Goal: Task Accomplishment & Management: Use online tool/utility

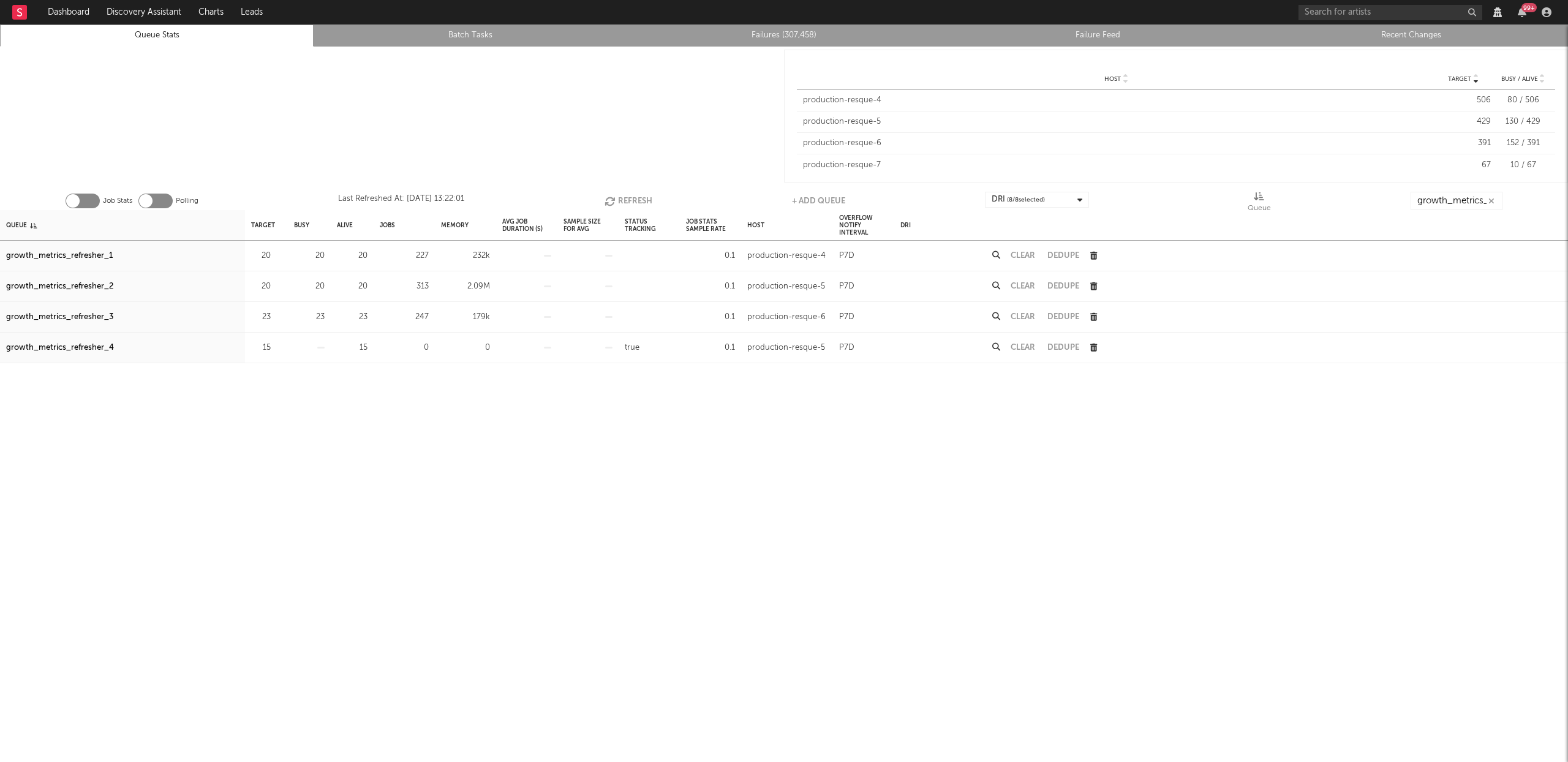
click at [642, 204] on button "Refresh" at bounding box center [628, 201] width 47 height 18
click at [638, 205] on button "Refresh" at bounding box center [628, 201] width 47 height 18
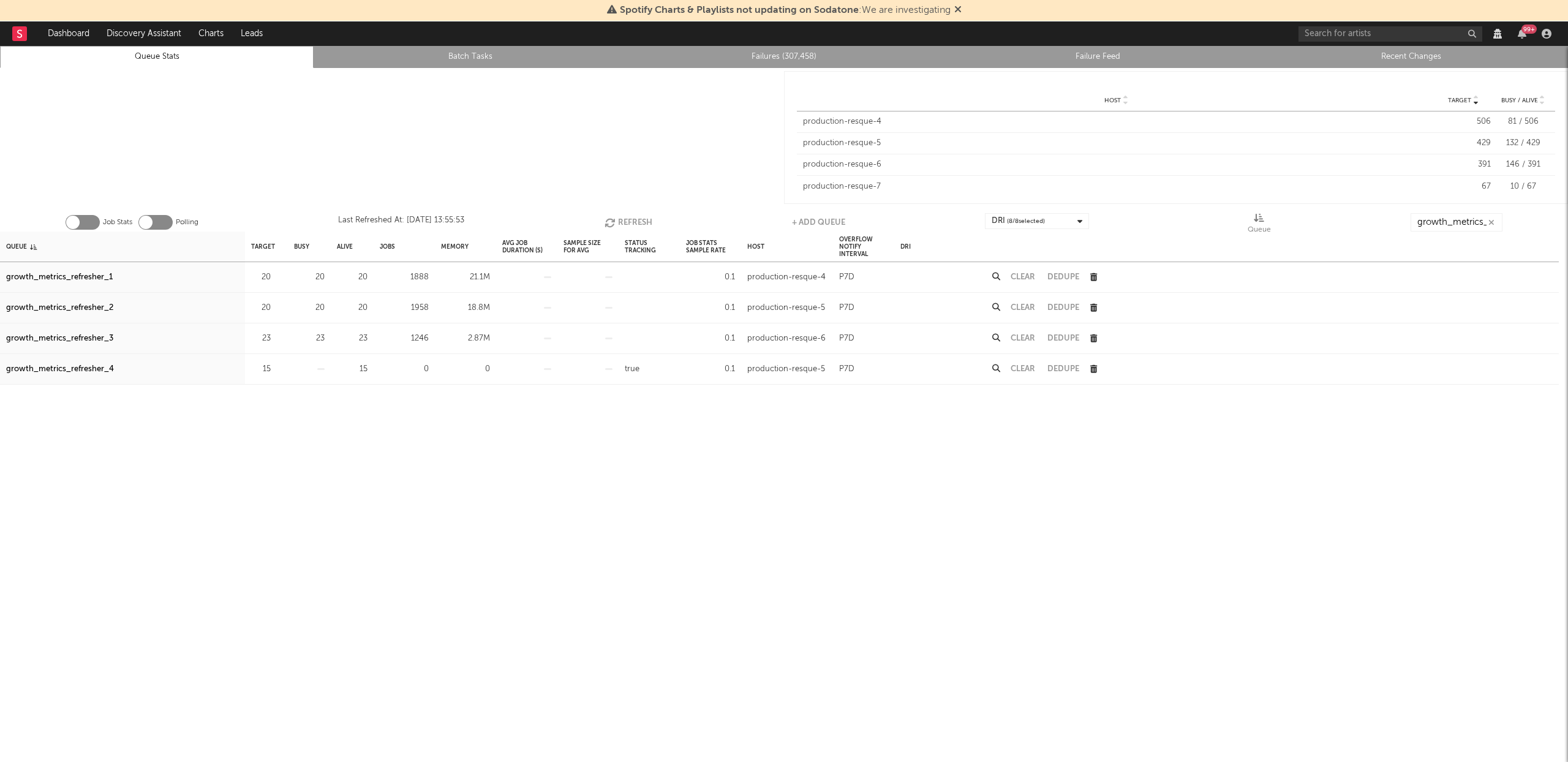
click at [617, 219] on button "Refresh" at bounding box center [628, 222] width 47 height 18
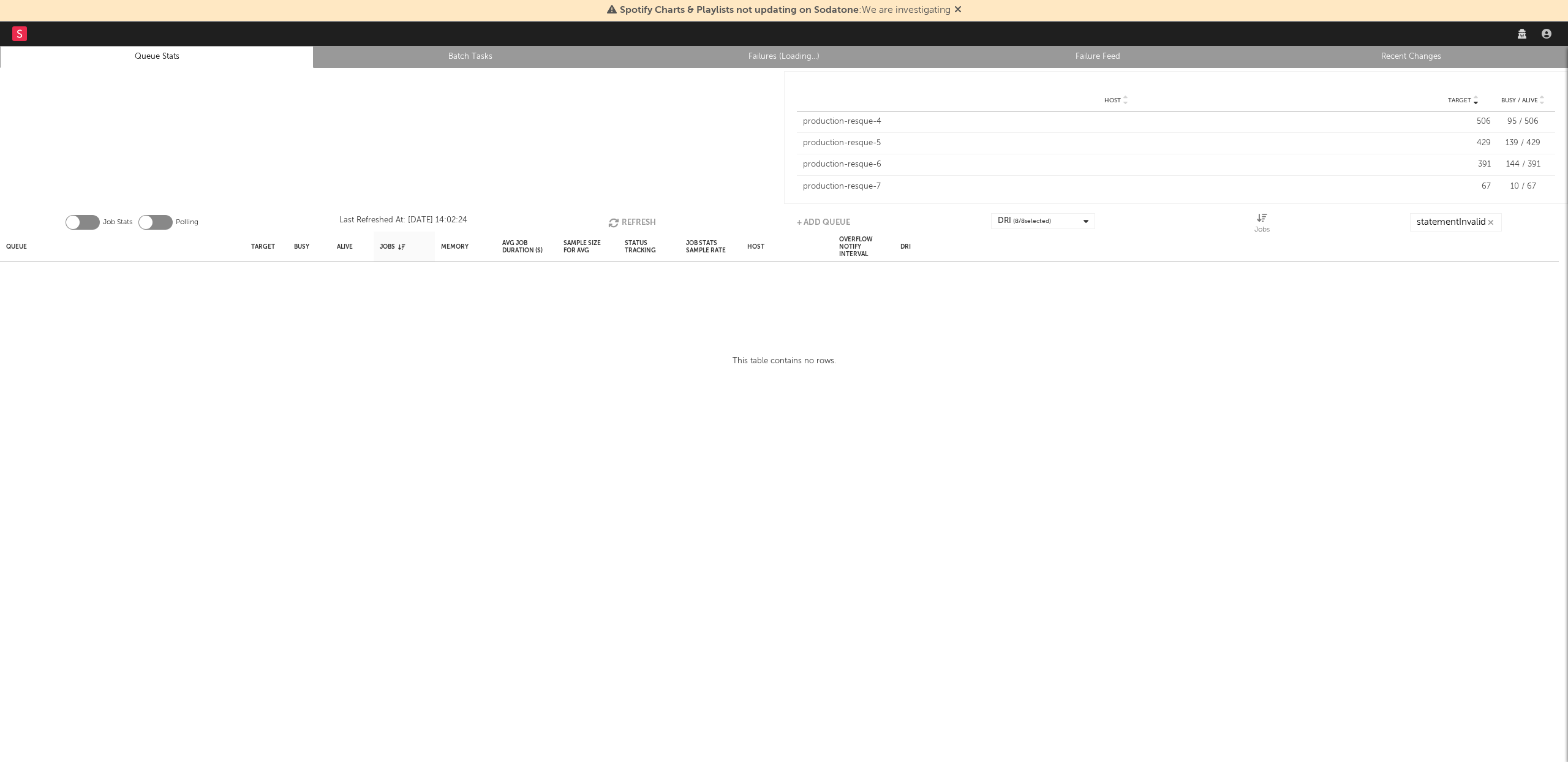
click at [962, 8] on div "Spotify Charts & Playlists not updating on Sodatone : We are investigating" at bounding box center [784, 10] width 1568 height 22
click at [958, 9] on icon at bounding box center [958, 9] width 8 height 9
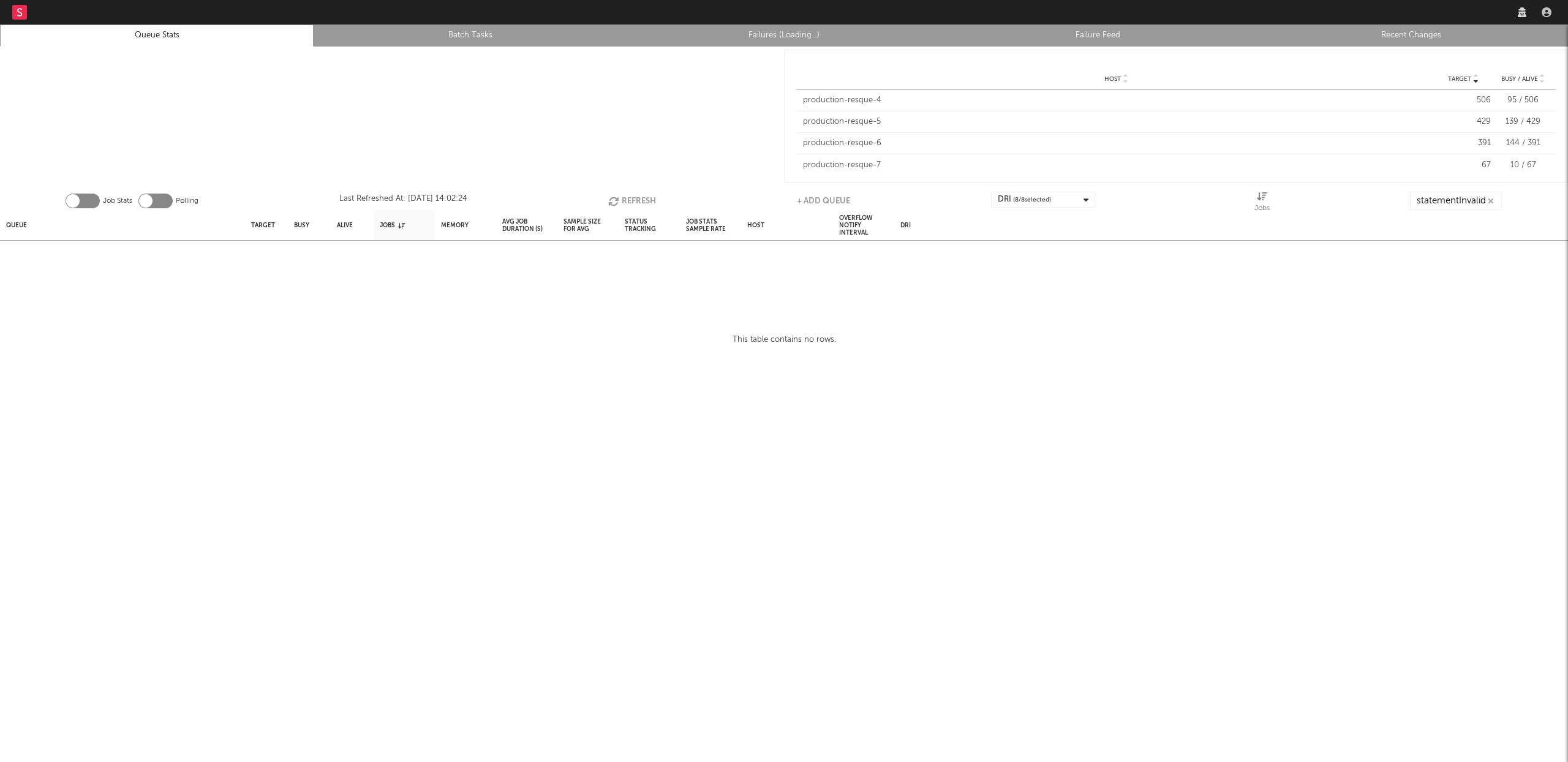
click at [1493, 197] on icon "button" at bounding box center [1491, 201] width 6 height 8
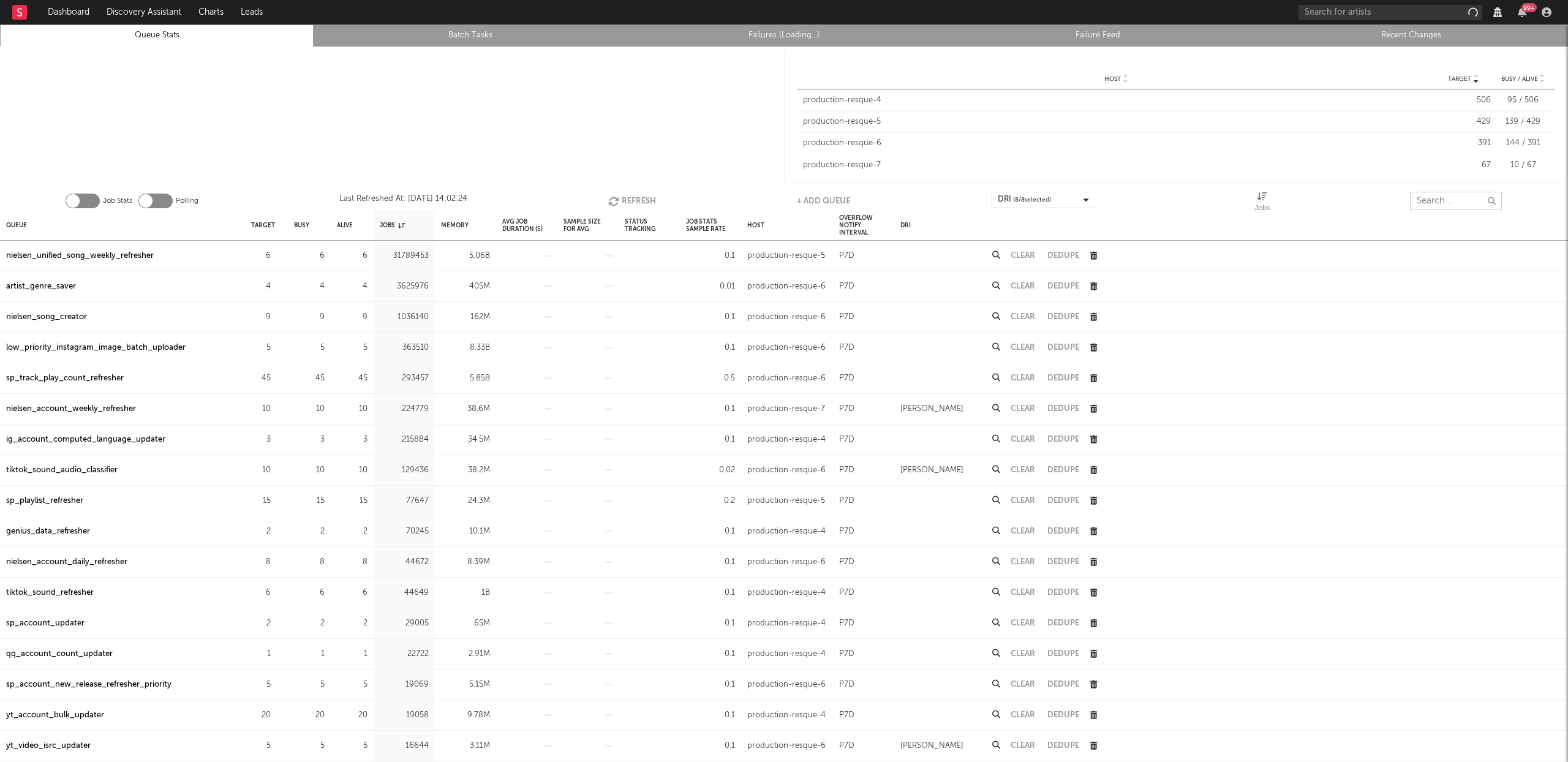
click at [1442, 200] on input "text" at bounding box center [1456, 201] width 92 height 18
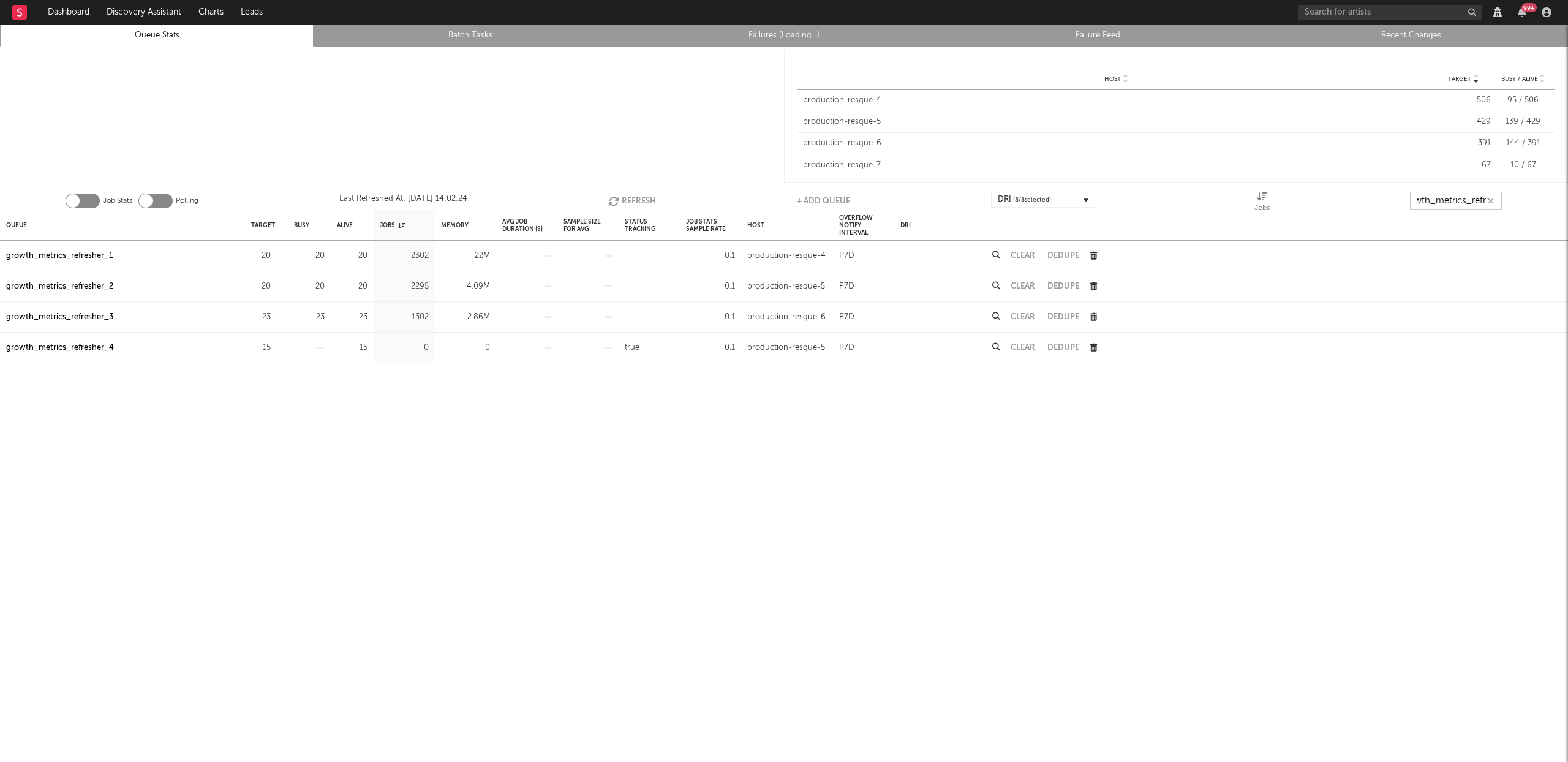
scroll to position [0, 17]
type input "growth_metrics_refr"
click at [21, 222] on div "Queue" at bounding box center [16, 225] width 21 height 27
click at [21, 222] on div "Queue" at bounding box center [22, 225] width 31 height 27
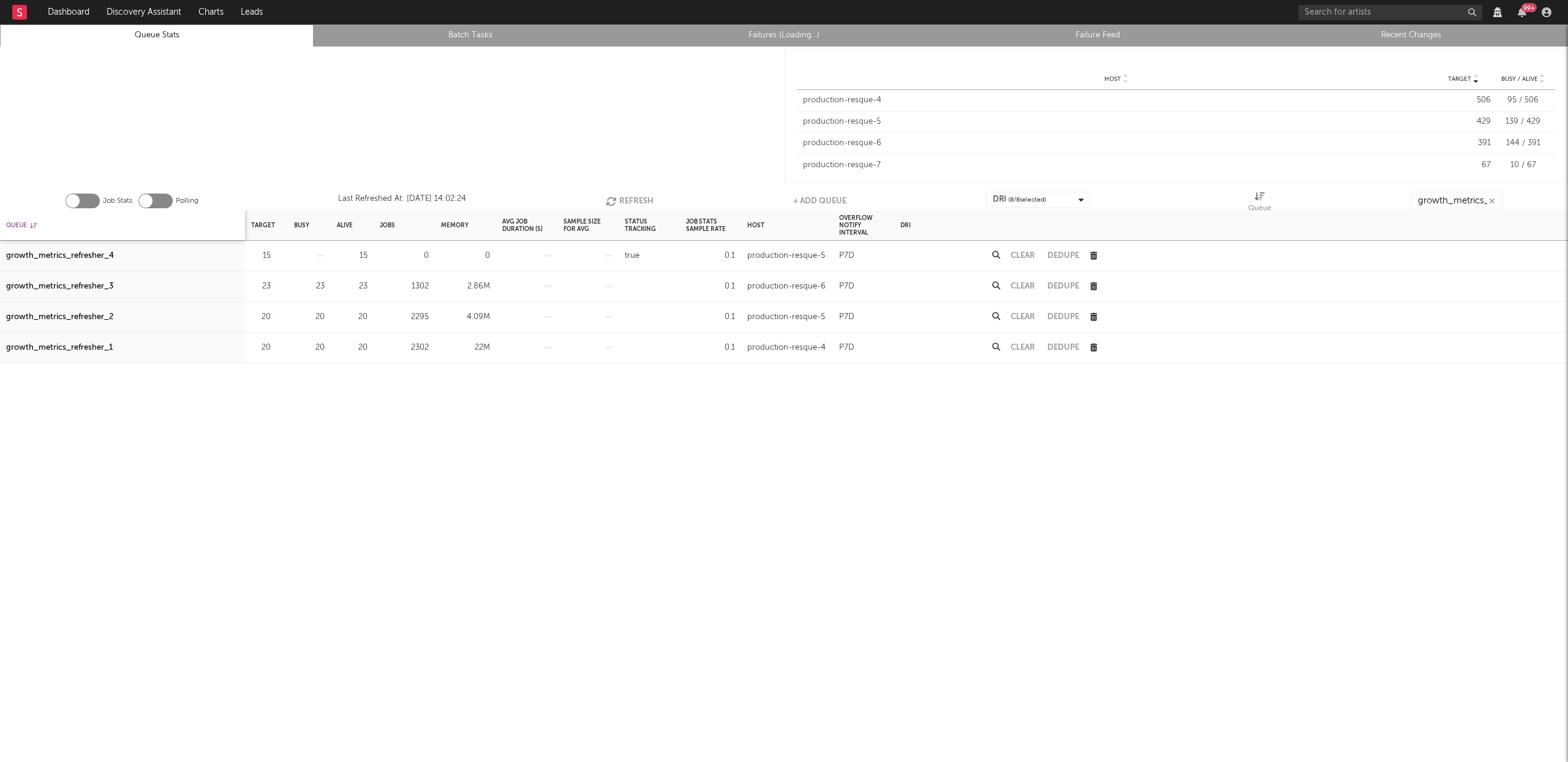
click at [21, 222] on div "Queue" at bounding box center [22, 225] width 31 height 27
click at [608, 201] on icon "button" at bounding box center [613, 201] width 14 height 10
click at [71, 251] on div "growth_metrics_refresher_1" at bounding box center [59, 256] width 107 height 15
click at [65, 288] on div "growth_metrics_refresher_2" at bounding box center [59, 286] width 108 height 15
click at [67, 315] on div "growth_metrics_refresher_3" at bounding box center [59, 317] width 108 height 15
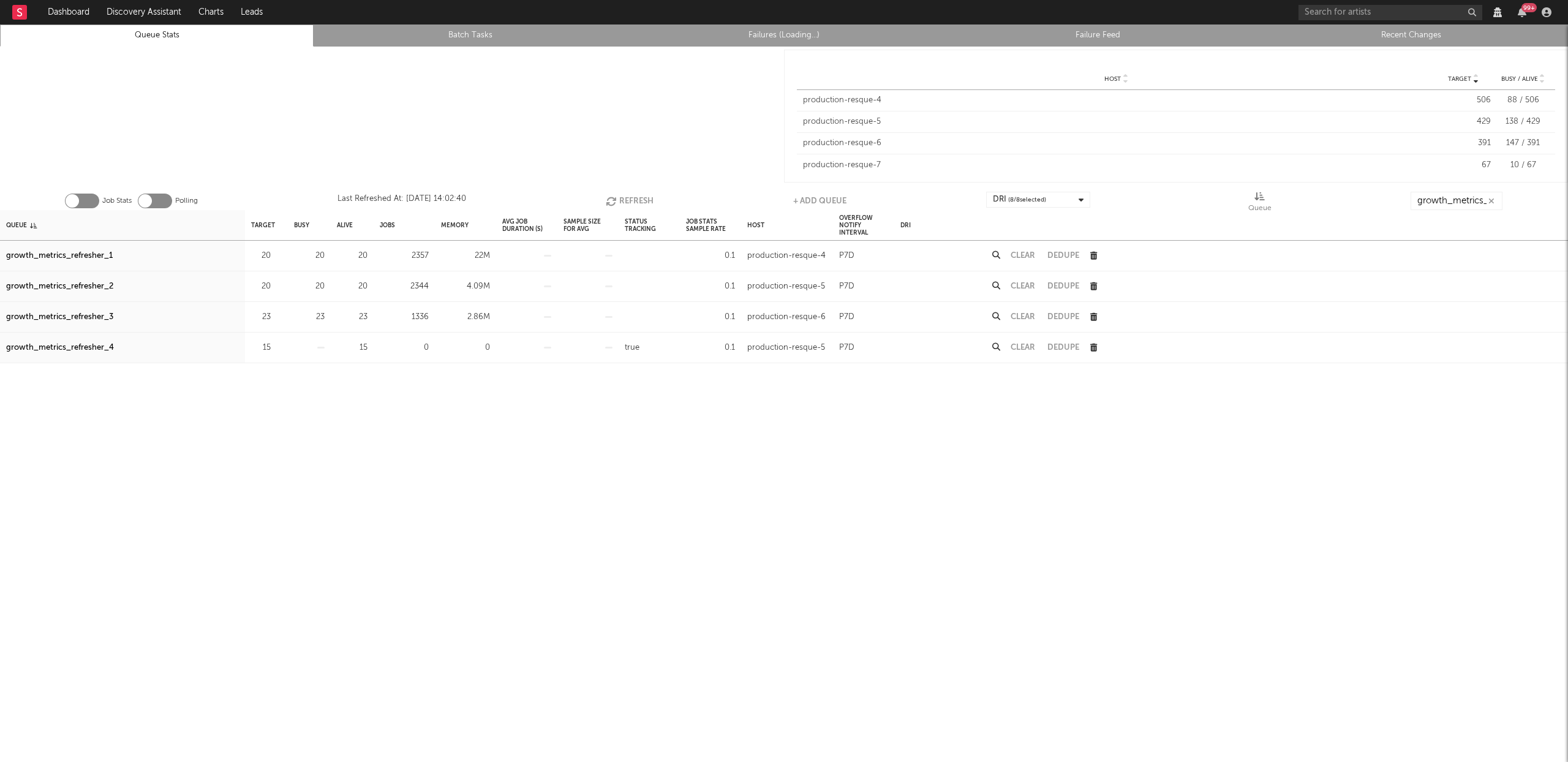
click at [615, 196] on icon "button" at bounding box center [613, 201] width 14 height 10
click at [278, 319] on icon "button" at bounding box center [277, 317] width 8 height 8
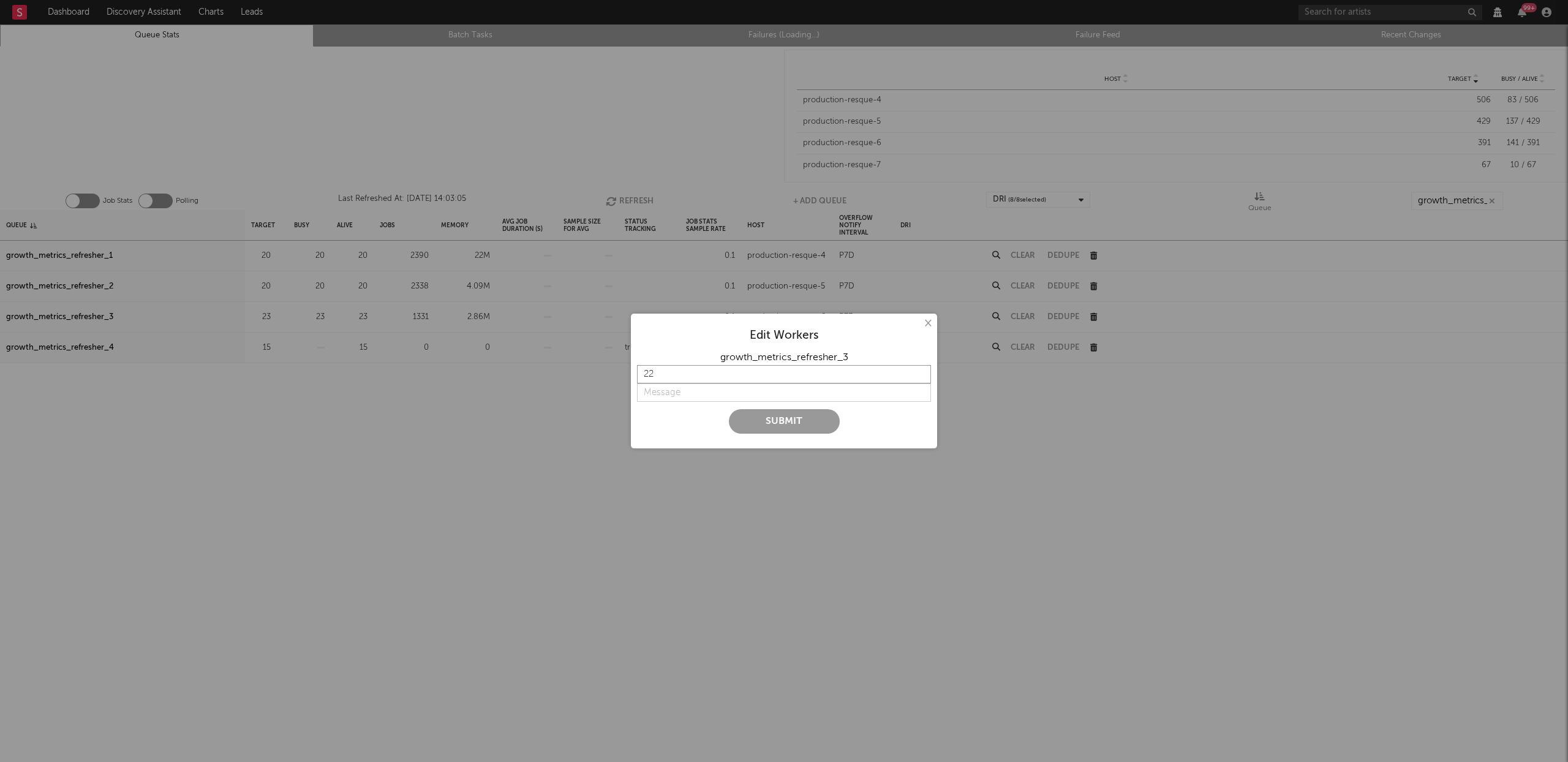
click at [918, 377] on input "22" at bounding box center [784, 374] width 294 height 18
click at [918, 377] on input "21" at bounding box center [784, 374] width 294 height 18
click at [919, 377] on input "20" at bounding box center [784, 374] width 294 height 18
click at [920, 377] on input "19" at bounding box center [784, 374] width 294 height 18
type input "20"
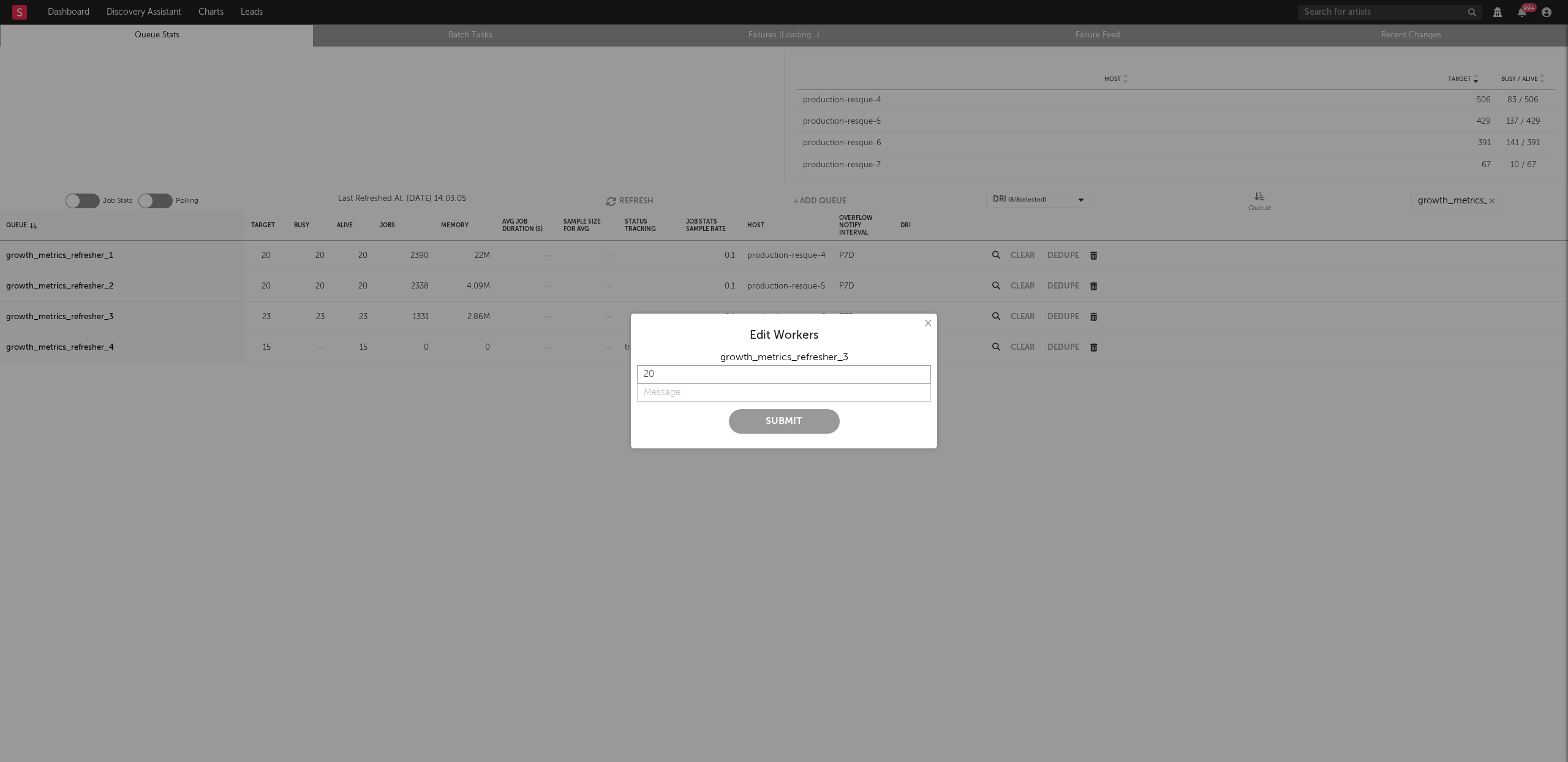
click at [920, 370] on input "20" at bounding box center [784, 374] width 294 height 18
click at [701, 385] on input "string" at bounding box center [784, 392] width 294 height 18
type input "back to 20"
click at [763, 427] on button "Submit" at bounding box center [784, 421] width 111 height 24
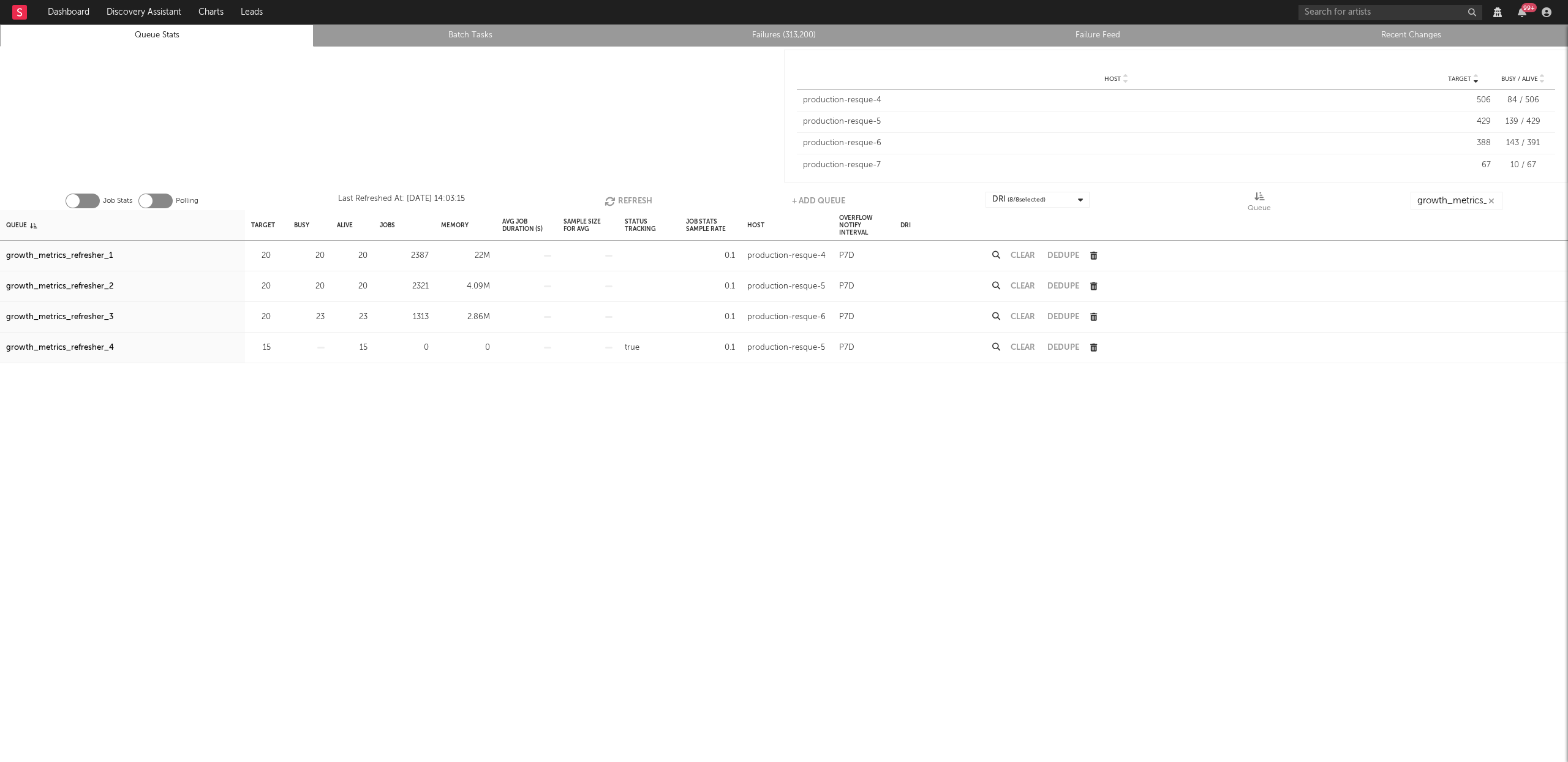
click at [630, 197] on button "Refresh" at bounding box center [628, 201] width 47 height 18
click at [1030, 254] on button "Clear" at bounding box center [1023, 255] width 24 height 8
click at [1024, 288] on button "Clear" at bounding box center [1023, 286] width 24 height 8
click at [1025, 319] on button "Clear" at bounding box center [1023, 317] width 24 height 8
click at [632, 199] on button "Refresh" at bounding box center [629, 201] width 47 height 18
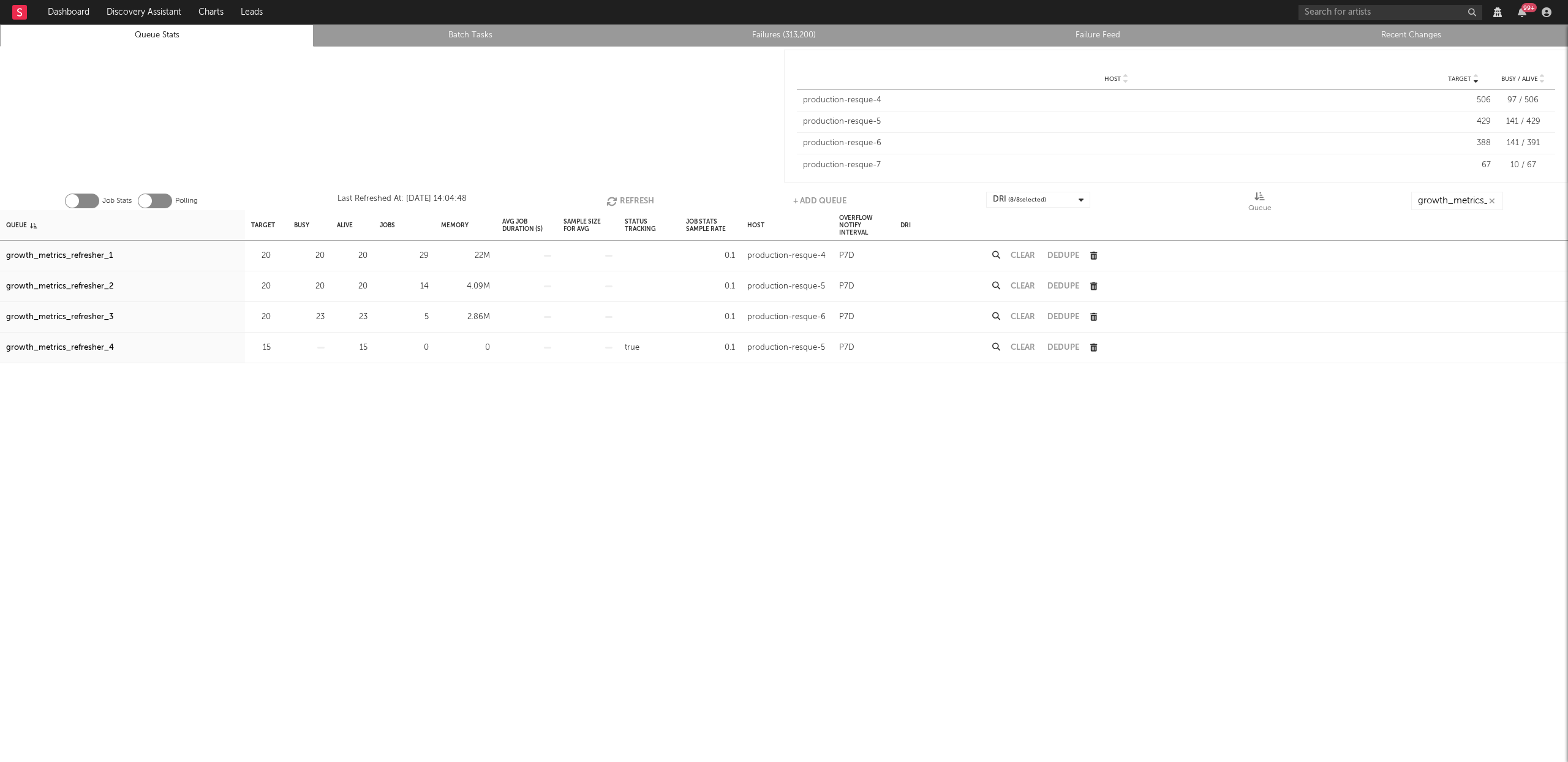
click at [625, 196] on button "Refresh" at bounding box center [629, 201] width 47 height 18
click at [606, 201] on icon "button" at bounding box center [611, 201] width 14 height 10
click at [1031, 252] on button "Clear" at bounding box center [1023, 255] width 24 height 8
click at [1020, 280] on div "Clear" at bounding box center [1023, 287] width 37 height 31
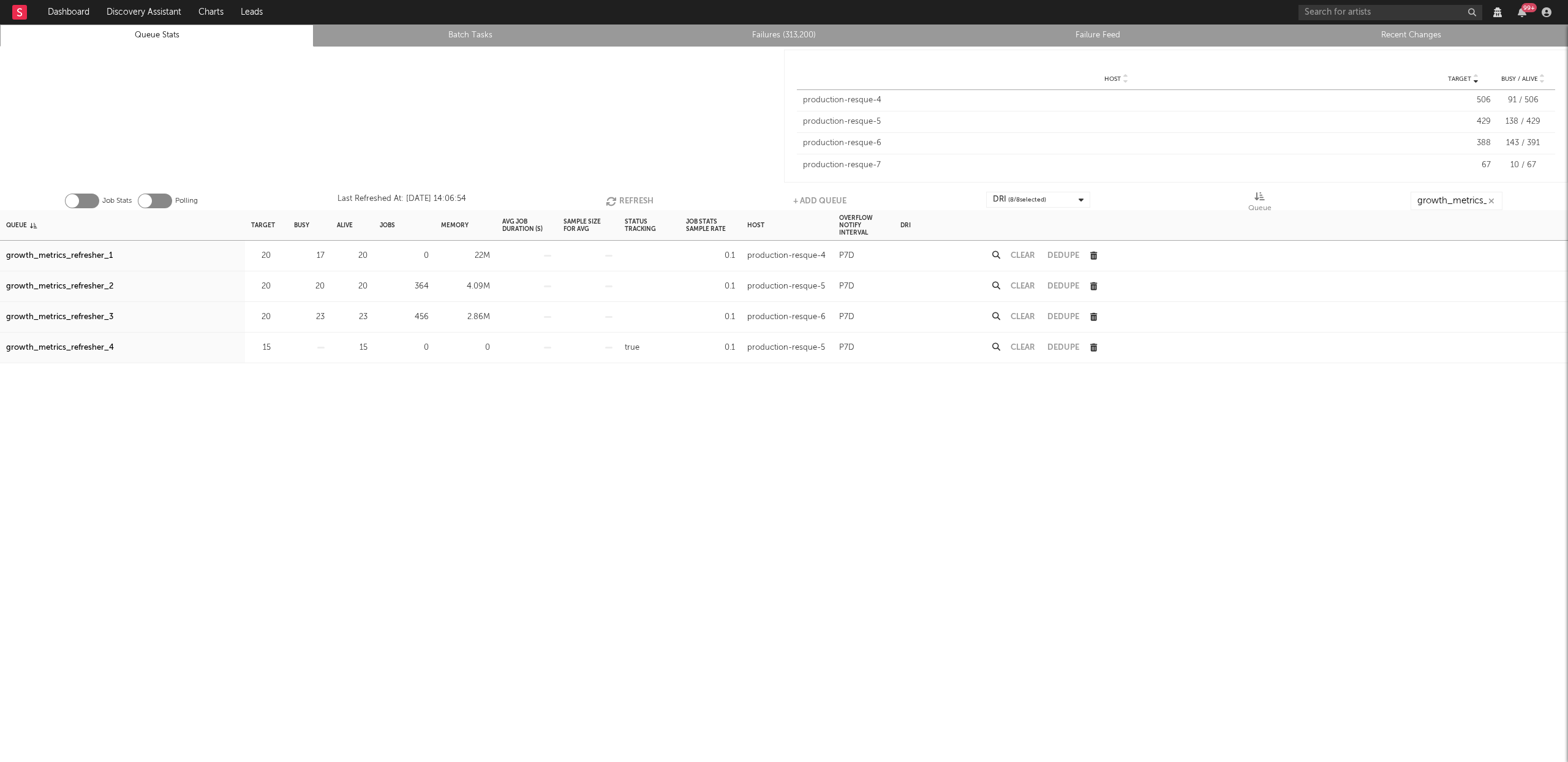
click at [1024, 290] on button "Clear" at bounding box center [1023, 286] width 24 height 8
click at [1015, 319] on button "Clear" at bounding box center [1023, 317] width 24 height 8
click at [628, 193] on button "Refresh" at bounding box center [629, 201] width 47 height 18
click at [623, 198] on button "Refresh" at bounding box center [629, 201] width 47 height 18
click at [621, 198] on button "Refresh" at bounding box center [629, 201] width 47 height 18
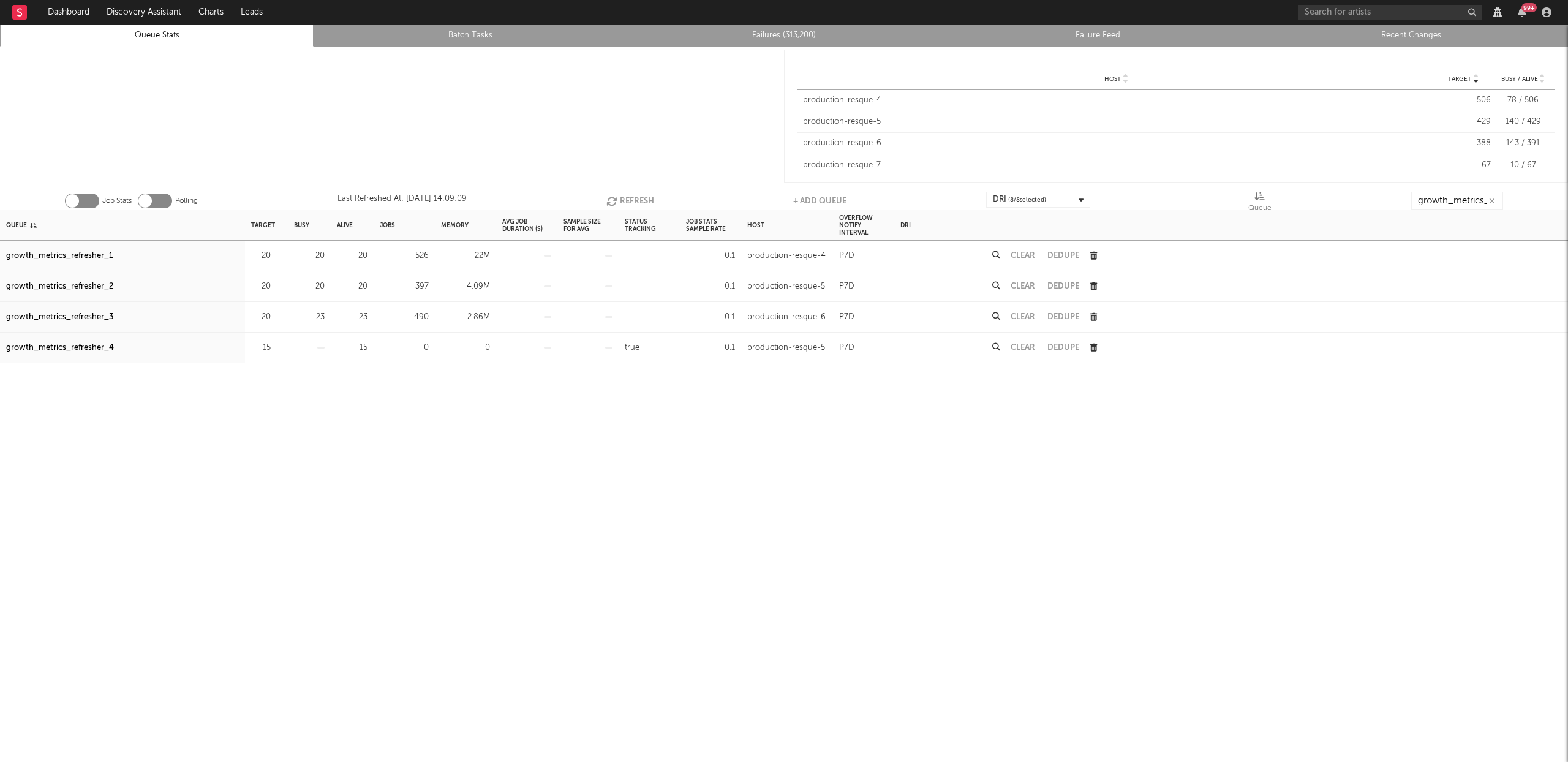
click at [619, 202] on button "Refresh" at bounding box center [629, 201] width 47 height 18
click at [617, 202] on button "Refresh" at bounding box center [628, 201] width 47 height 18
click at [623, 201] on button "Refresh" at bounding box center [628, 201] width 47 height 18
click at [628, 196] on button "Refresh" at bounding box center [628, 201] width 47 height 18
click at [628, 196] on button "Refresh" at bounding box center [627, 201] width 47 height 18
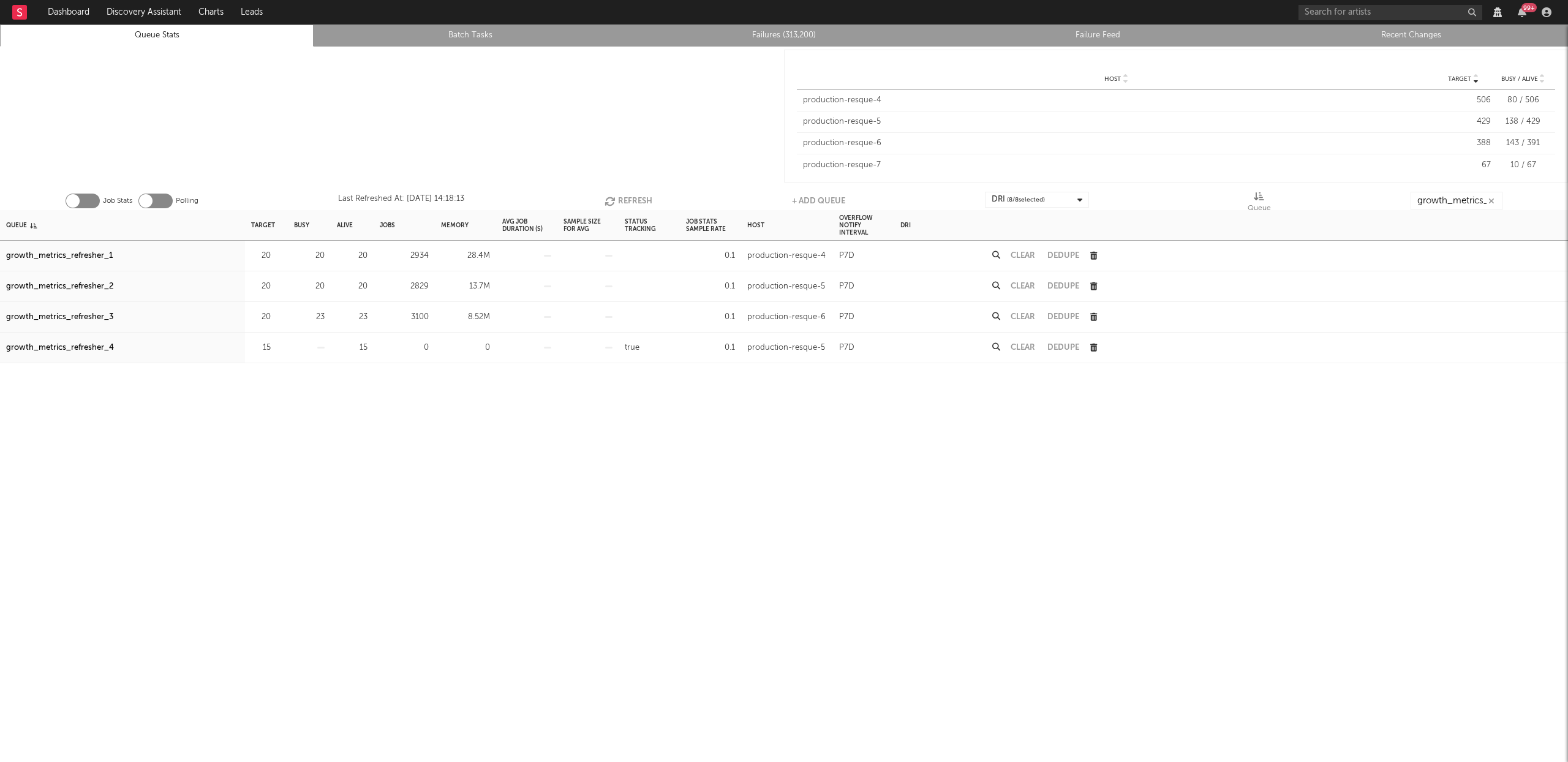
click at [624, 196] on button "Refresh" at bounding box center [628, 201] width 47 height 18
click at [614, 201] on icon "button" at bounding box center [612, 201] width 14 height 10
click at [635, 195] on button "Refresh" at bounding box center [628, 201] width 47 height 18
click at [632, 195] on button "Refresh" at bounding box center [628, 201] width 47 height 18
click at [1491, 199] on icon "button" at bounding box center [1491, 201] width 6 height 8
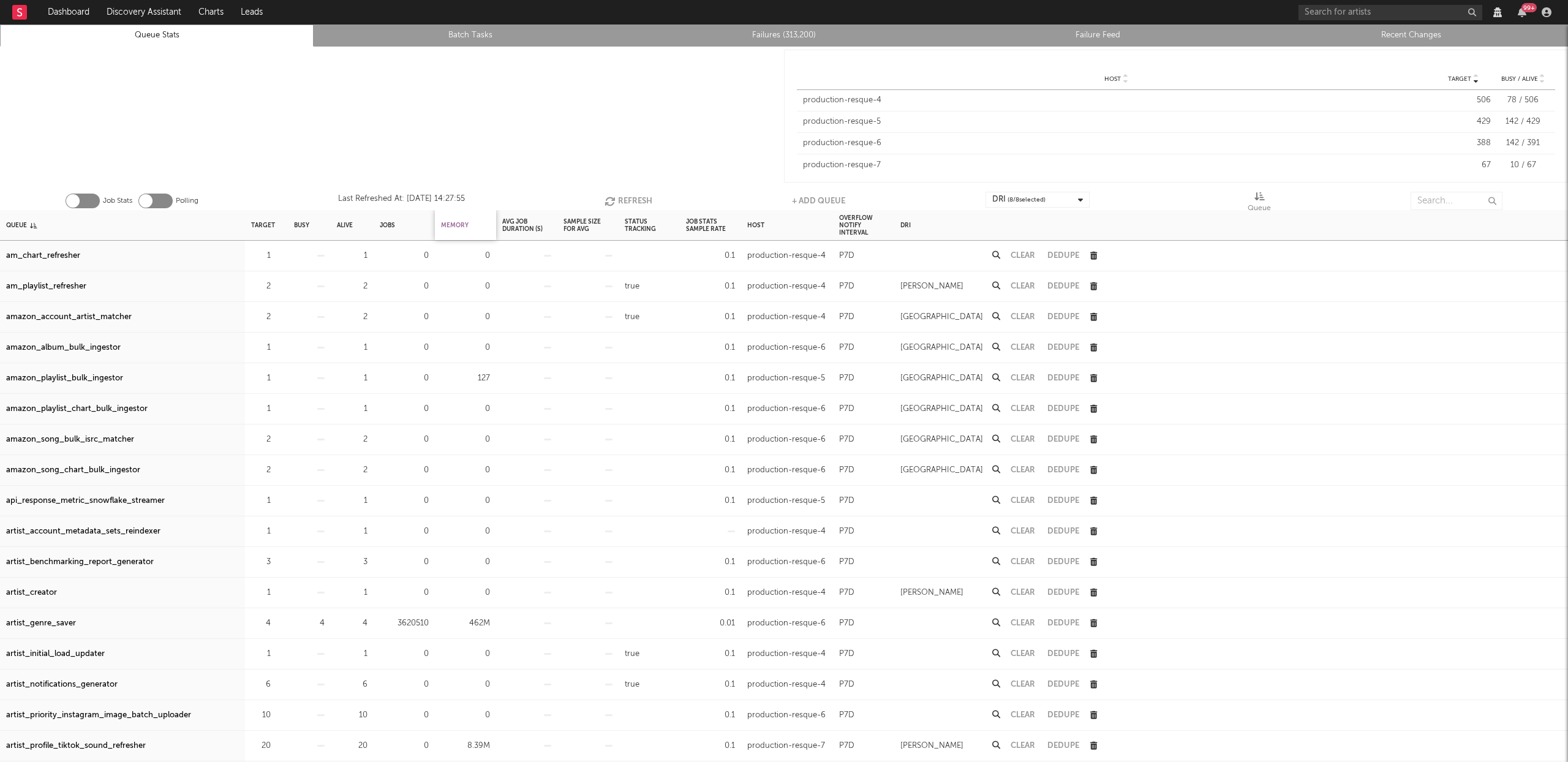
click at [457, 221] on div "Memory" at bounding box center [455, 225] width 28 height 27
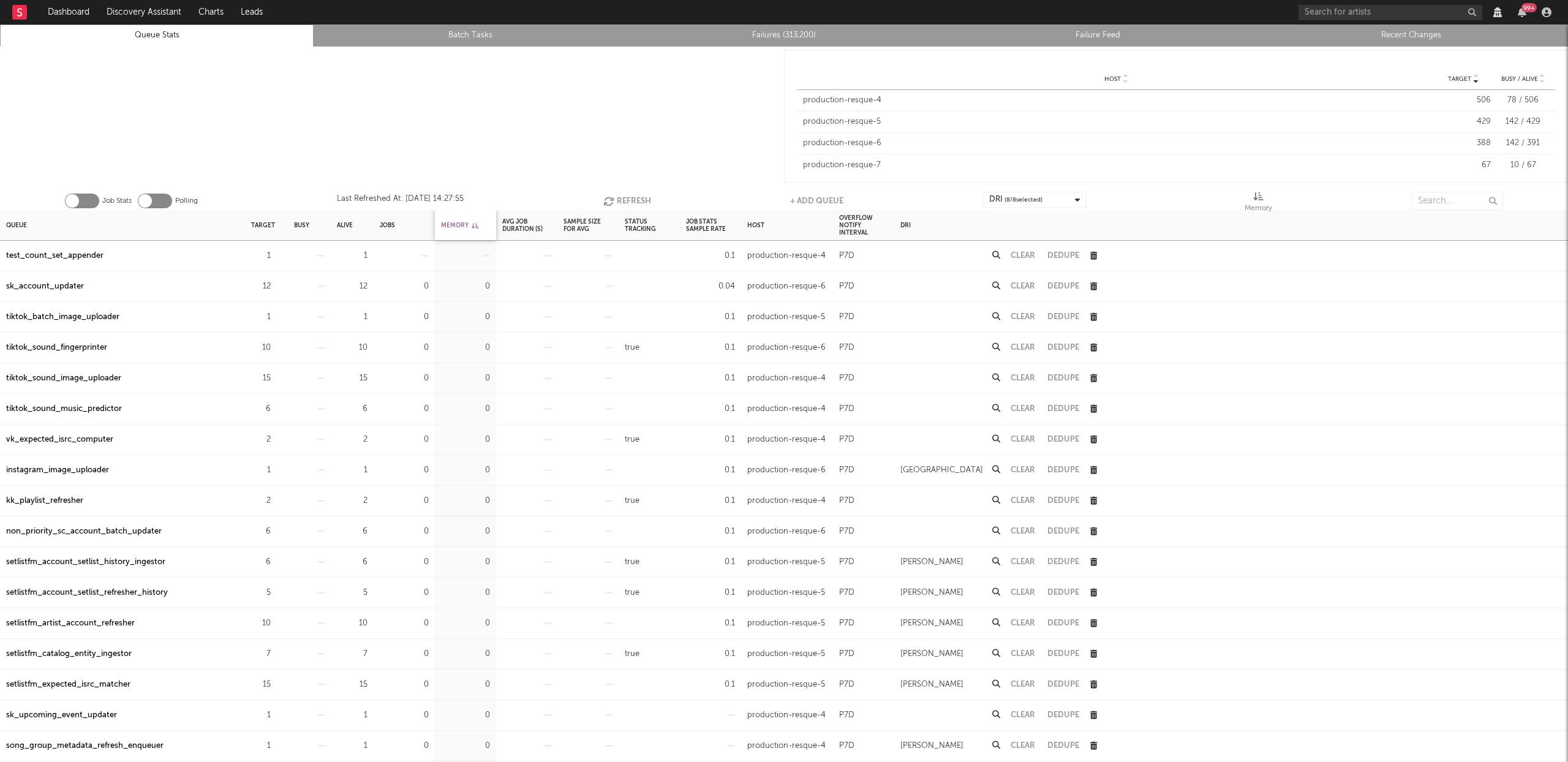
click at [457, 221] on div "Memory" at bounding box center [459, 225] width 37 height 27
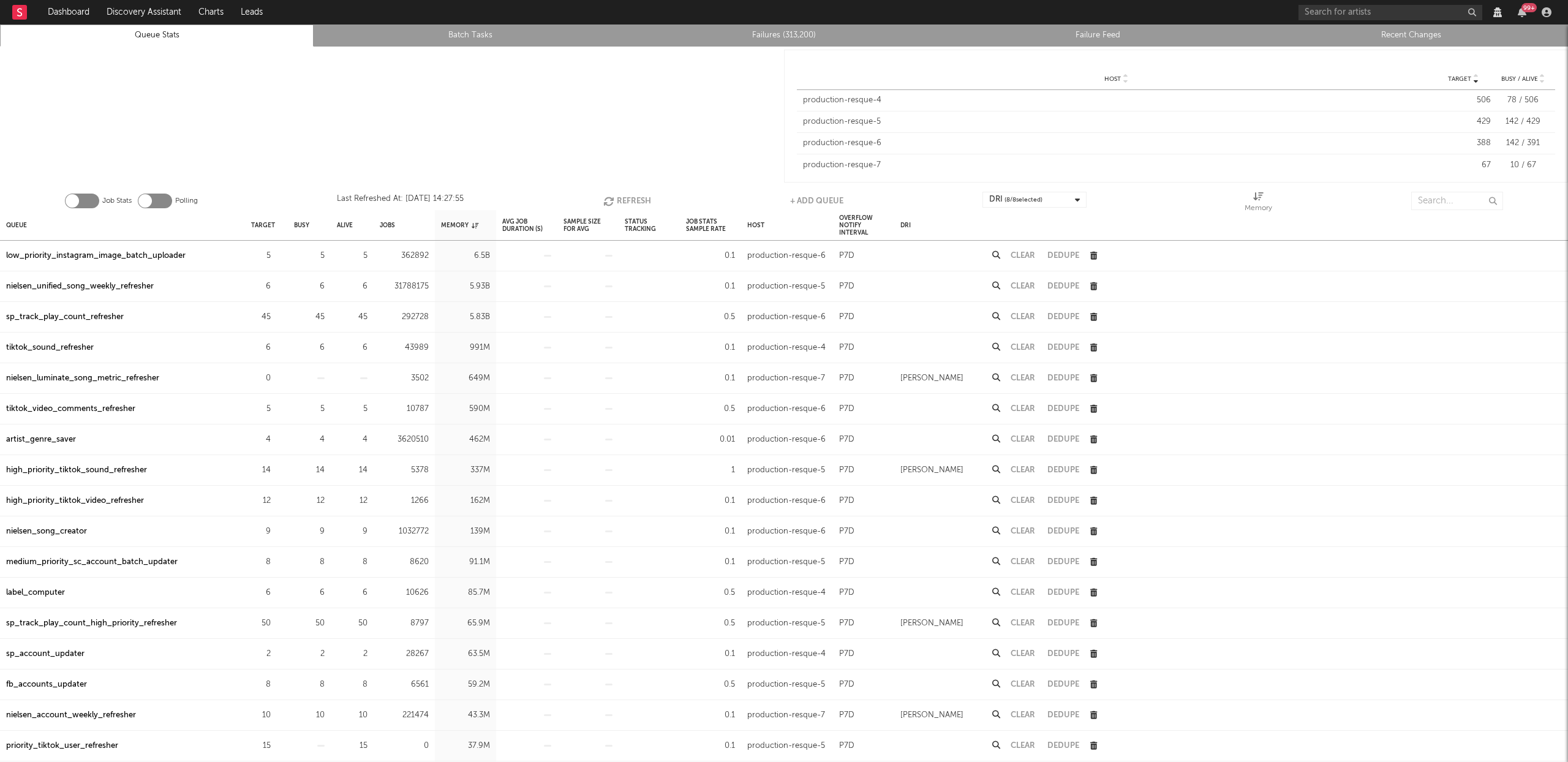
drag, startPoint x: 119, startPoint y: 252, endPoint x: 128, endPoint y: 253, distance: 9.1
click at [119, 252] on div "low_priority_instagram_image_batch_uploader" at bounding box center [96, 256] width 179 height 15
click at [101, 288] on div "nielsen_unified_song_weekly_refresher" at bounding box center [79, 286] width 147 height 15
click at [1441, 194] on input "text" at bounding box center [1457, 201] width 92 height 18
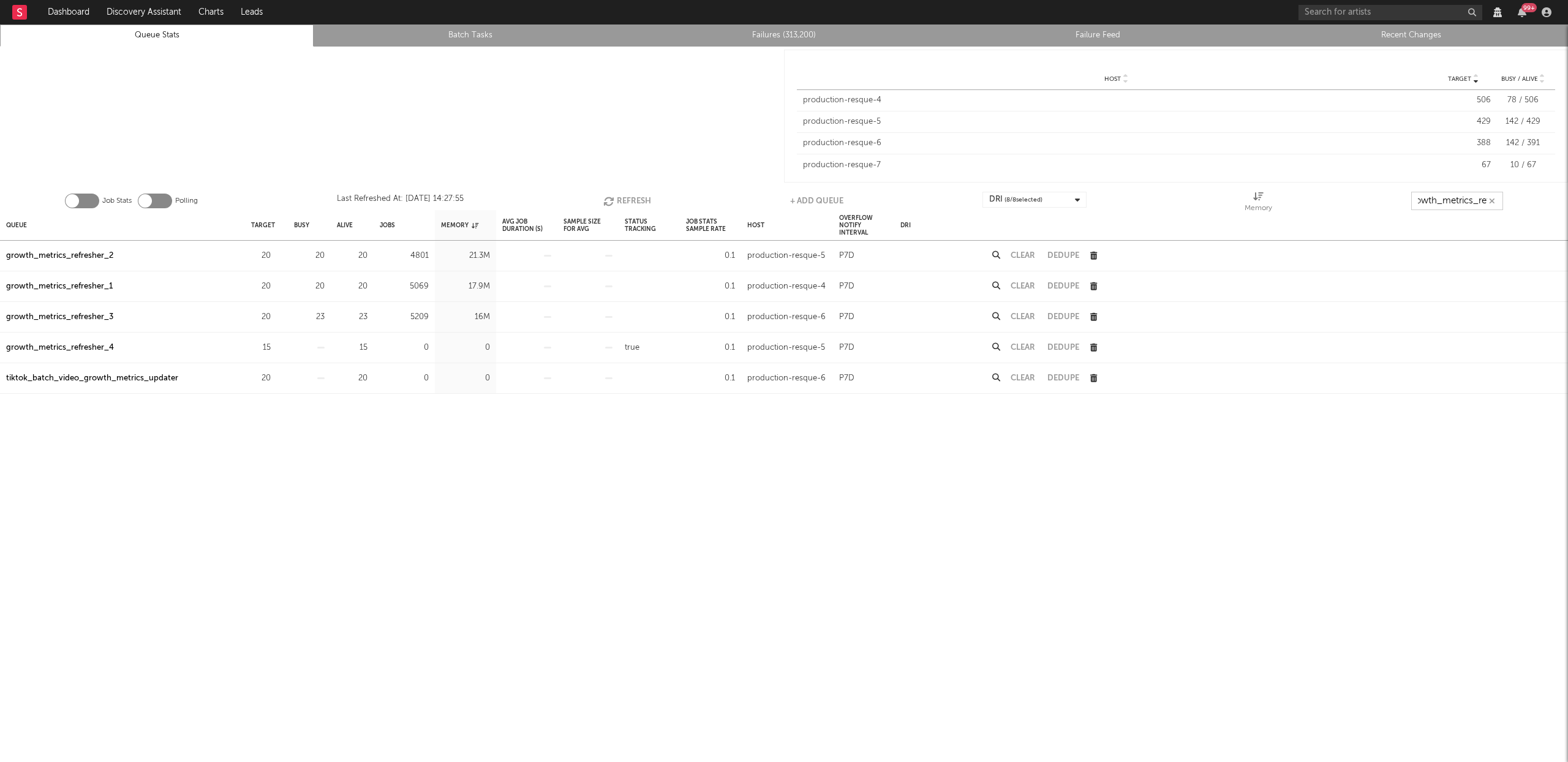
scroll to position [0, 14]
click at [628, 195] on button "Refresh" at bounding box center [627, 201] width 47 height 18
click at [27, 224] on div "Queue" at bounding box center [16, 225] width 21 height 27
click at [623, 196] on button "Refresh" at bounding box center [629, 201] width 47 height 18
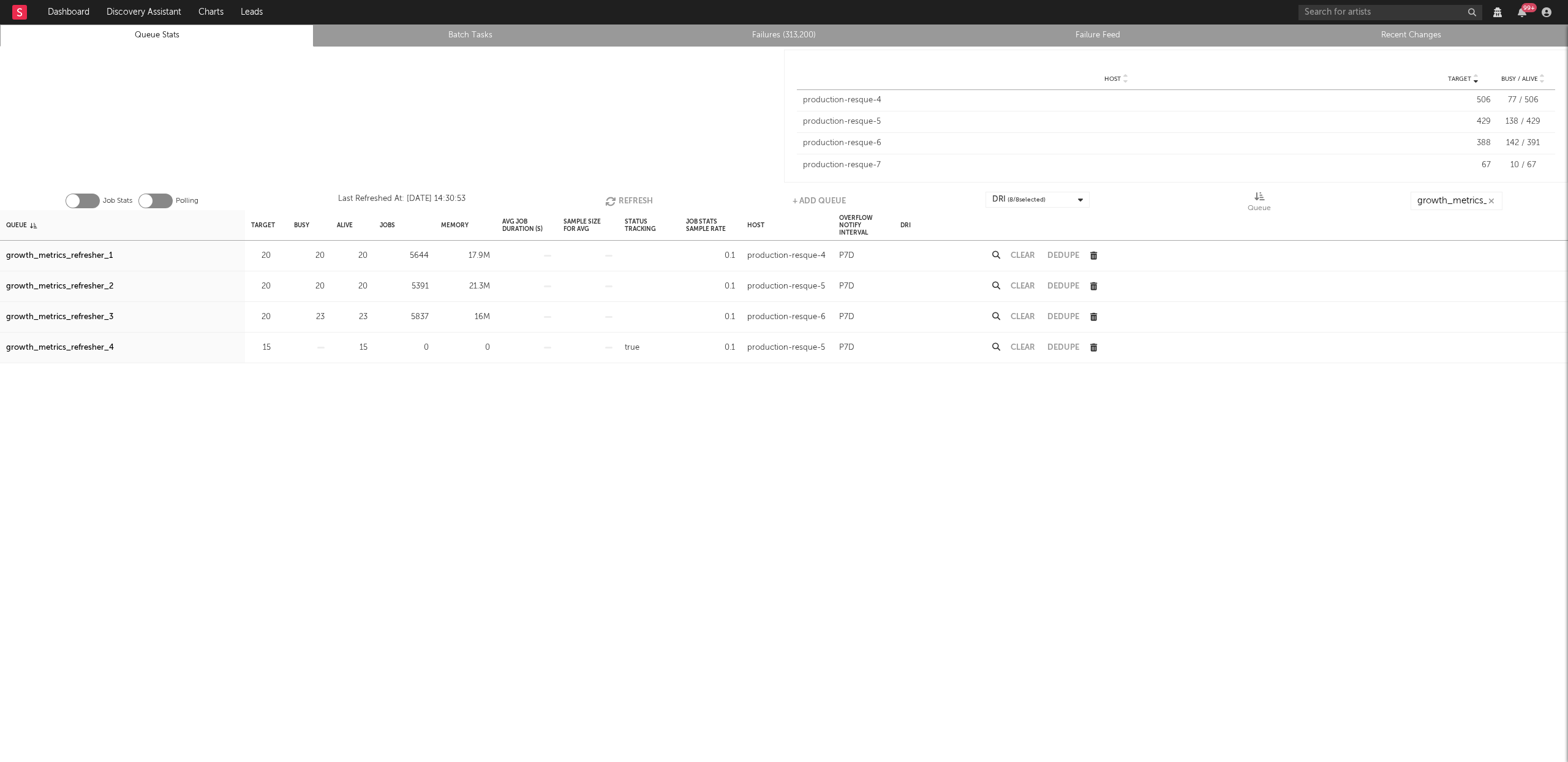
click at [84, 252] on div "growth_metrics_refresher_1" at bounding box center [59, 256] width 107 height 15
click at [71, 285] on div "growth_metrics_refresher_2" at bounding box center [59, 286] width 108 height 15
click at [70, 318] on div "growth_metrics_refresher_3" at bounding box center [59, 317] width 108 height 15
click at [635, 195] on button "Refresh" at bounding box center [629, 201] width 47 height 18
click at [635, 195] on button "Refresh" at bounding box center [629, 201] width 47 height 18
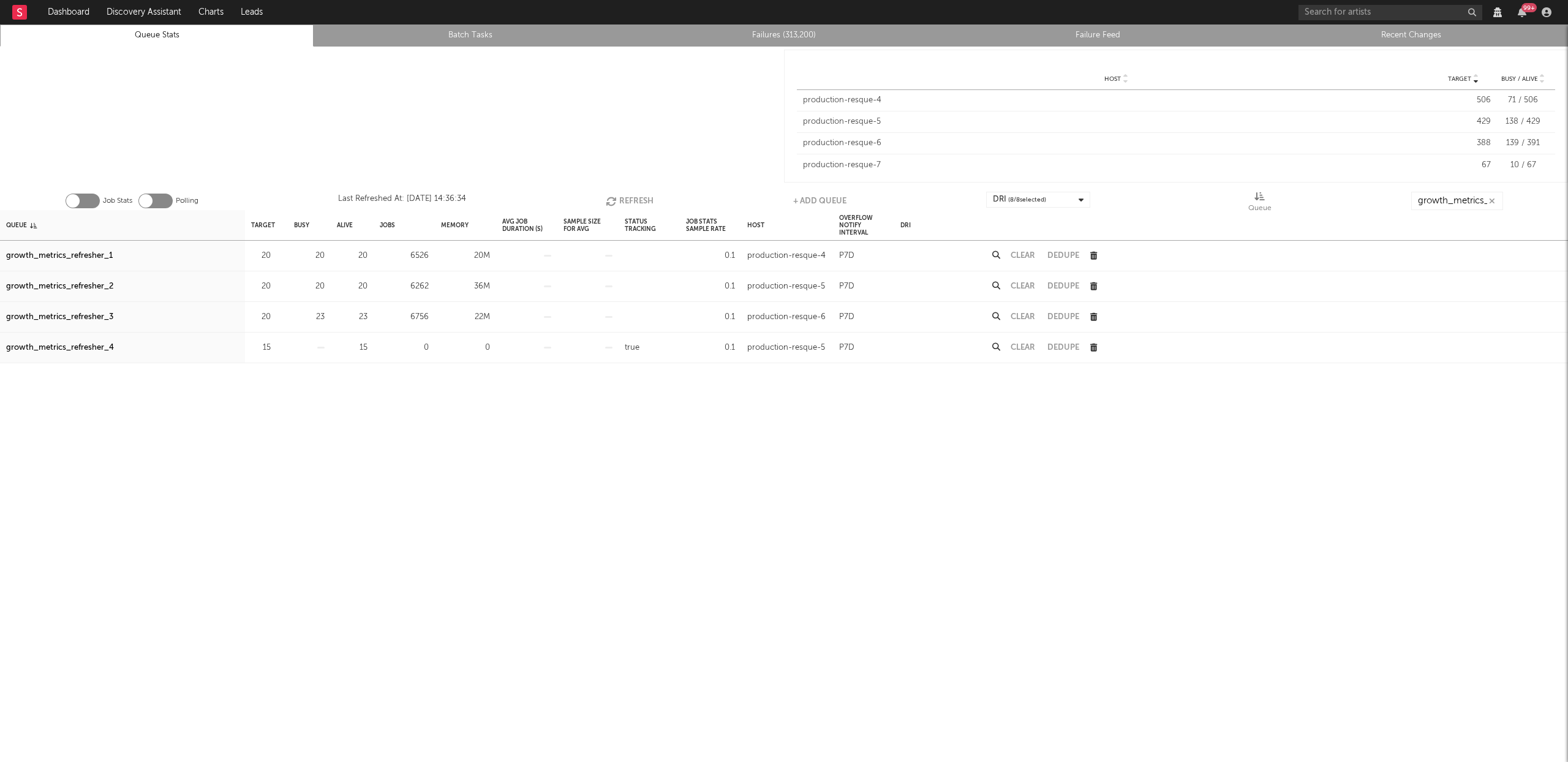
click at [635, 195] on button "Refresh" at bounding box center [629, 201] width 47 height 18
click at [626, 199] on button "Refresh" at bounding box center [629, 201] width 47 height 18
click at [1410, 34] on link "Recent Changes" at bounding box center [1411, 35] width 301 height 15
click at [614, 196] on icon "button" at bounding box center [613, 201] width 14 height 10
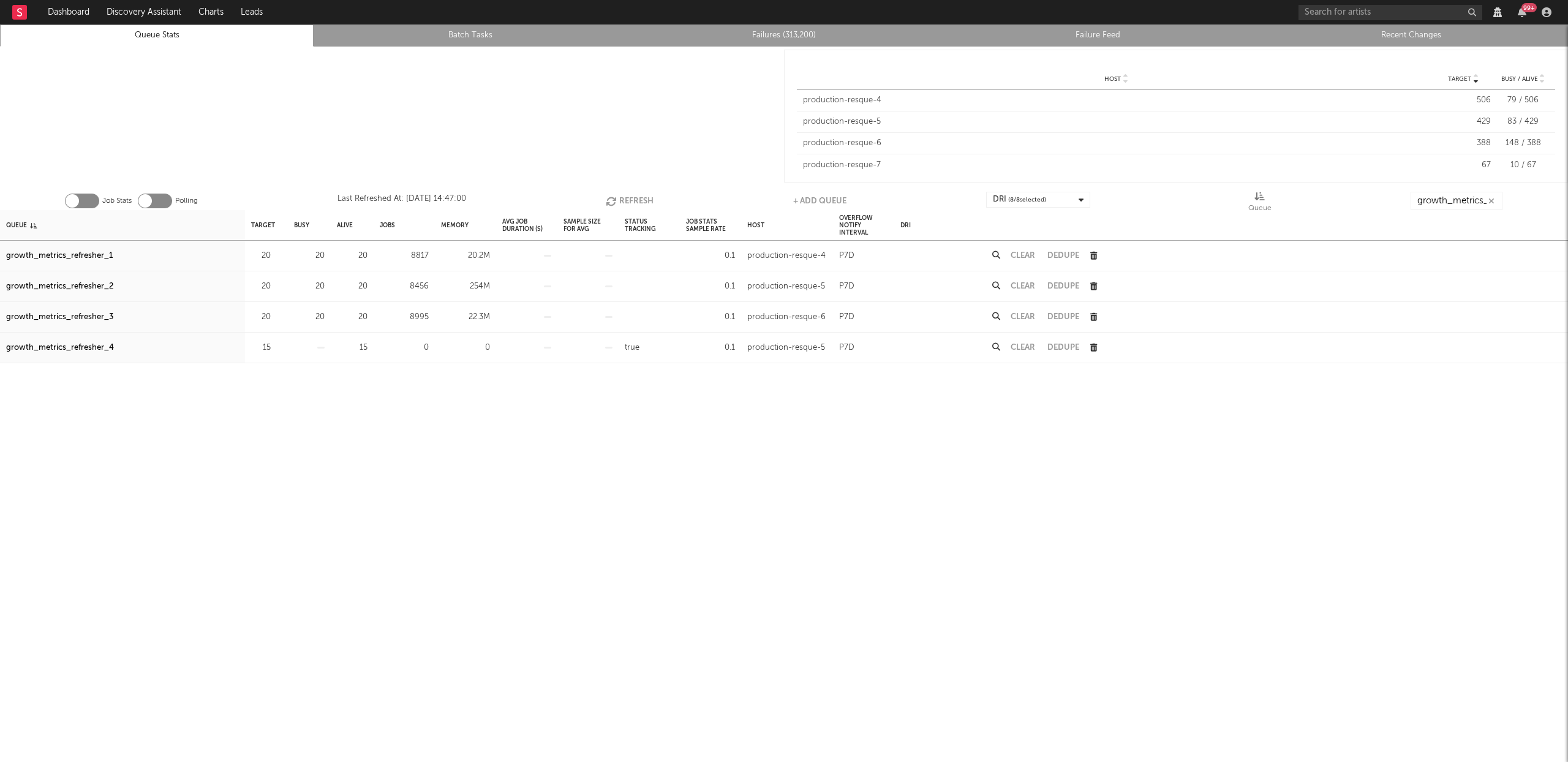
click at [614, 196] on icon "button" at bounding box center [613, 201] width 14 height 10
click at [631, 199] on button "Refresh" at bounding box center [629, 201] width 47 height 18
click at [55, 255] on div "growth_metrics_refresher_1" at bounding box center [59, 256] width 107 height 15
click at [62, 286] on div "growth_metrics_refresher_2" at bounding box center [59, 286] width 108 height 15
click at [67, 316] on div "growth_metrics_refresher_3" at bounding box center [59, 317] width 108 height 15
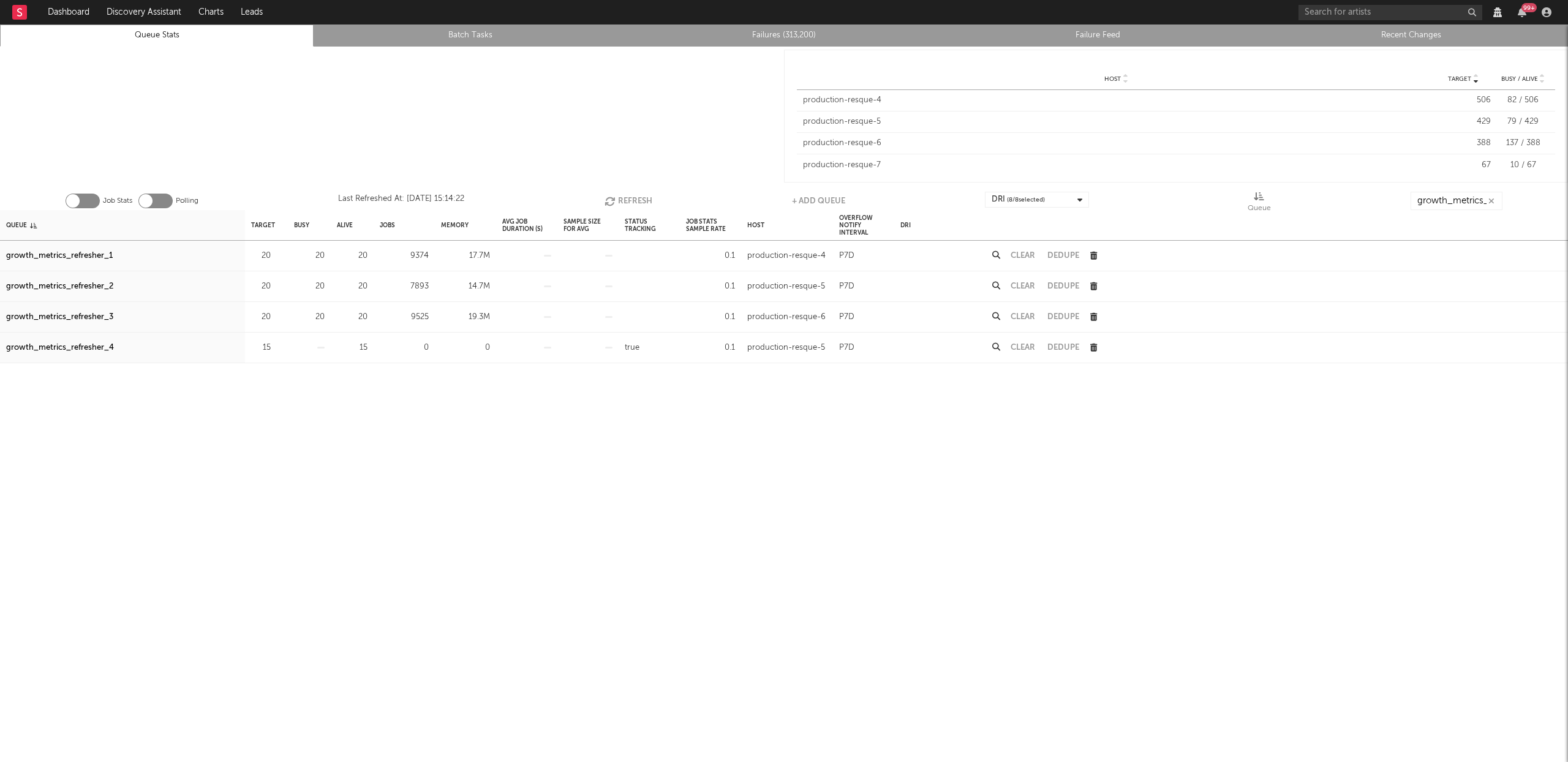
click at [634, 201] on button "Refresh" at bounding box center [628, 201] width 47 height 18
click at [628, 192] on button "Refresh" at bounding box center [629, 201] width 47 height 18
click at [615, 199] on button "Refresh" at bounding box center [627, 201] width 47 height 18
click at [1415, 204] on input "growth_metrics_ref" at bounding box center [1456, 201] width 92 height 18
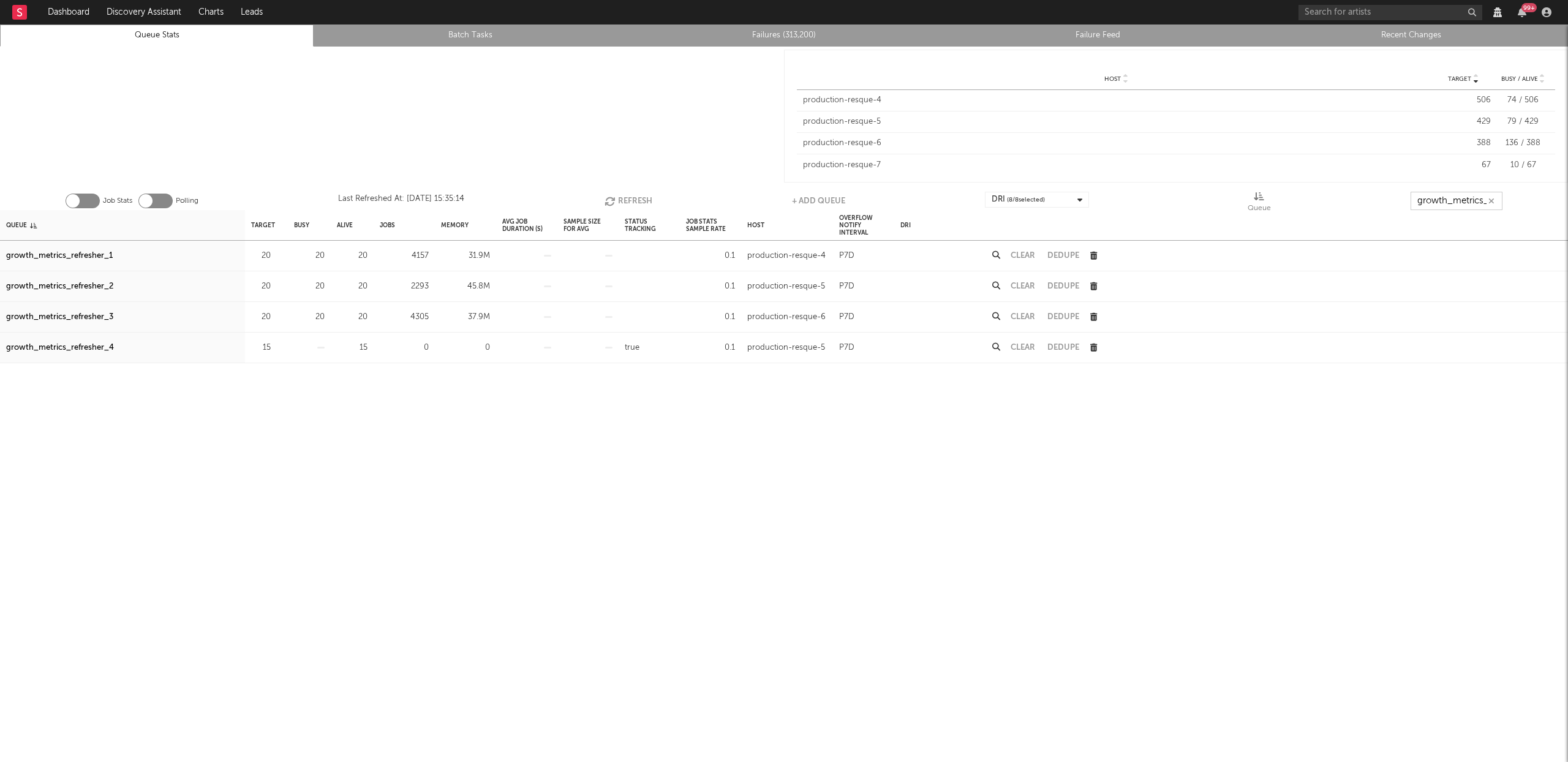
click at [1415, 204] on input "growth_metrics_ref" at bounding box center [1456, 201] width 92 height 18
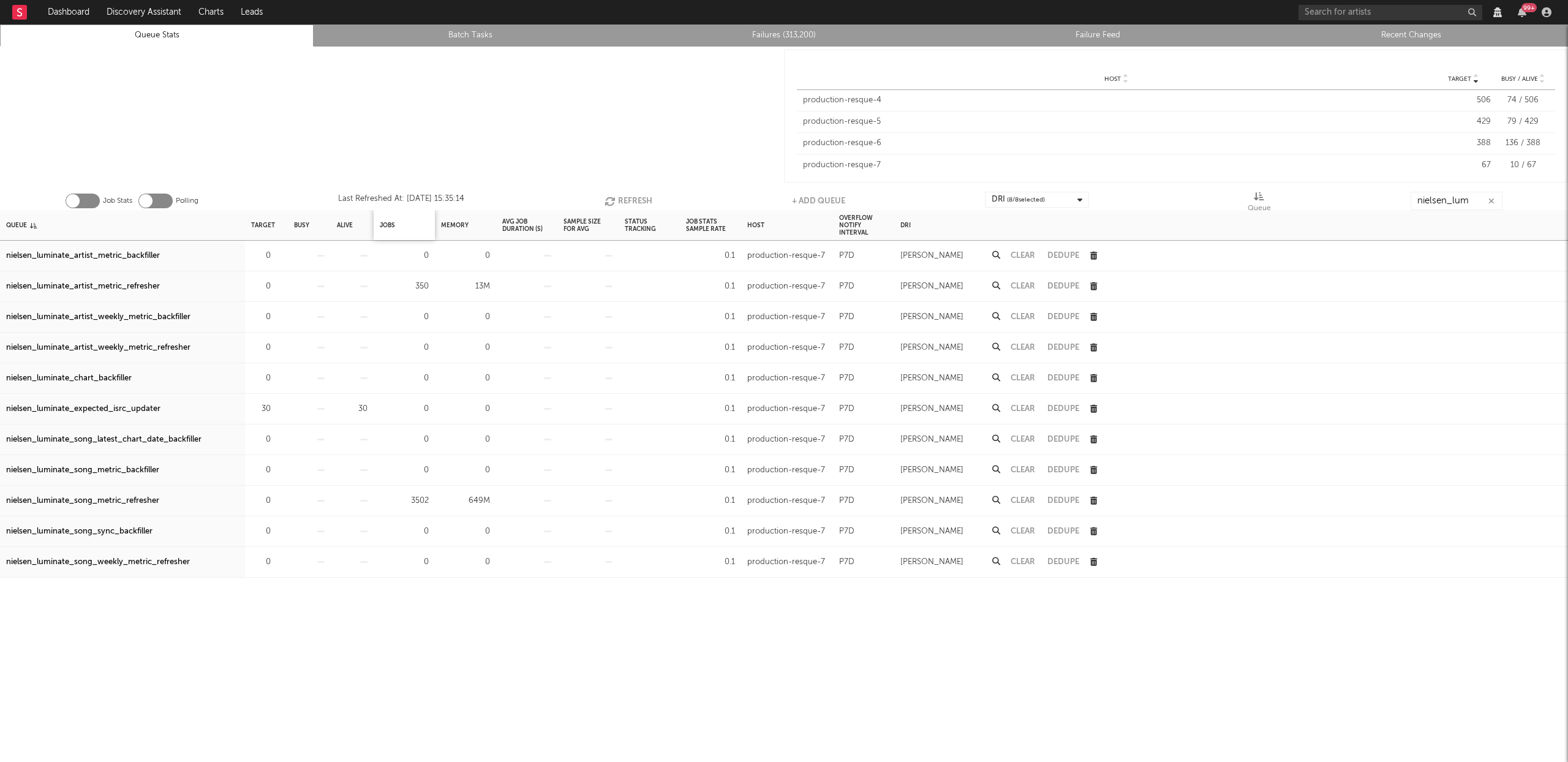
click at [396, 225] on div "Jobs" at bounding box center [404, 225] width 61 height 30
click at [386, 225] on div "Jobs" at bounding box center [387, 225] width 15 height 27
click at [386, 225] on div "Jobs" at bounding box center [392, 225] width 25 height 27
click at [1024, 254] on button "Clear" at bounding box center [1023, 255] width 24 height 8
click at [1015, 252] on button "Clear" at bounding box center [1023, 255] width 24 height 8
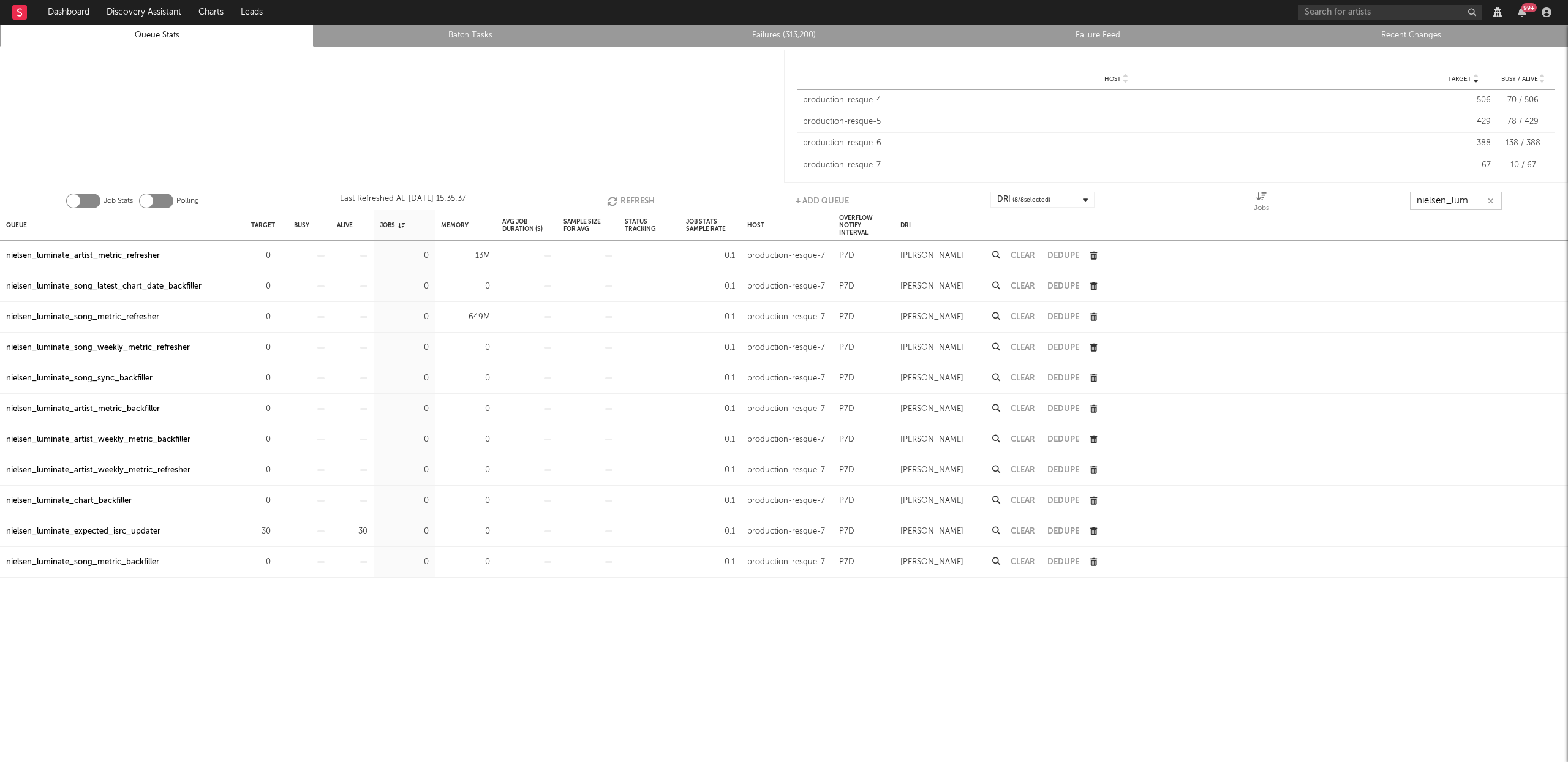
click at [1451, 202] on input "nielsen_lum" at bounding box center [1456, 201] width 92 height 18
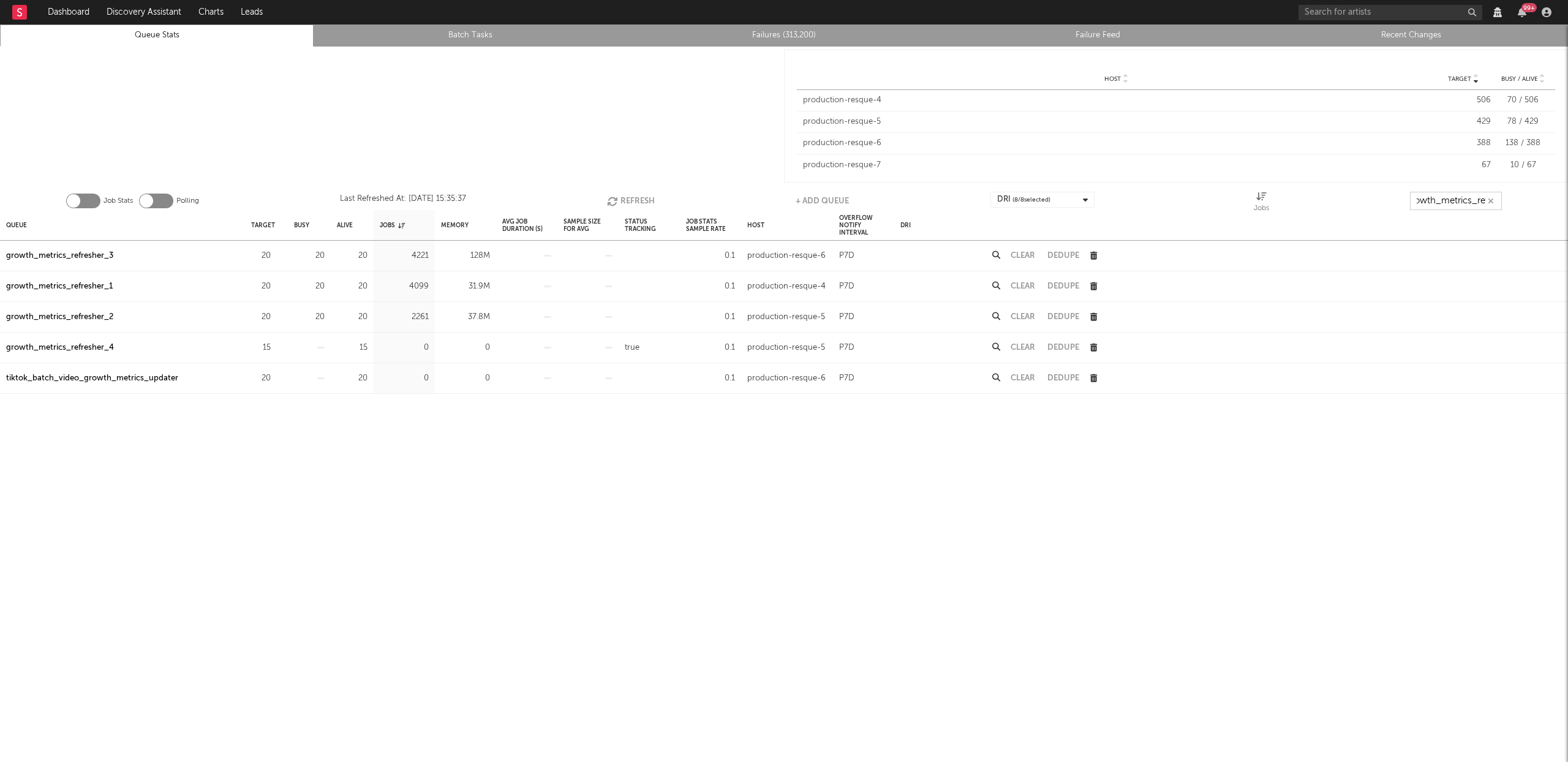
scroll to position [0, 14]
type input "growth_metrics_ref"
click at [22, 222] on div "Queue" at bounding box center [16, 225] width 21 height 27
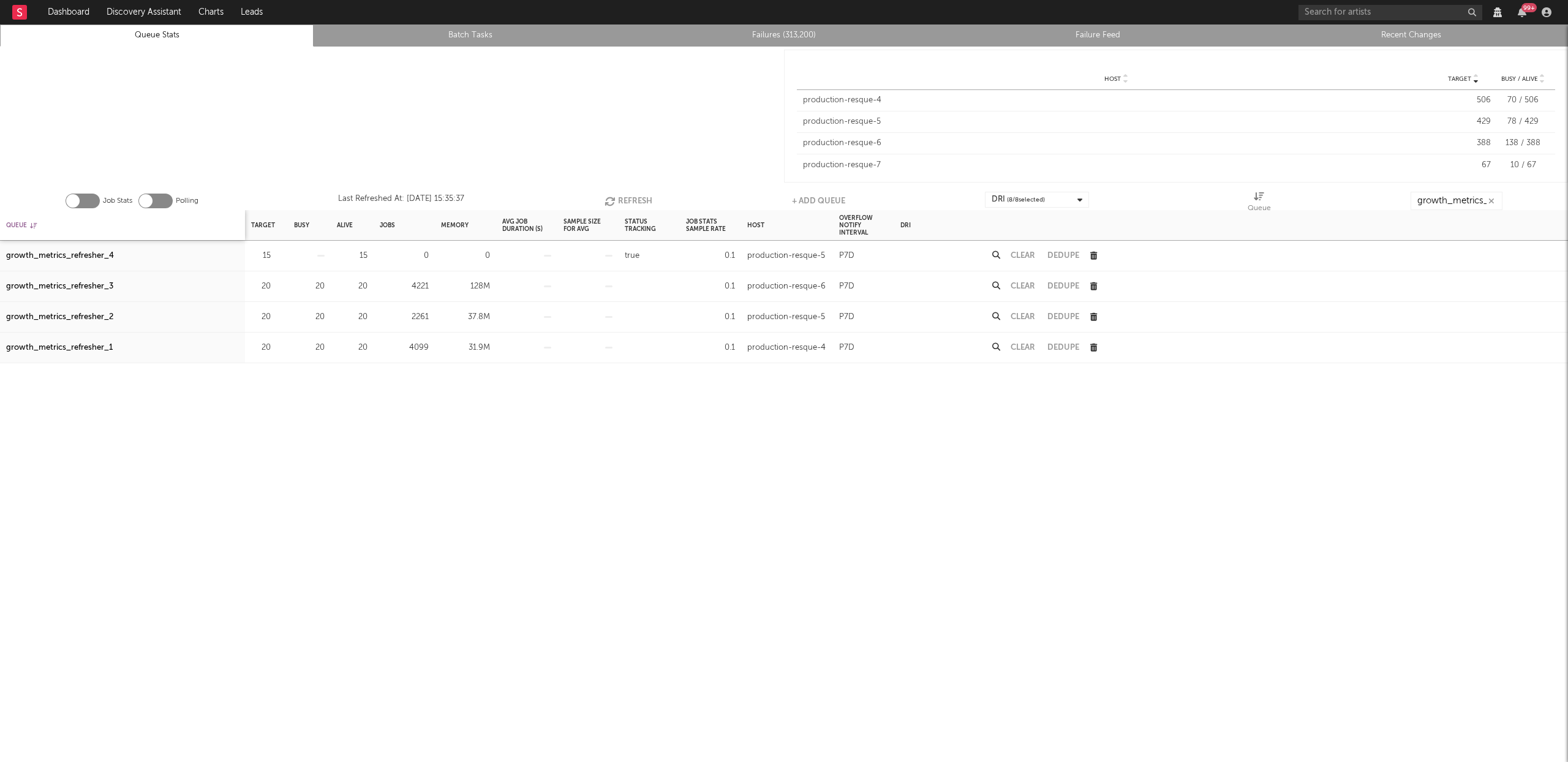
click at [22, 223] on div "Queue" at bounding box center [22, 225] width 31 height 27
click at [628, 201] on button "Refresh" at bounding box center [628, 201] width 47 height 18
click at [622, 197] on button "Refresh" at bounding box center [628, 201] width 47 height 18
click at [620, 199] on button "Refresh" at bounding box center [629, 201] width 47 height 18
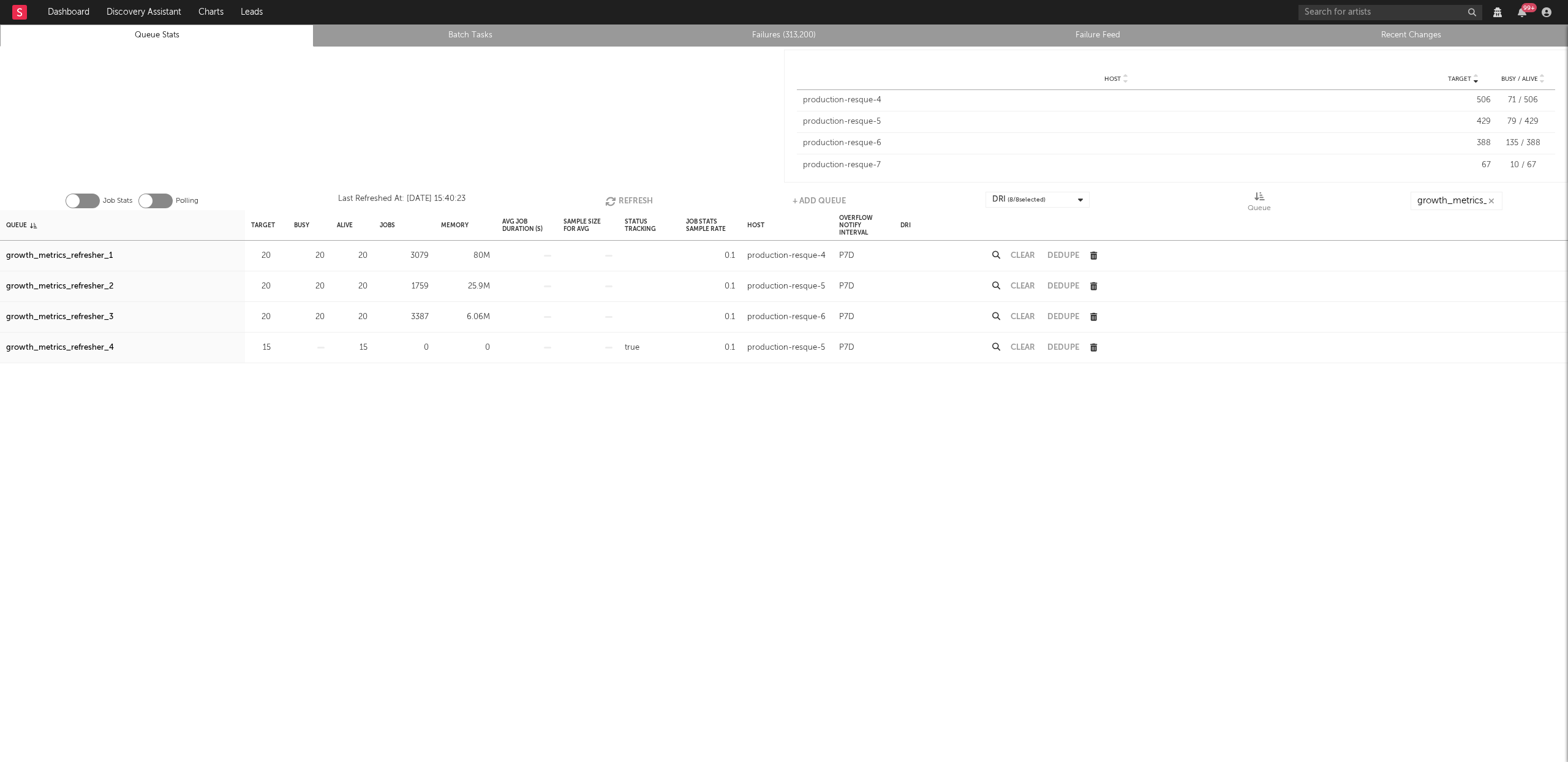
click at [88, 255] on div "growth_metrics_refresher_1" at bounding box center [59, 256] width 107 height 15
click at [84, 285] on div "growth_metrics_refresher_2" at bounding box center [59, 286] width 108 height 15
click at [82, 315] on div "growth_metrics_refresher_3" at bounding box center [59, 317] width 108 height 15
click at [620, 196] on button "Refresh" at bounding box center [629, 201] width 47 height 18
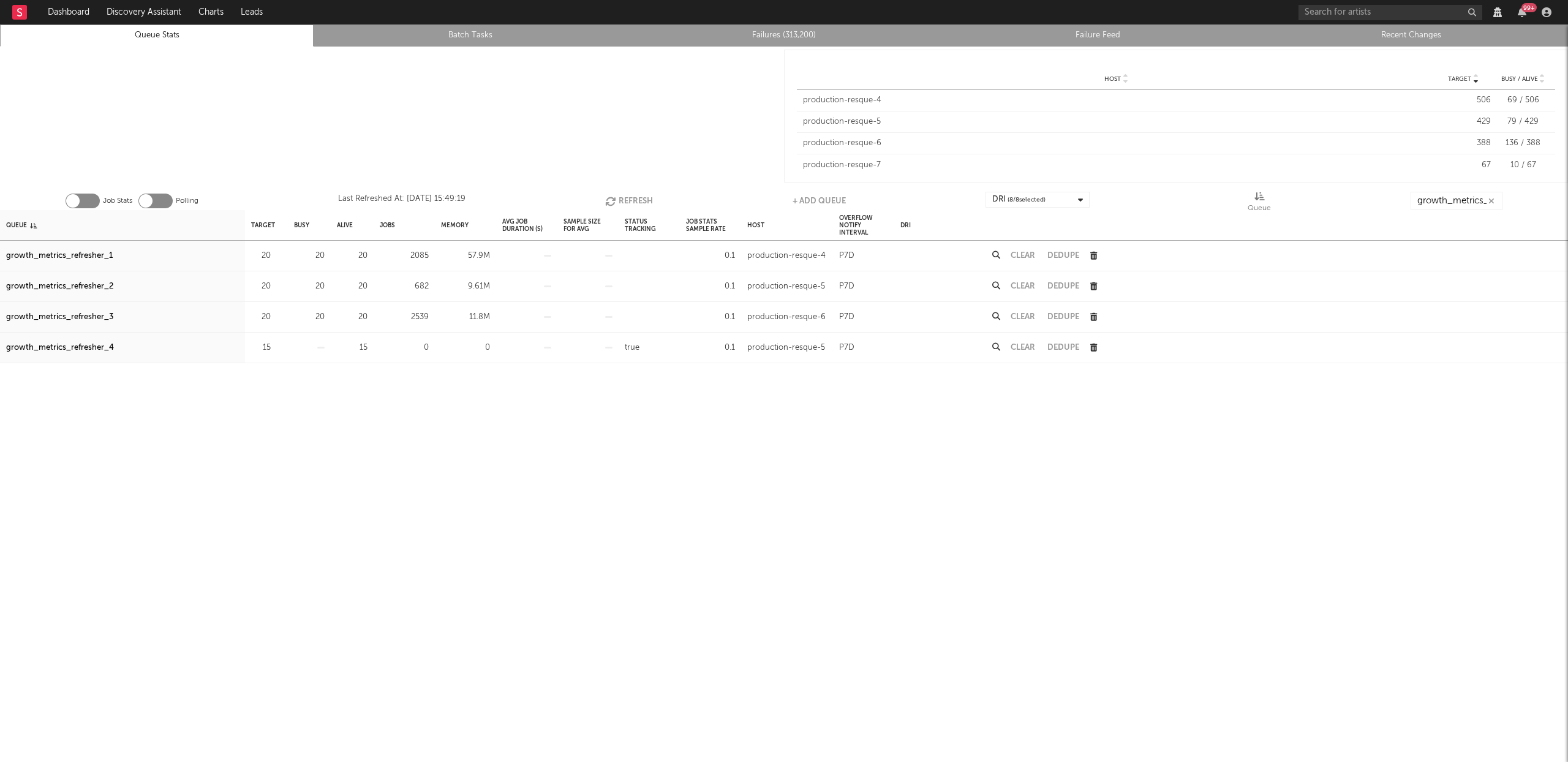
click at [625, 197] on button "Refresh" at bounding box center [629, 201] width 47 height 18
click at [624, 198] on button "Refresh" at bounding box center [628, 201] width 47 height 18
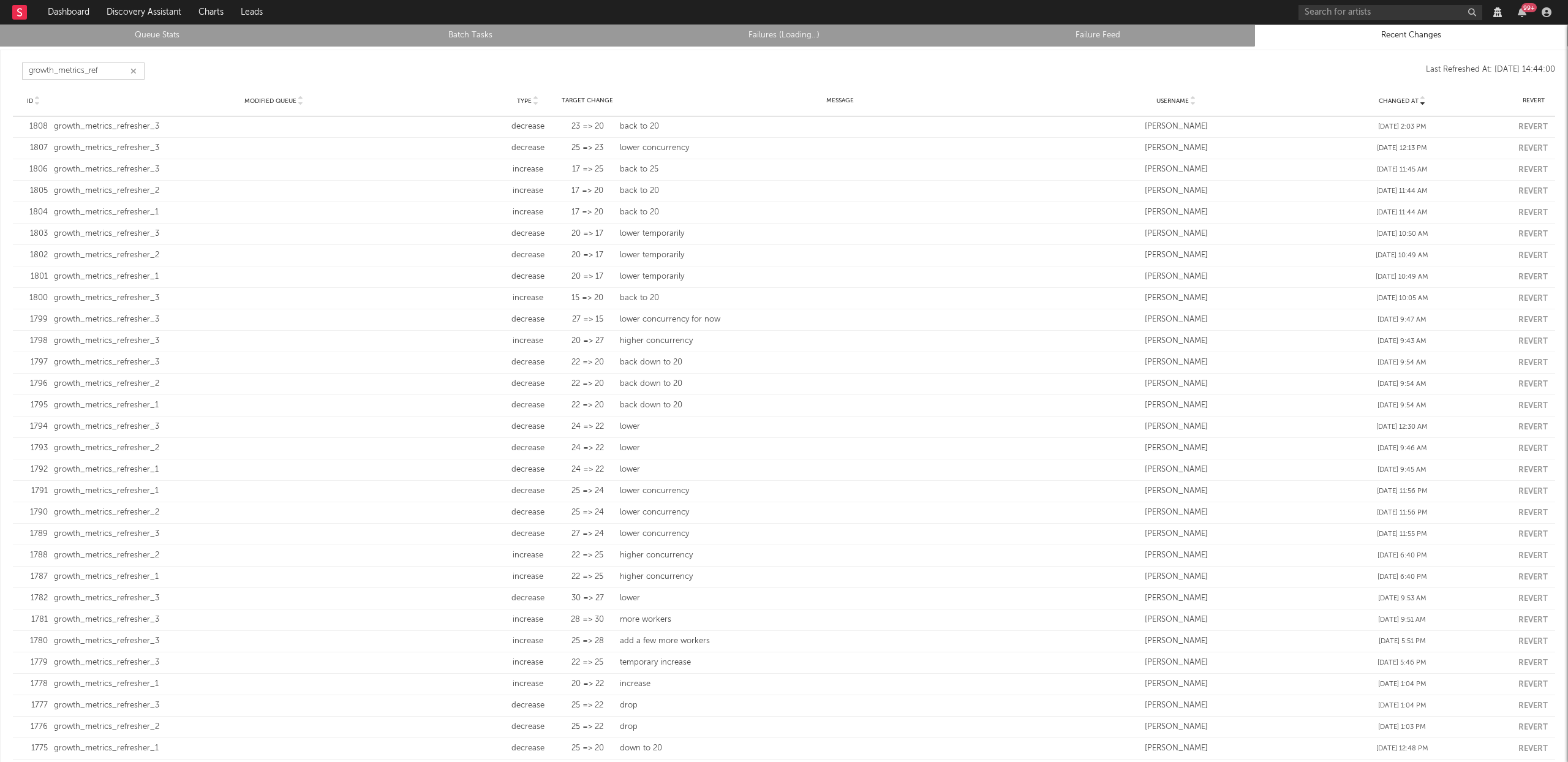
click at [108, 71] on input "growth_metrics_ref" at bounding box center [84, 71] width 122 height 17
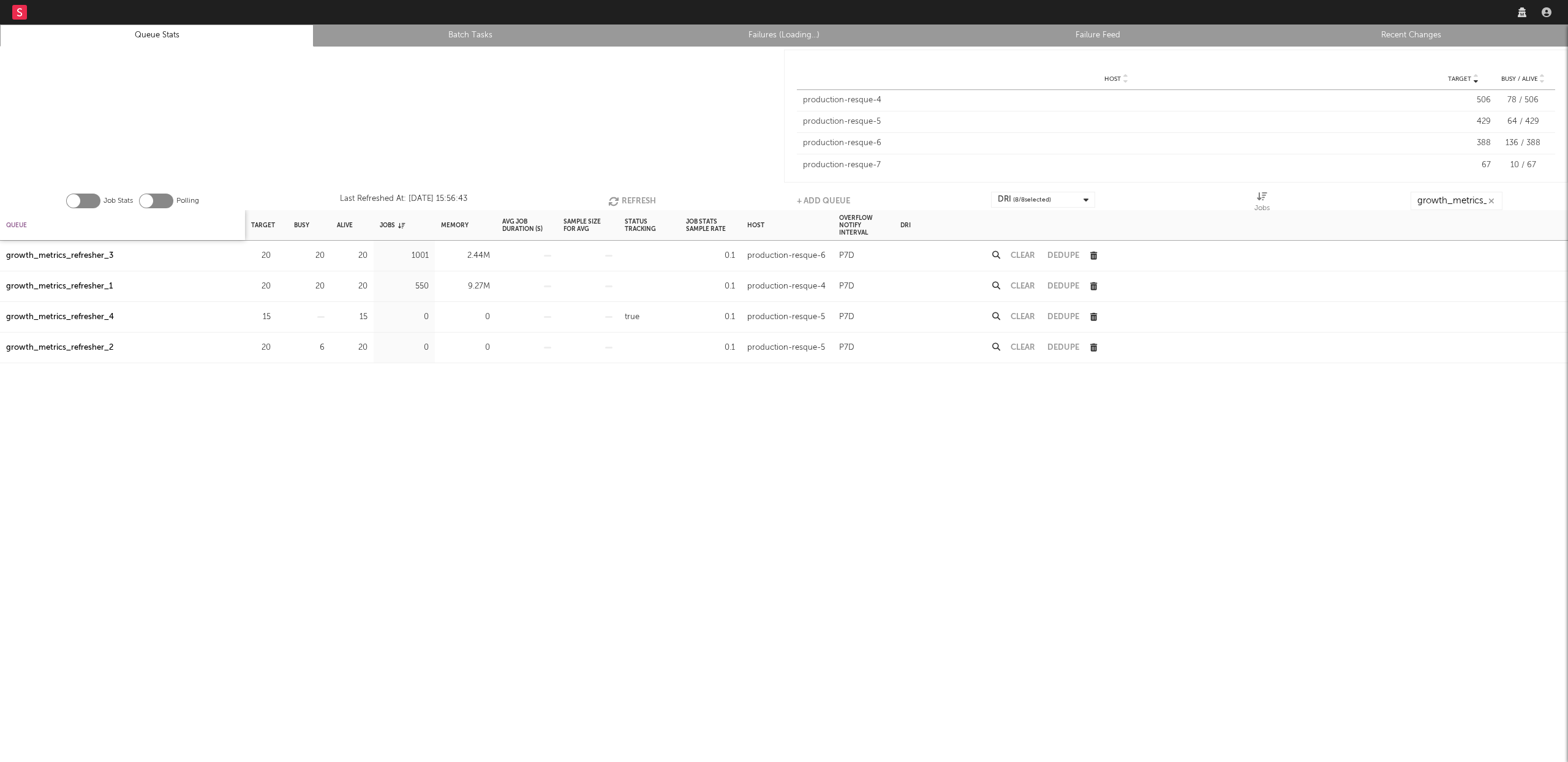
click at [19, 222] on div "Queue" at bounding box center [16, 225] width 21 height 27
click at [639, 199] on button "Refresh" at bounding box center [629, 201] width 47 height 18
click at [634, 201] on button "Refresh" at bounding box center [629, 201] width 47 height 18
click at [634, 201] on button "Refresh" at bounding box center [628, 201] width 47 height 18
click at [1464, 193] on input "growth_metrics_ref" at bounding box center [1456, 201] width 92 height 18
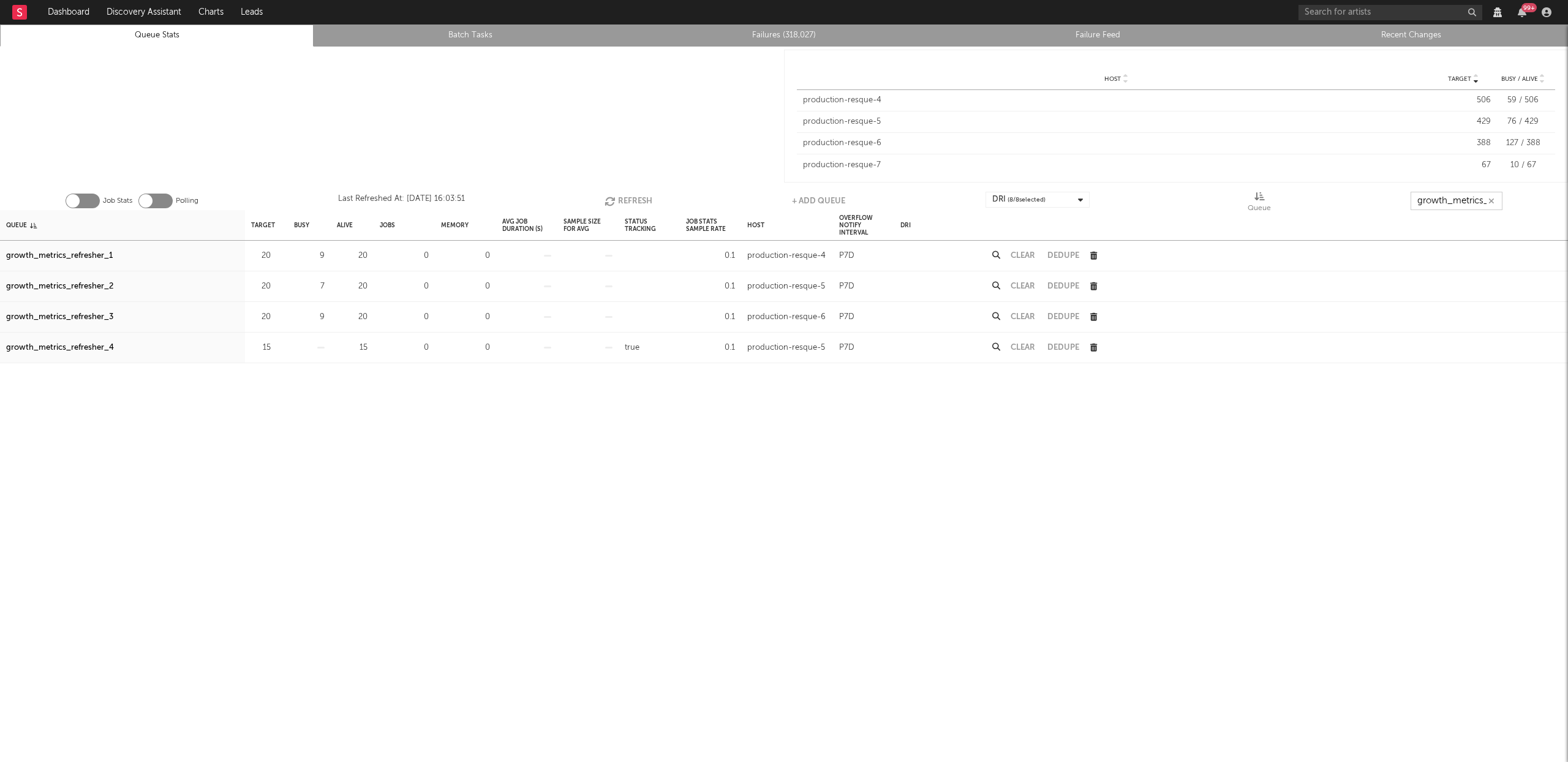
click at [1464, 193] on input "growth_metrics_ref" at bounding box center [1456, 201] width 92 height 18
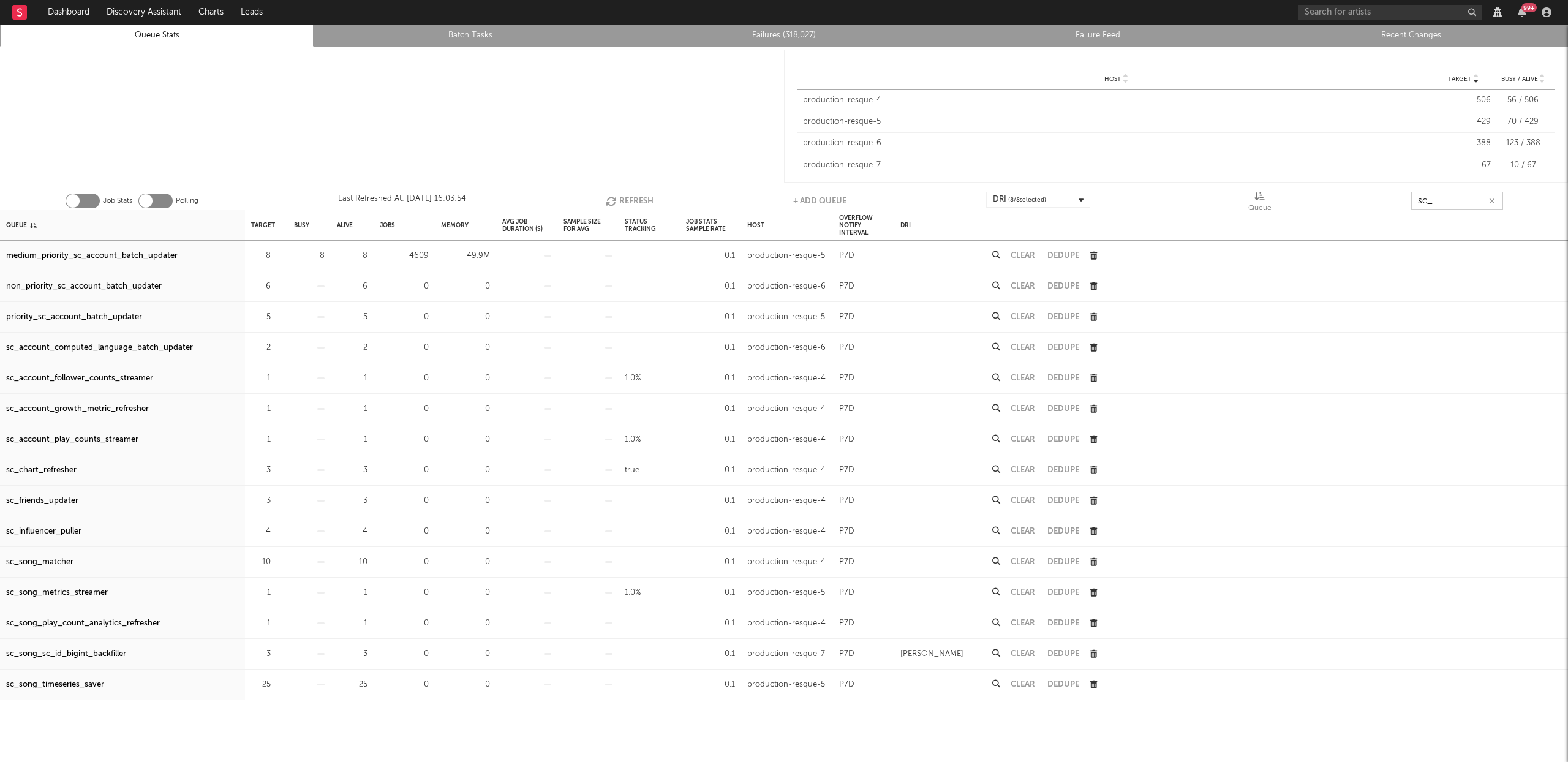
type input "sc_"
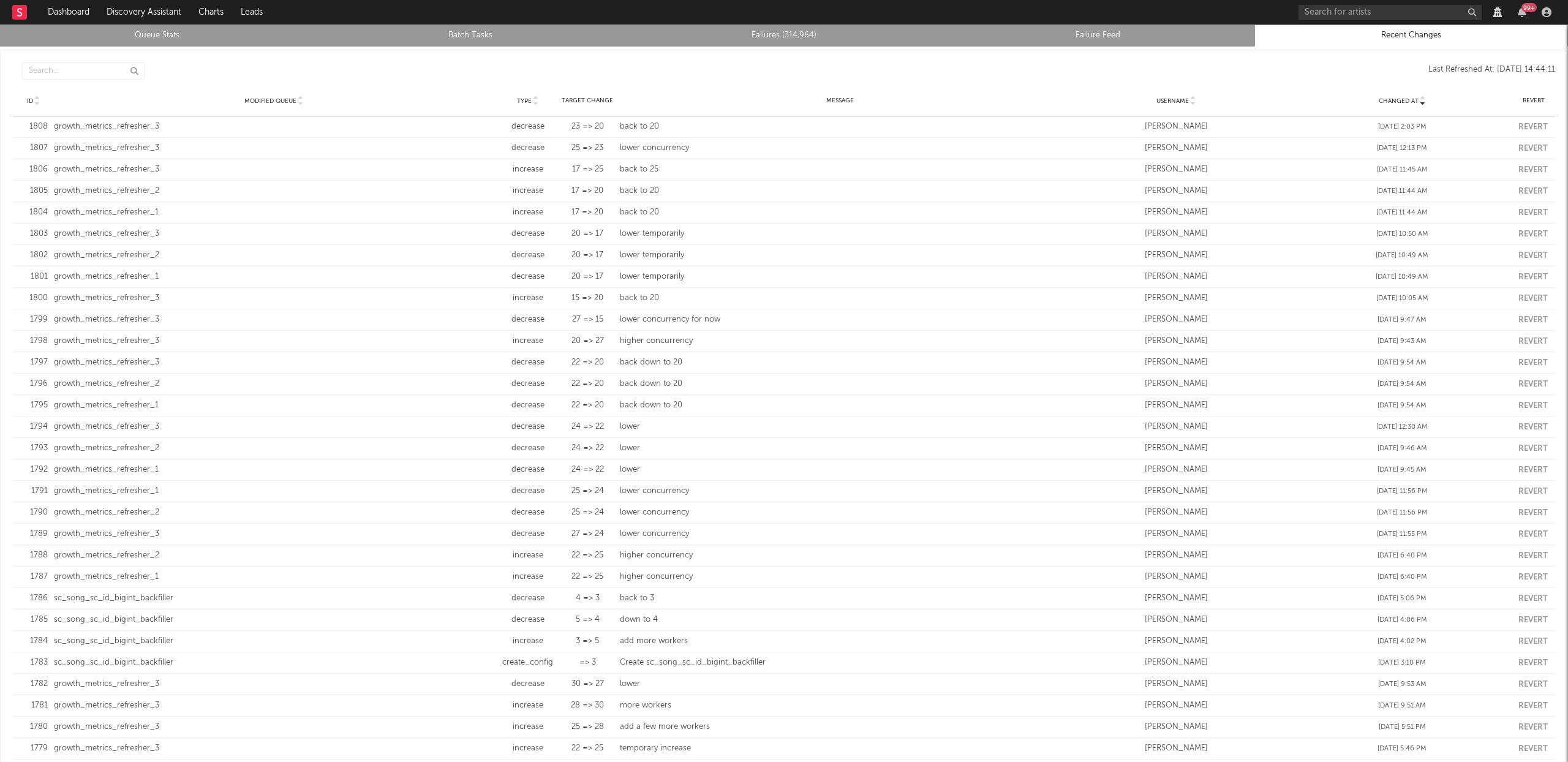
click at [765, 37] on link "Failures (314,964)" at bounding box center [784, 35] width 301 height 15
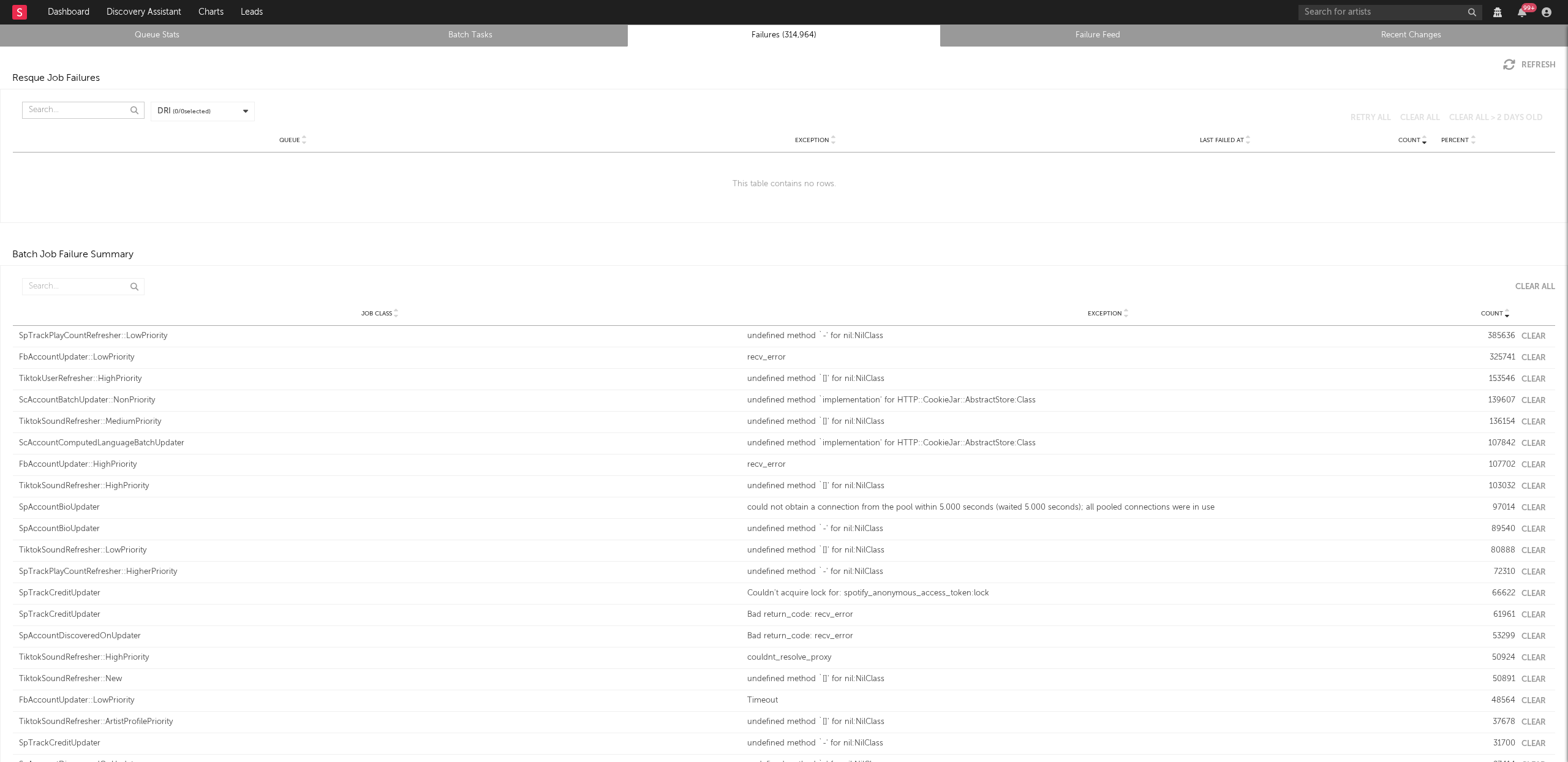
click at [91, 114] on input "text" at bounding box center [84, 110] width 122 height 17
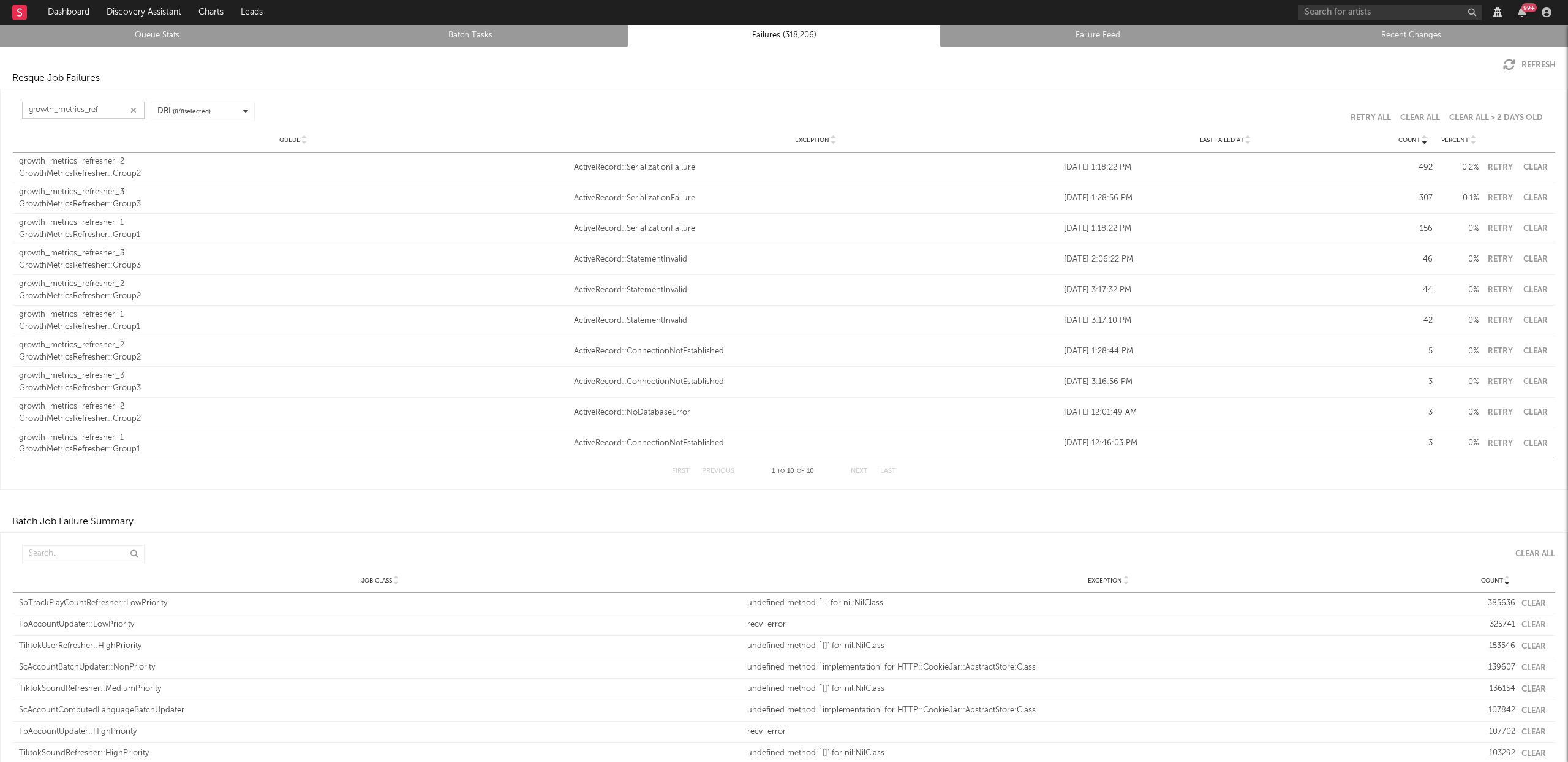
click at [79, 108] on input "growth_metrics_ref" at bounding box center [84, 110] width 122 height 17
click at [79, 108] on input "growth_metrics_ref" at bounding box center [84, 110] width 122 height 17
type input "sc_"
click at [1244, 141] on div at bounding box center [1248, 139] width 8 height 9
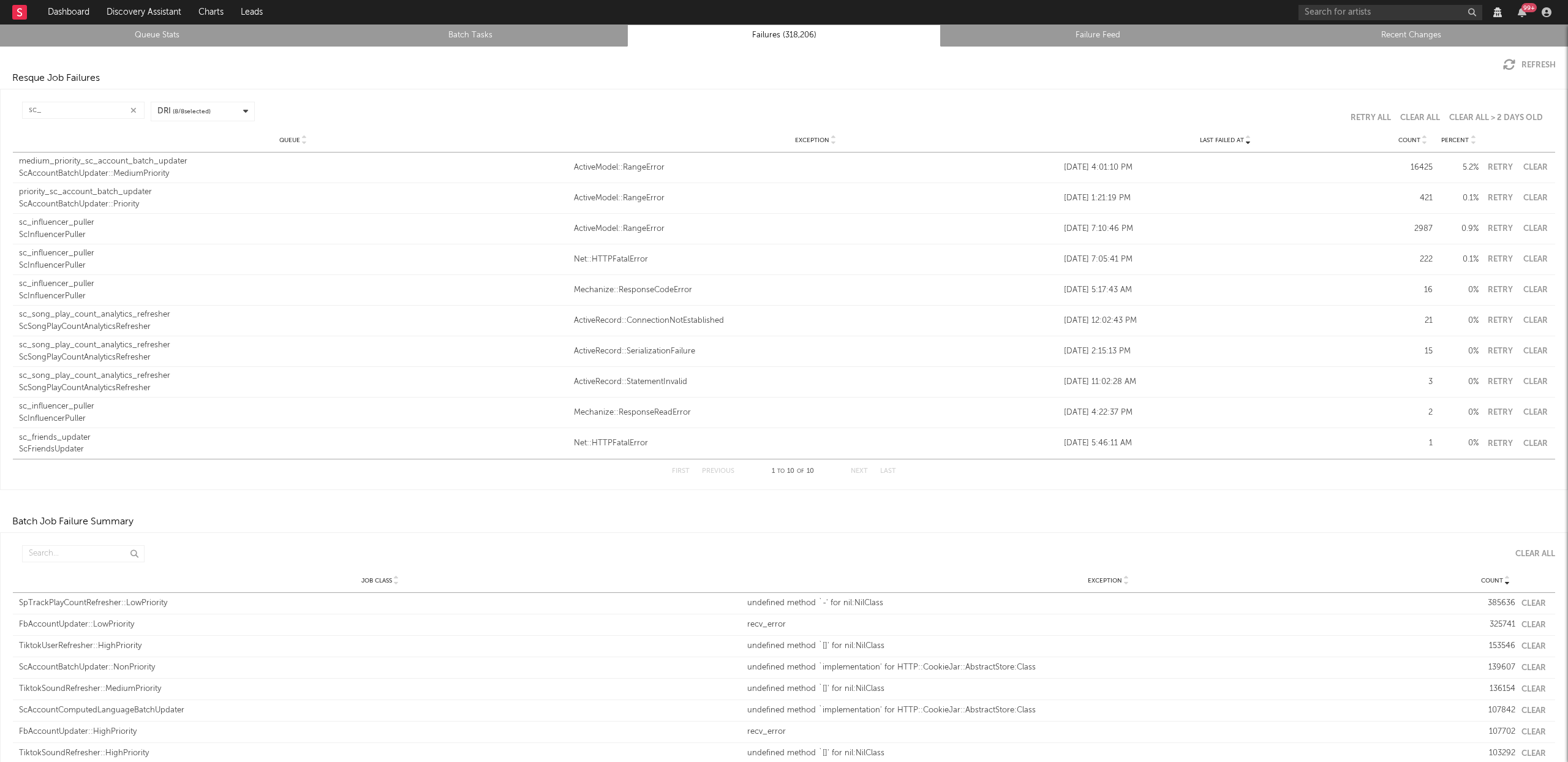
click at [133, 108] on icon "button" at bounding box center [133, 110] width 6 height 8
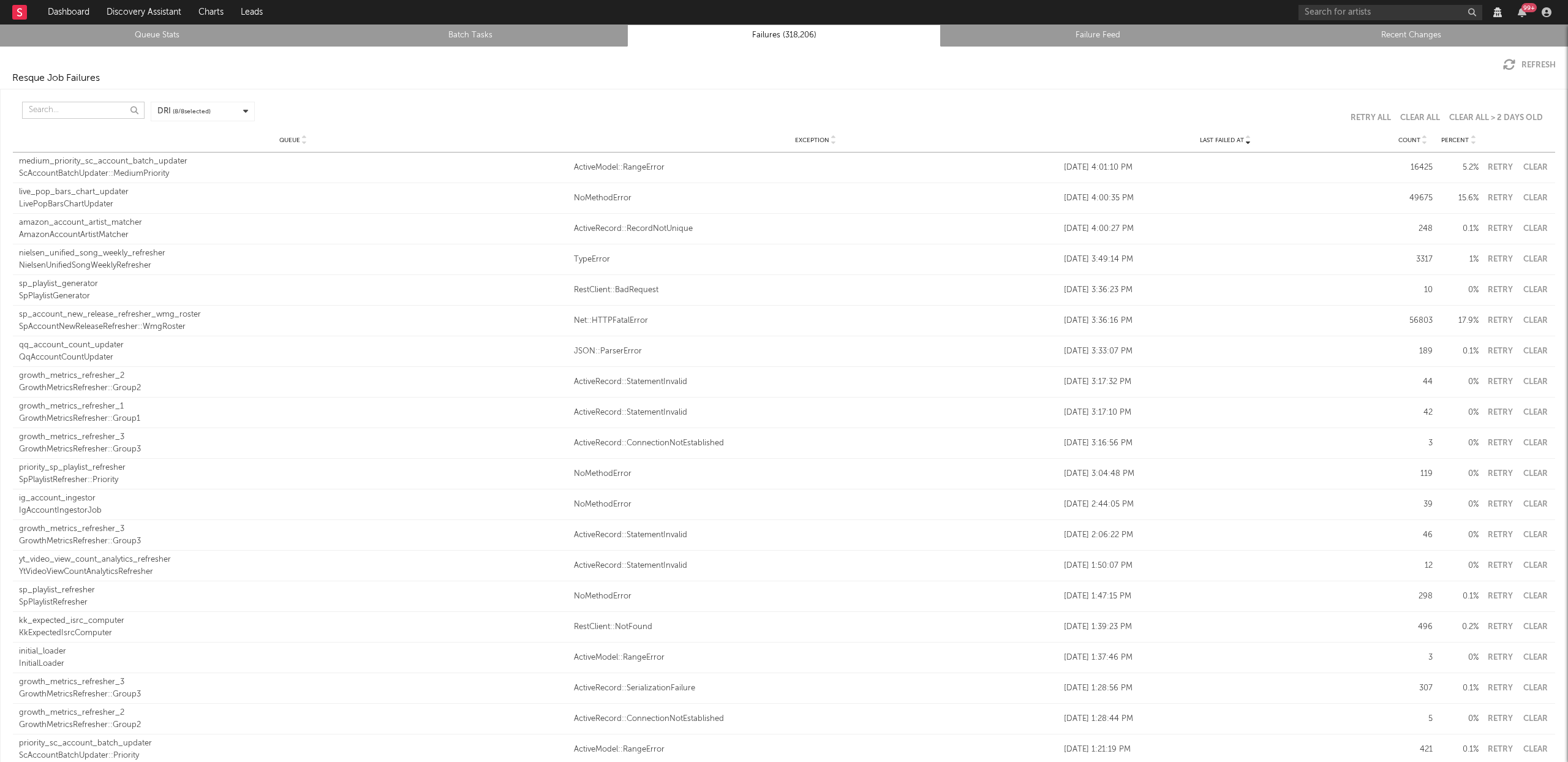
click at [67, 106] on input "text" at bounding box center [84, 110] width 122 height 17
type input "sc"
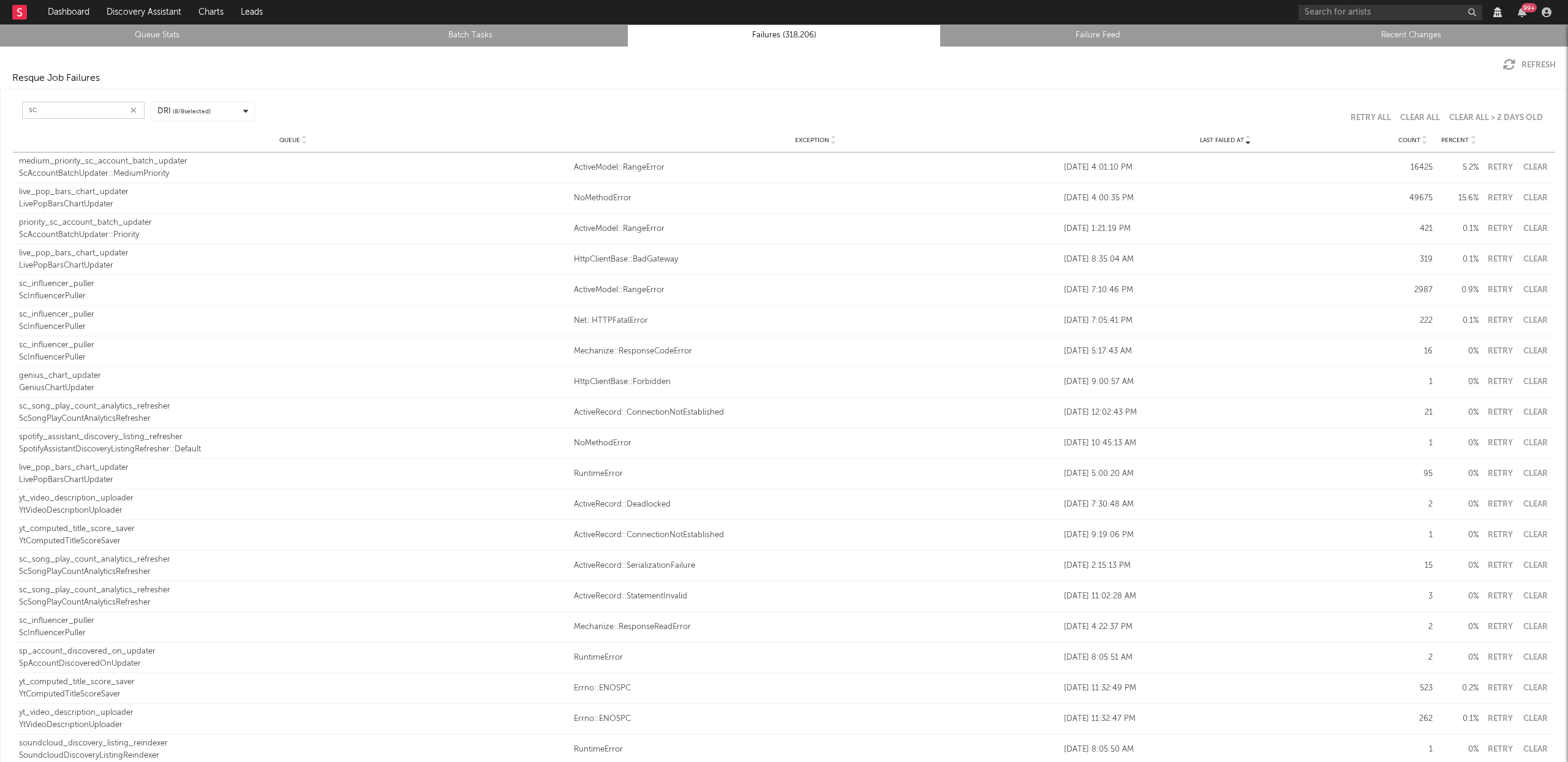
click at [133, 109] on icon "button" at bounding box center [133, 110] width 6 height 8
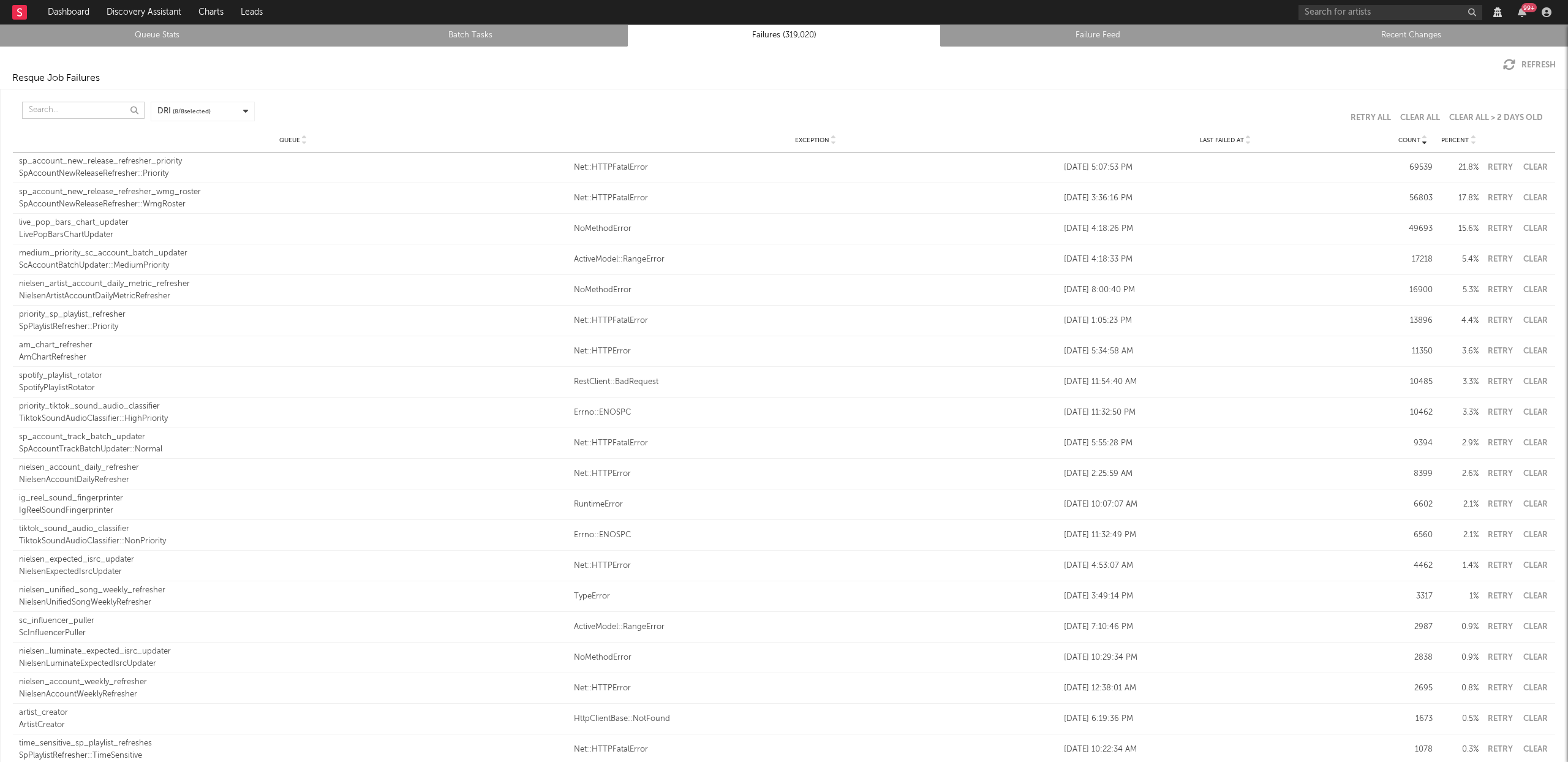
click at [71, 109] on input "text" at bounding box center [84, 110] width 122 height 17
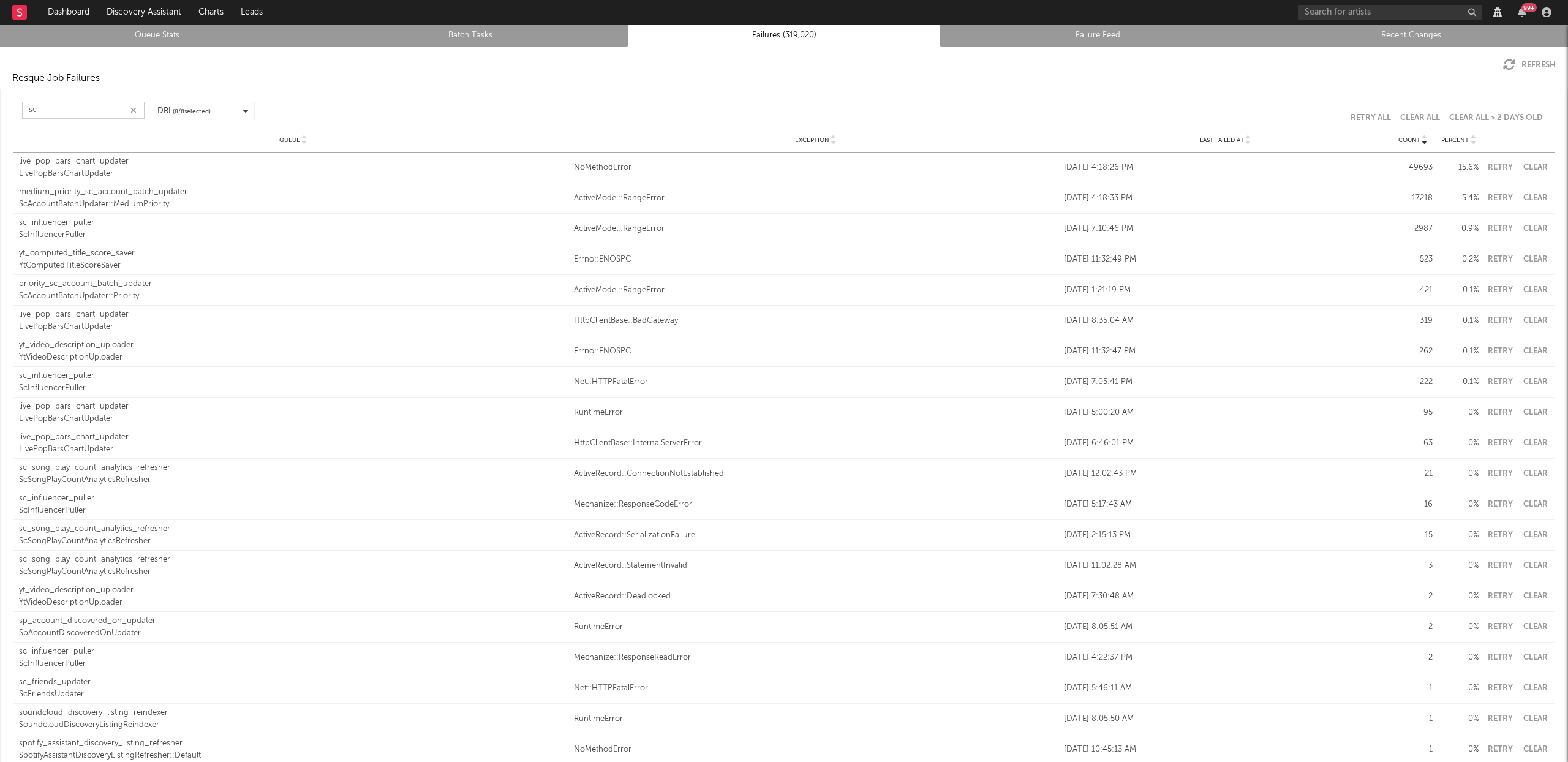
type input "sc"
click at [1243, 139] on div "Last Failed At" at bounding box center [1225, 139] width 323 height 9
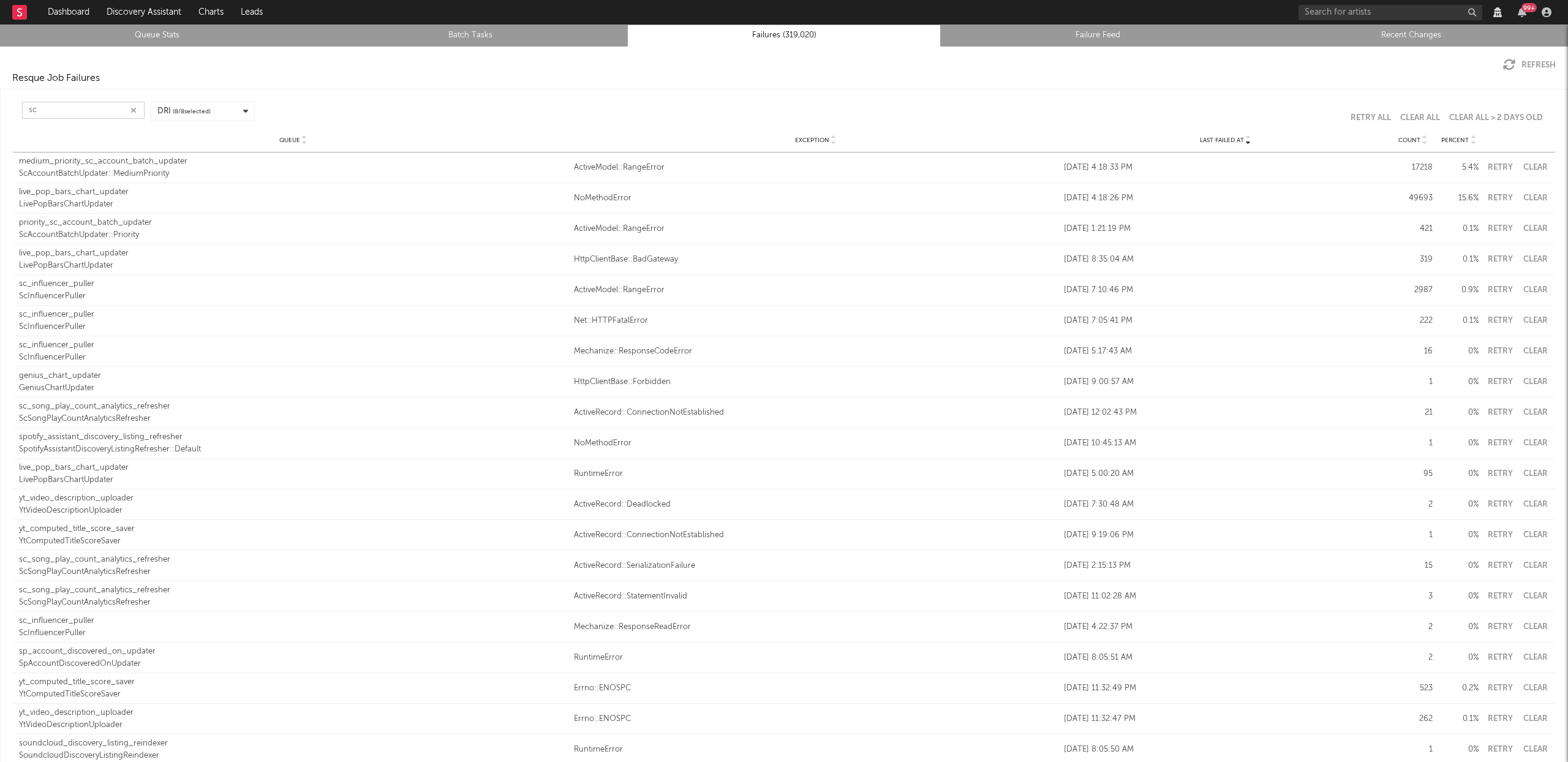
click at [52, 113] on input "sc" at bounding box center [84, 110] width 122 height 17
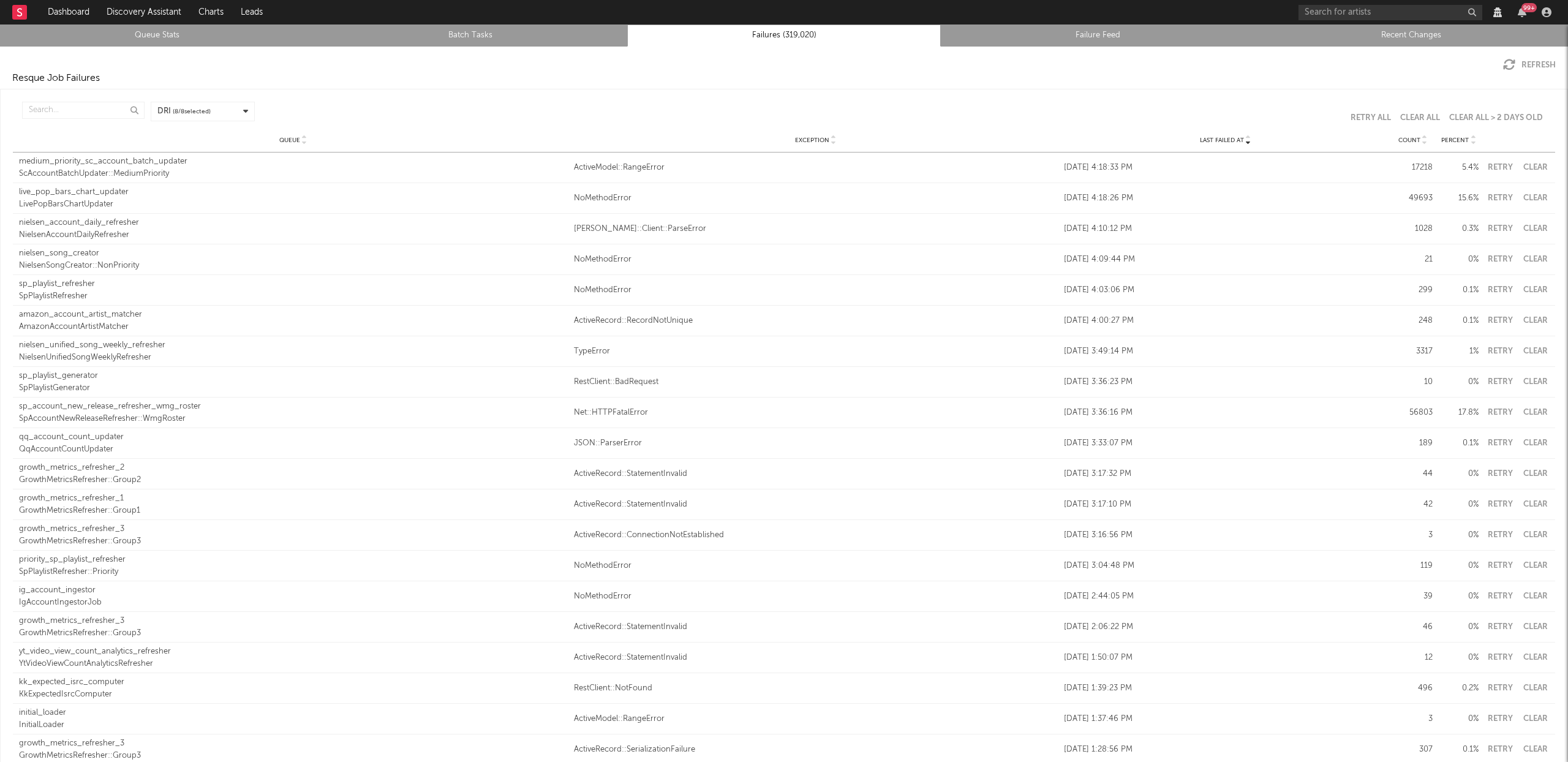
drag, startPoint x: 61, startPoint y: 96, endPoint x: 59, endPoint y: 105, distance: 9.2
click at [61, 96] on div "Last Failed At Queue Exception Last Failed At Count Percent DRI ( 8 / 8 selecte…" at bounding box center [784, 112] width 1542 height 33
click at [58, 109] on input "text" at bounding box center [84, 110] width 122 height 17
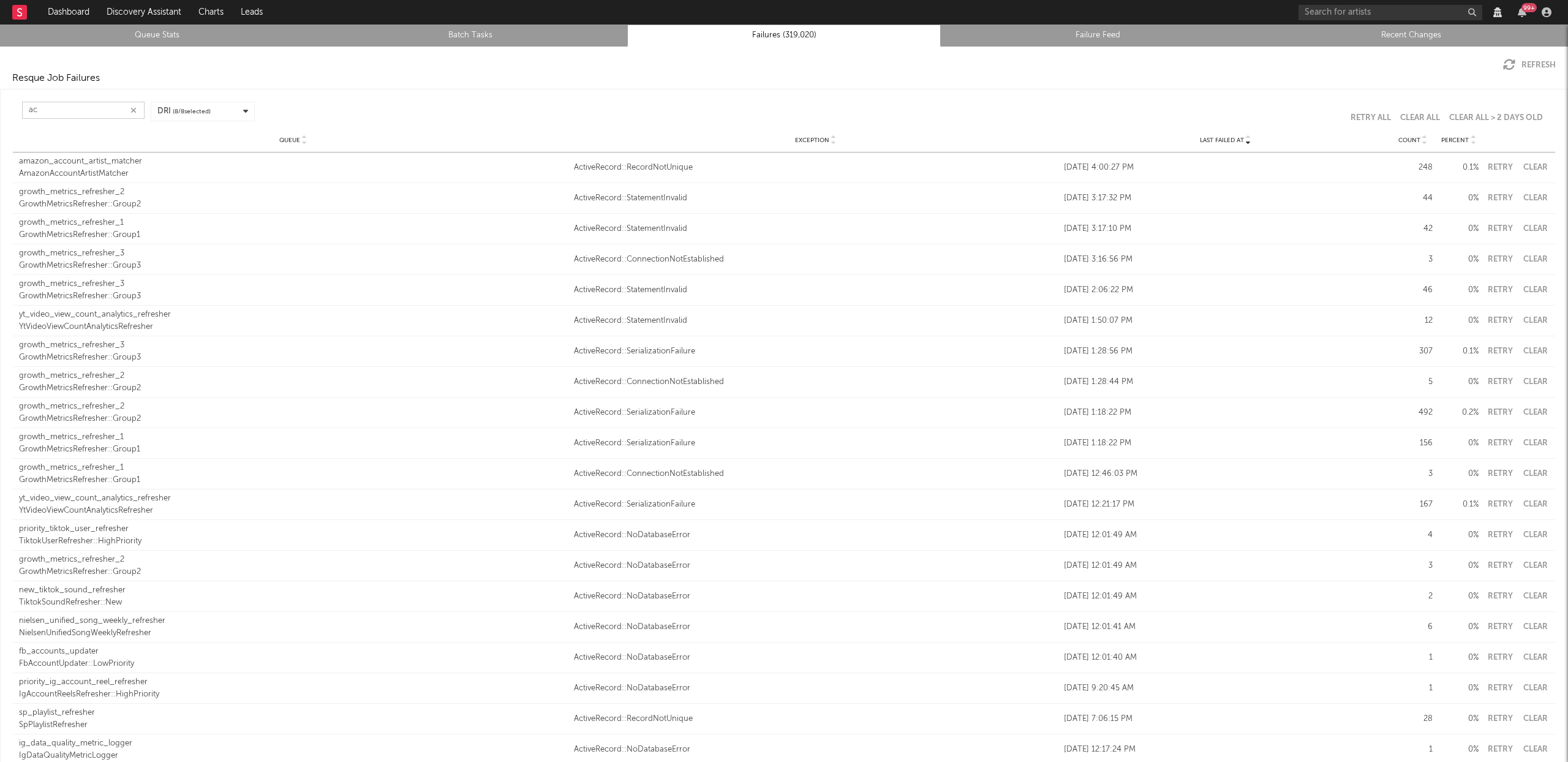
type input "a"
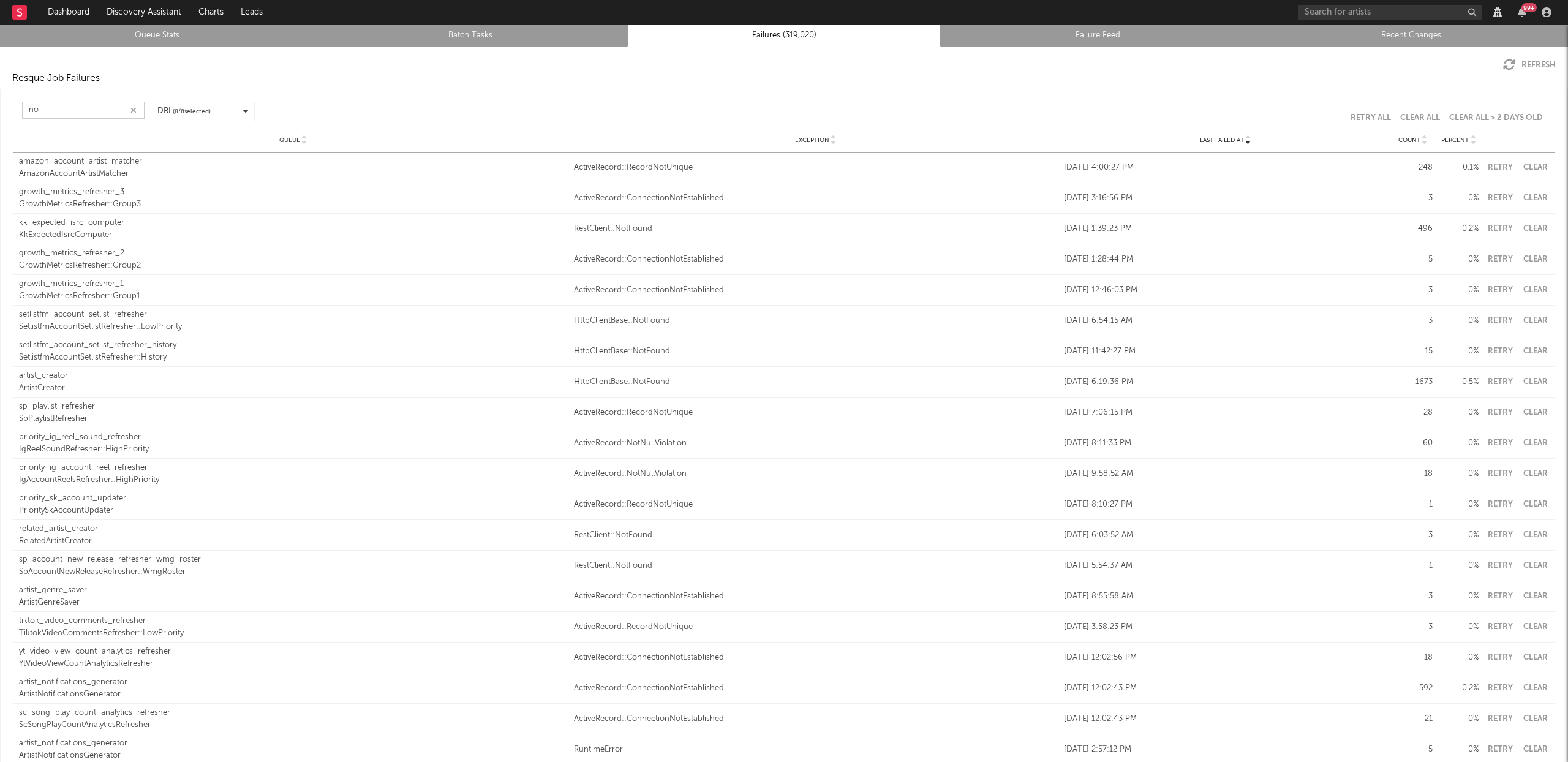
type input "n"
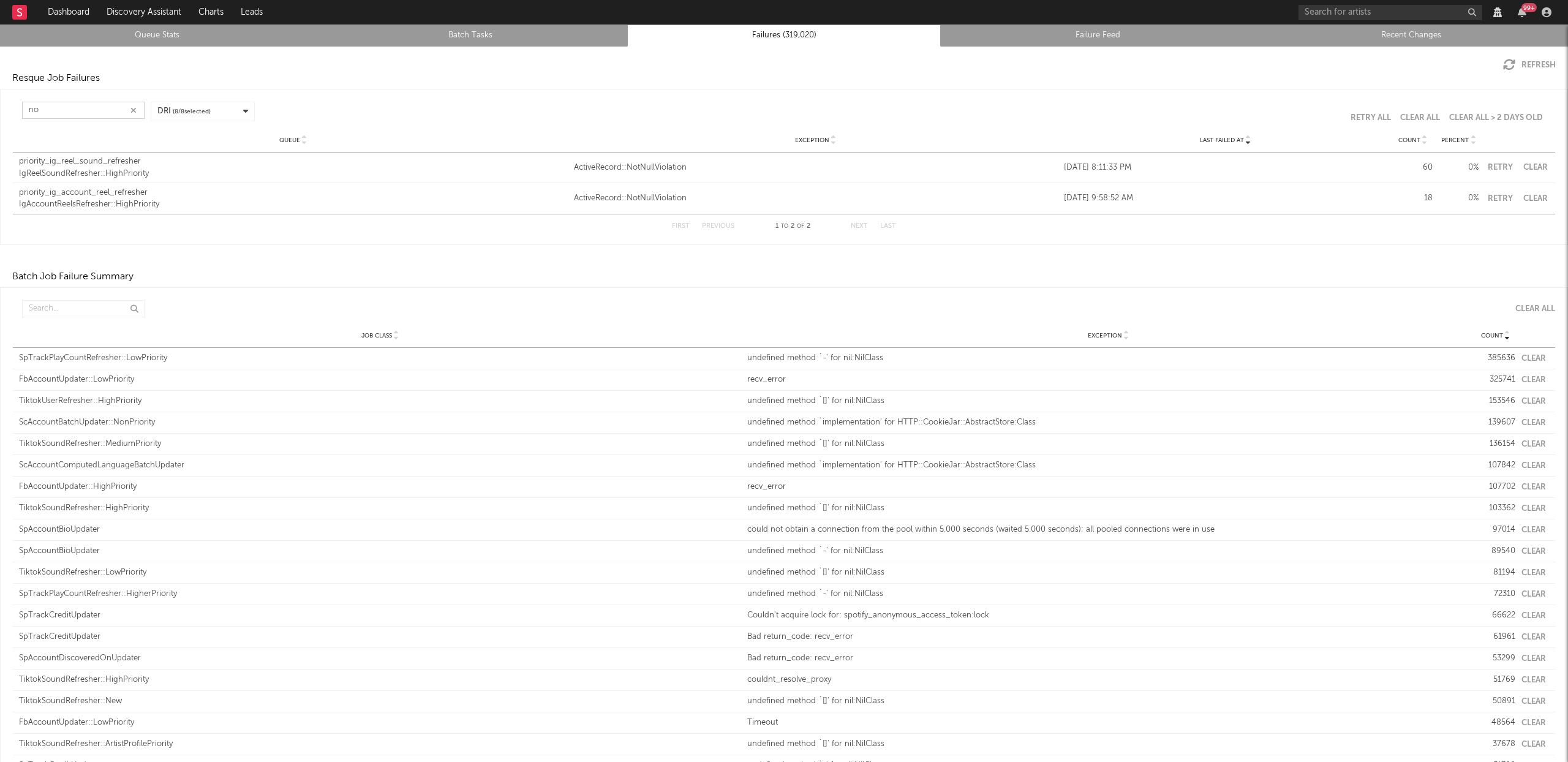
type input "n"
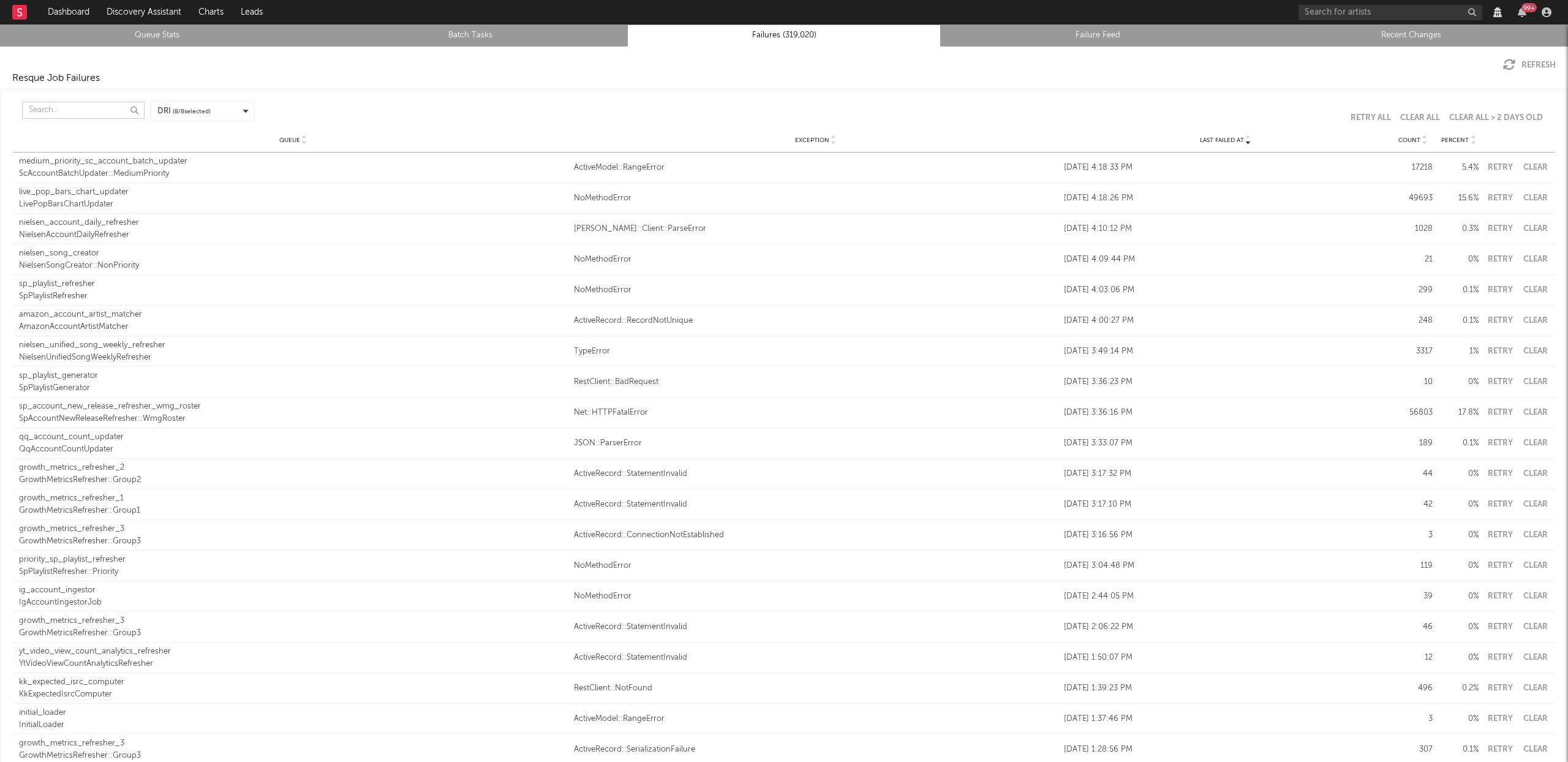
click at [82, 115] on input "text" at bounding box center [84, 110] width 122 height 17
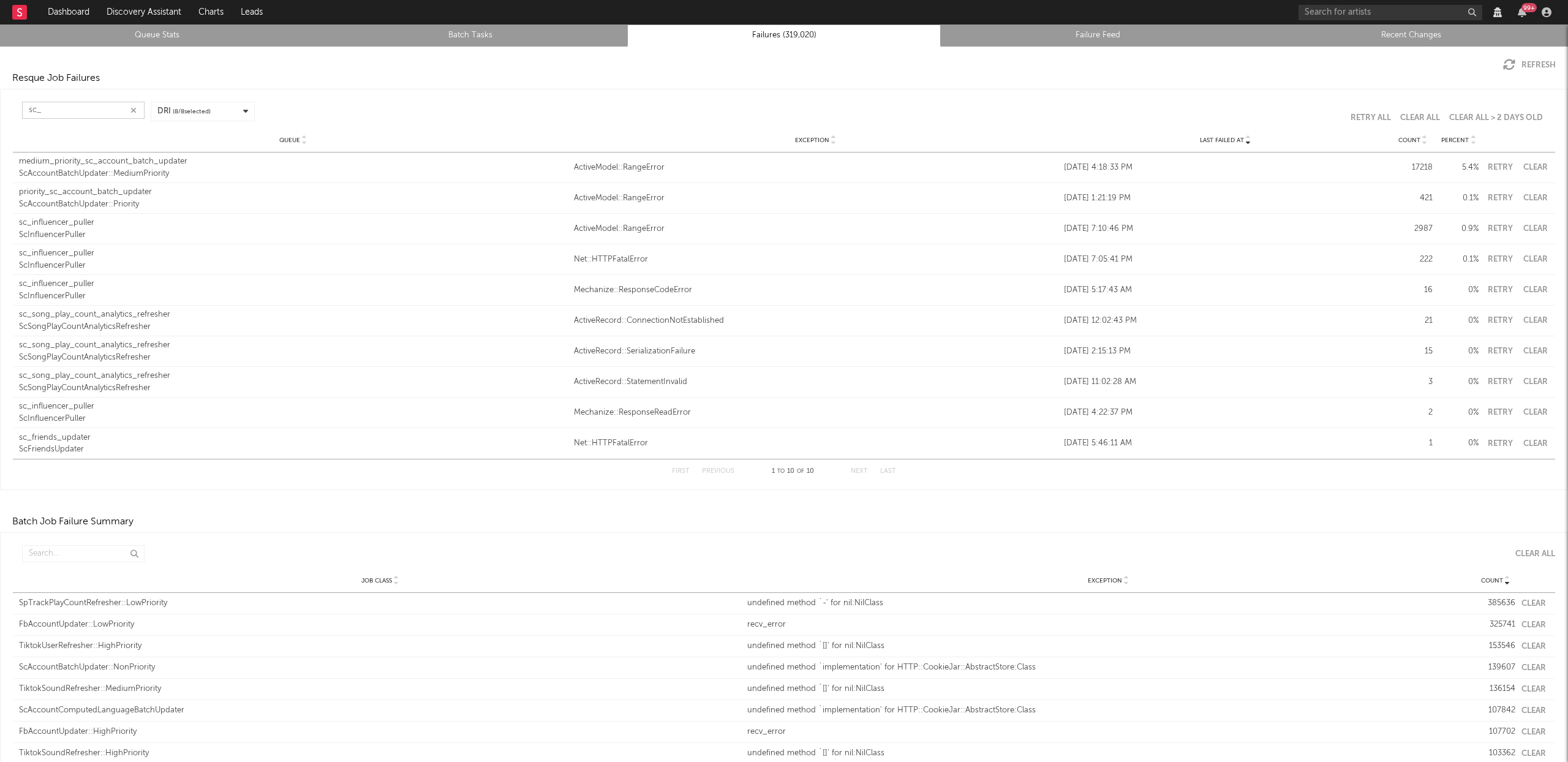
click at [1535, 195] on button "Clear" at bounding box center [1535, 198] width 28 height 8
type input "sc_"
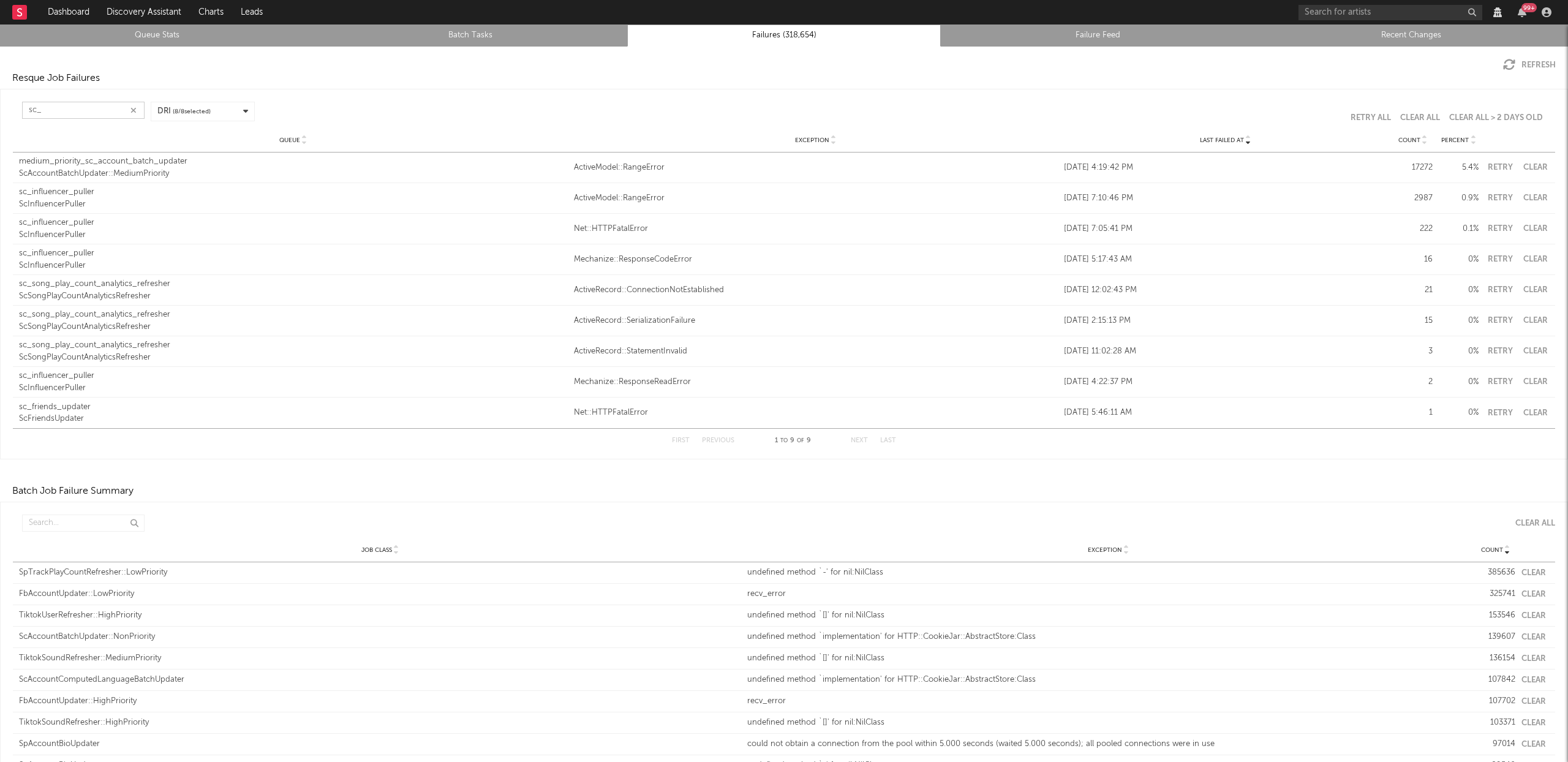
click at [1528, 195] on button "Clear" at bounding box center [1535, 198] width 28 height 8
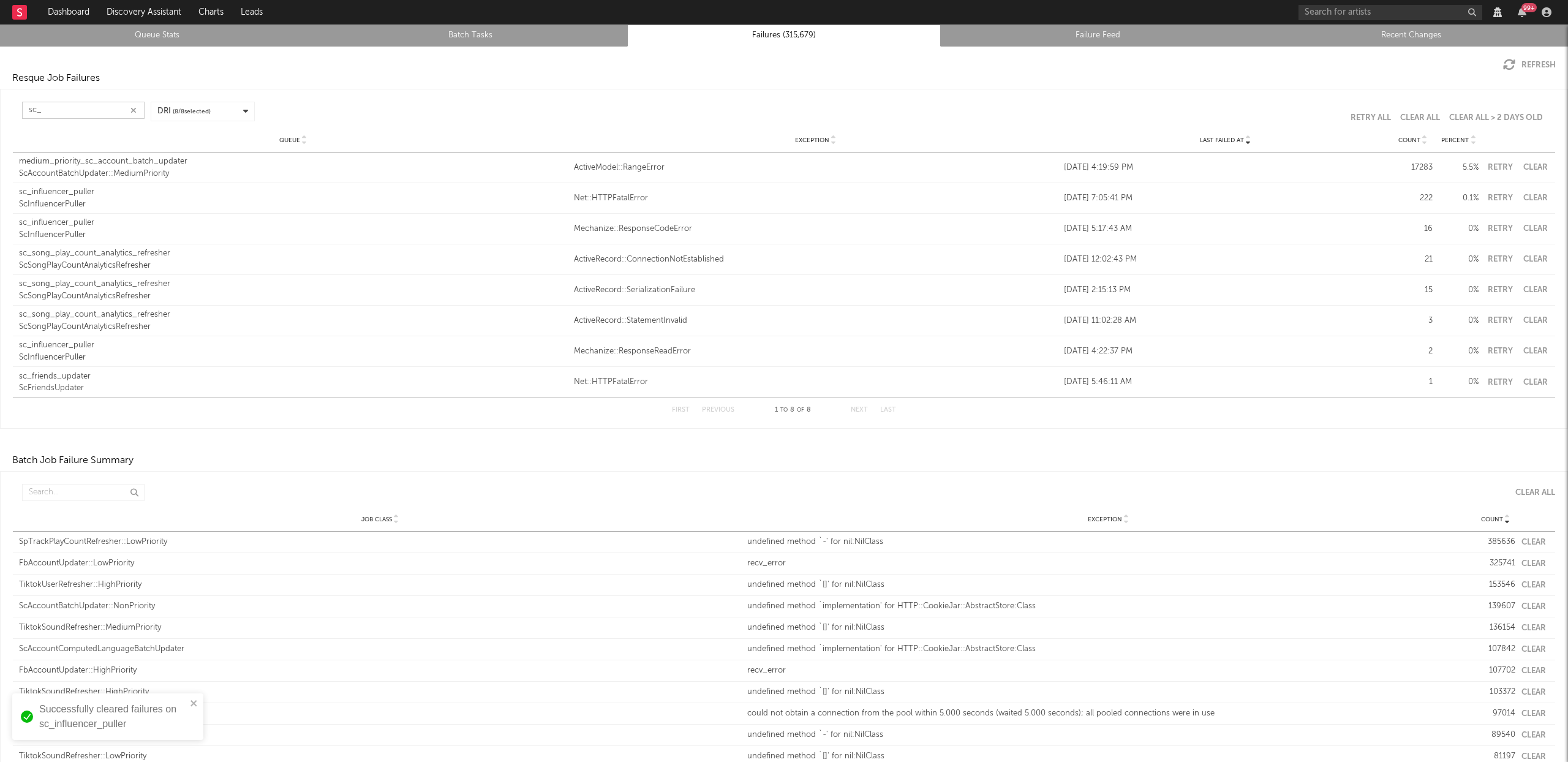
click at [1527, 164] on button "Clear" at bounding box center [1535, 167] width 28 height 8
click at [1530, 167] on button "Clear" at bounding box center [1535, 167] width 28 height 8
click at [74, 111] on input "sc_" at bounding box center [84, 110] width 122 height 17
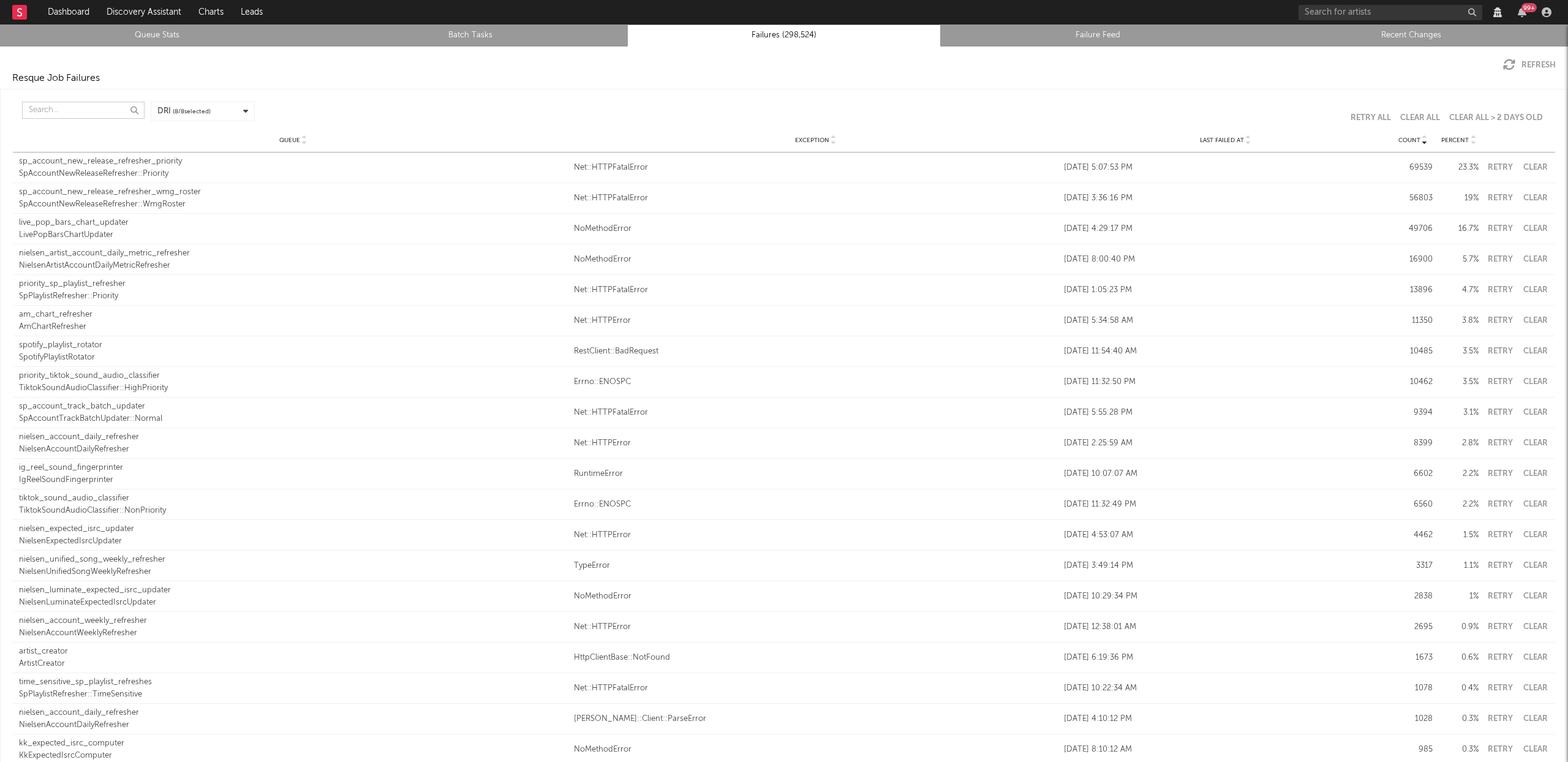
click at [63, 103] on input "text" at bounding box center [84, 110] width 122 height 17
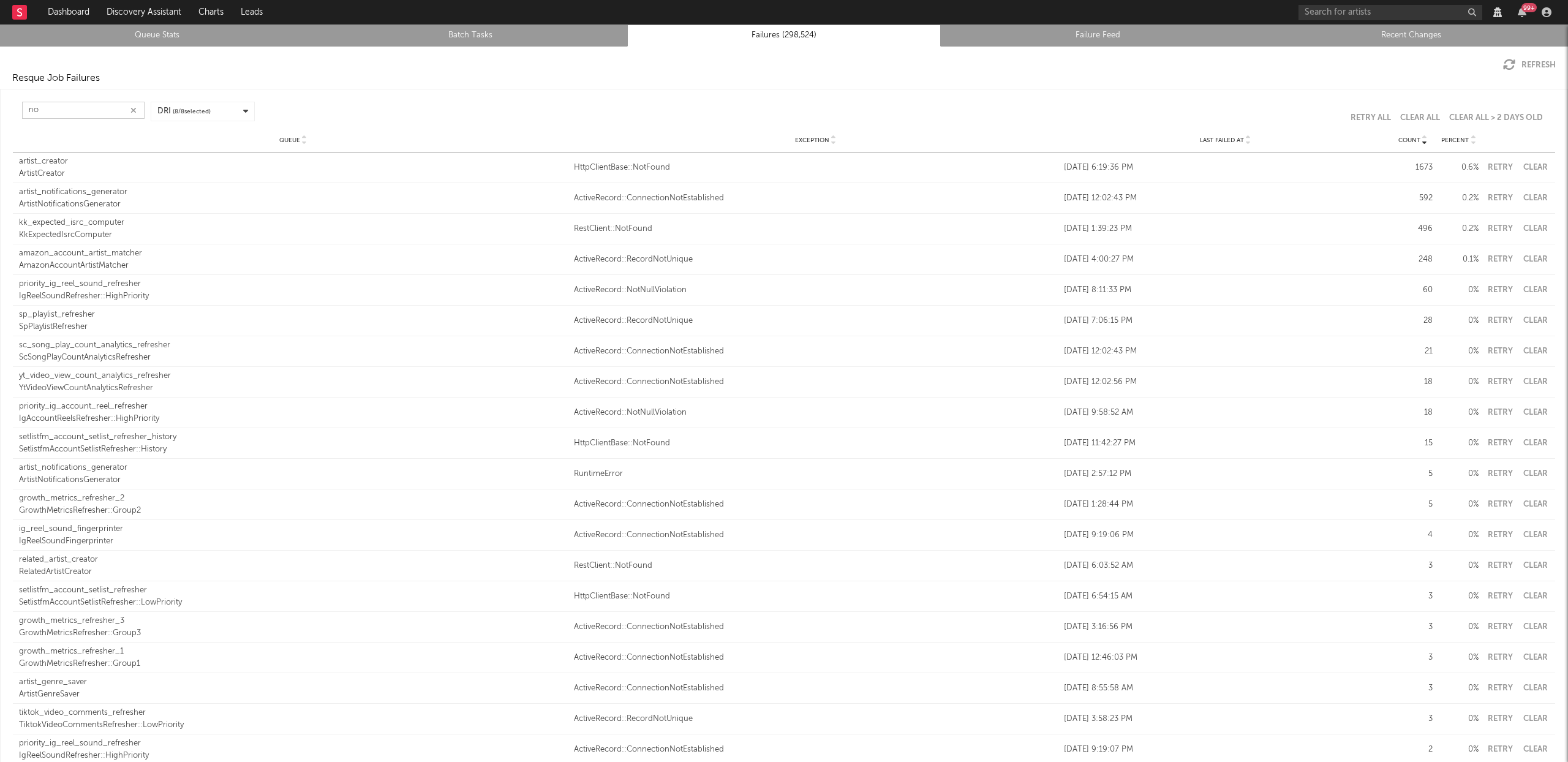
type input "n"
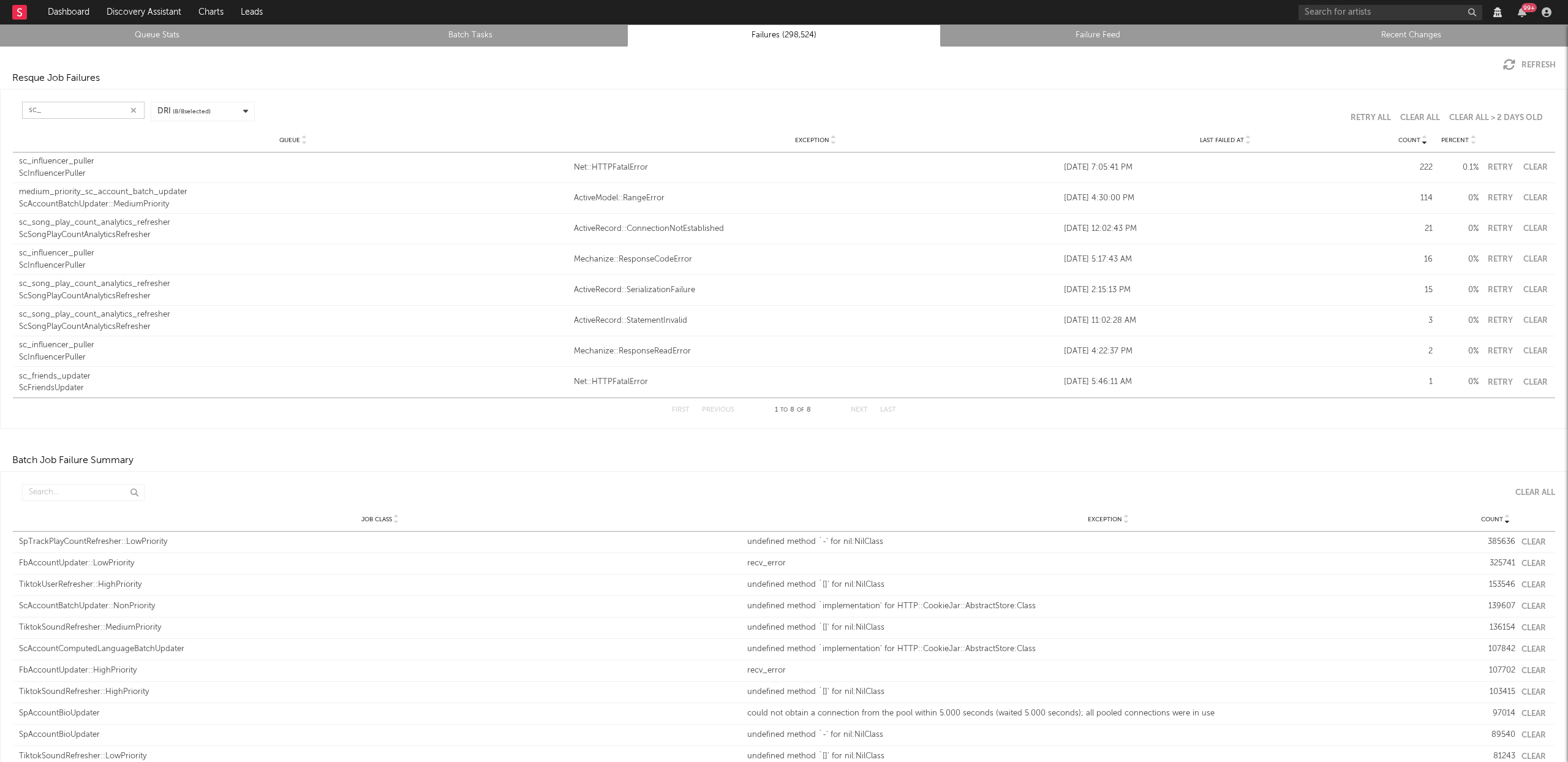
click at [1529, 164] on button "Clear" at bounding box center [1535, 167] width 28 height 8
type input "sc_"
click at [37, 488] on input "text" at bounding box center [84, 493] width 122 height 17
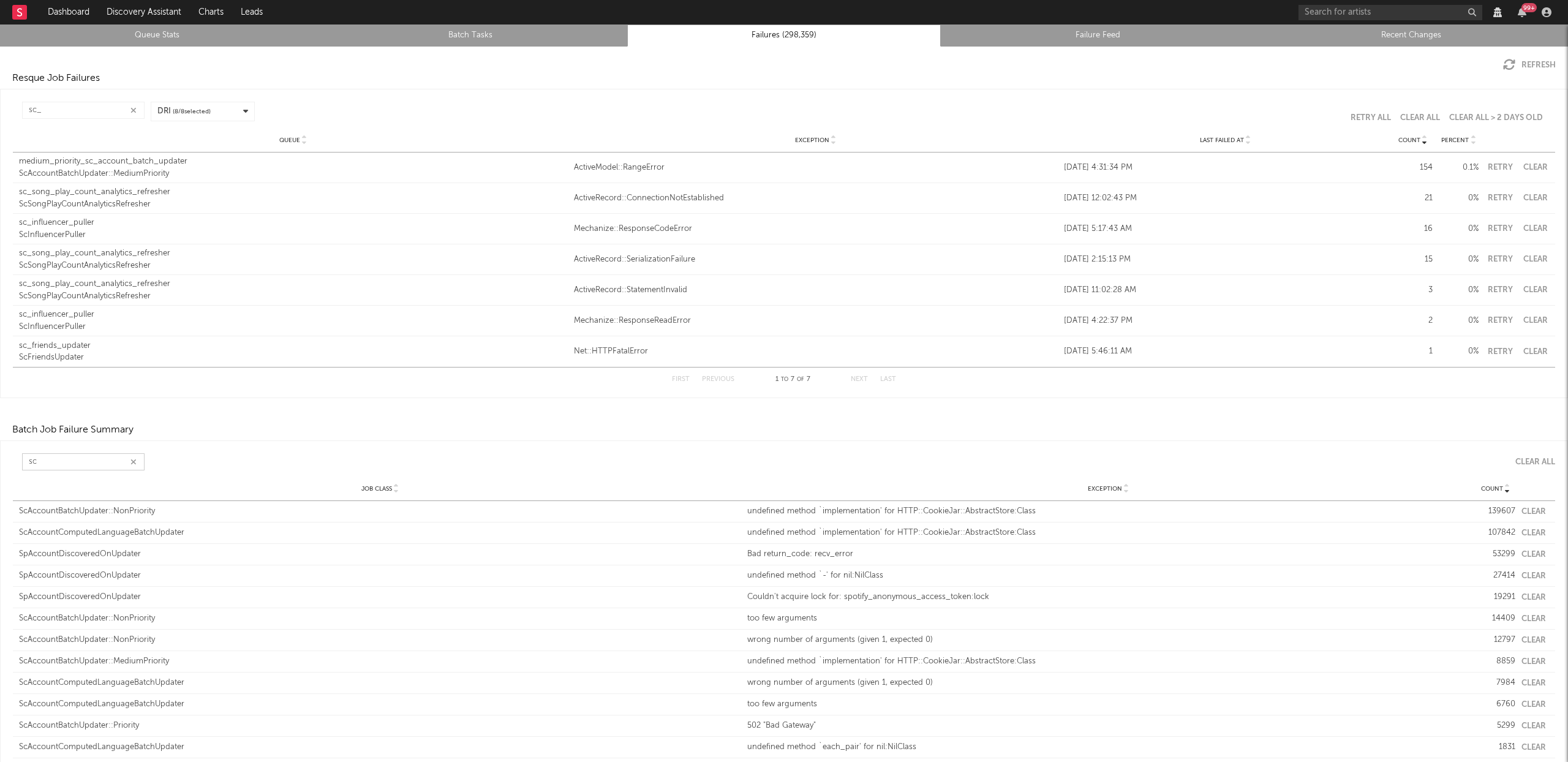
click at [1528, 511] on button "Clear" at bounding box center [1534, 511] width 24 height 8
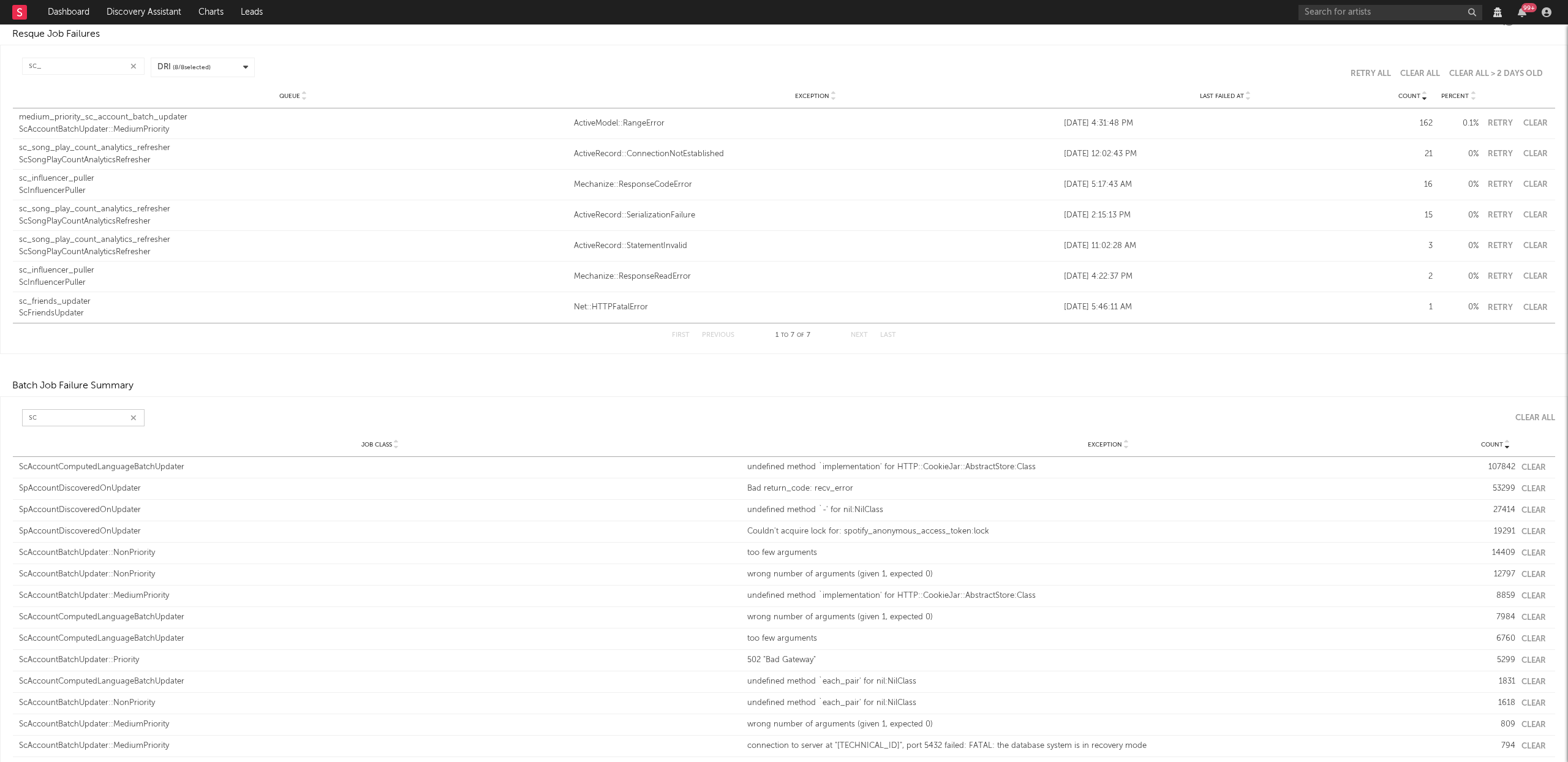
scroll to position [36, 0]
click at [1525, 474] on button "Clear" at bounding box center [1534, 475] width 24 height 8
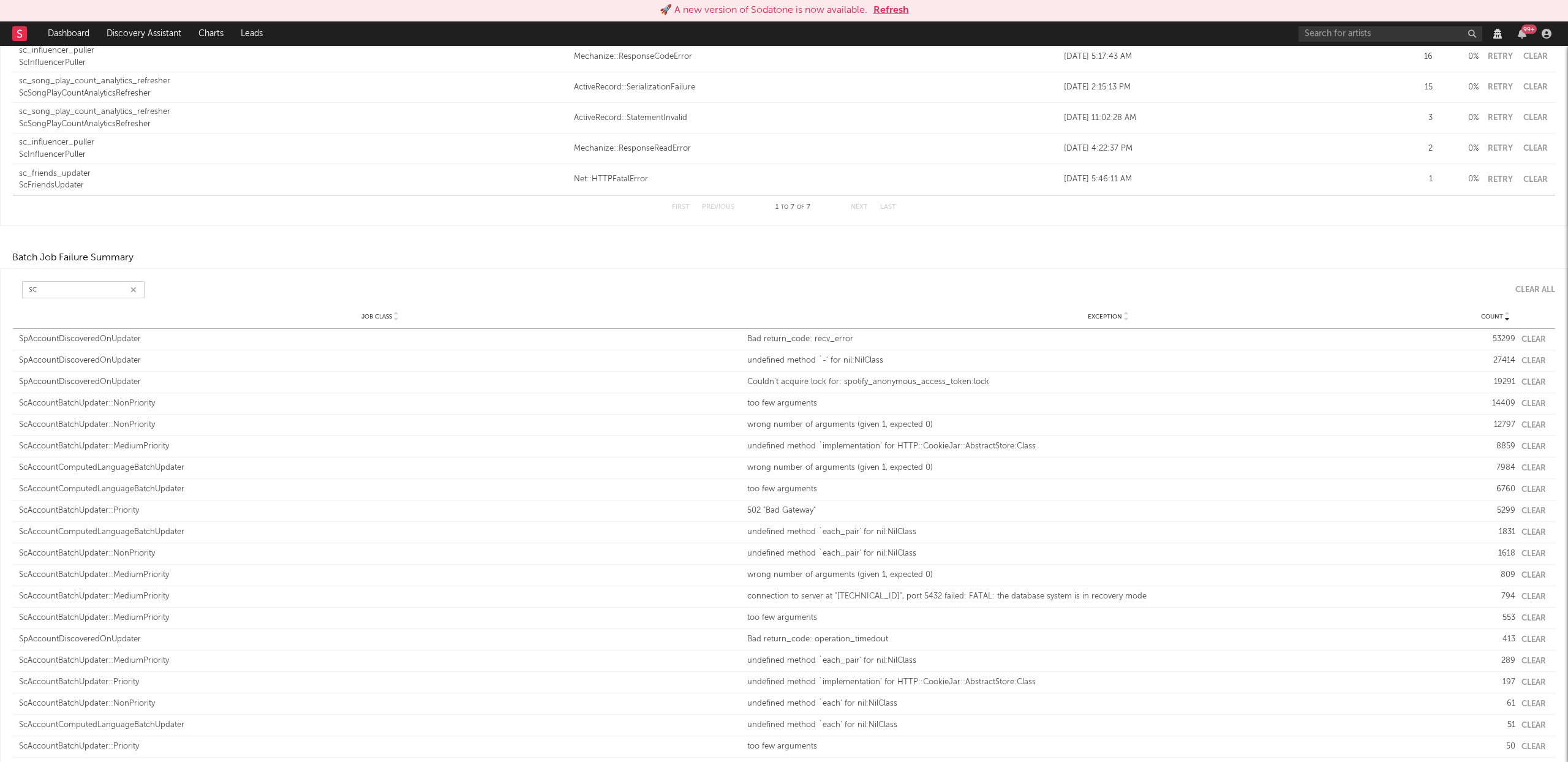
scroll to position [186, 0]
click at [65, 296] on input "sc" at bounding box center [84, 298] width 122 height 17
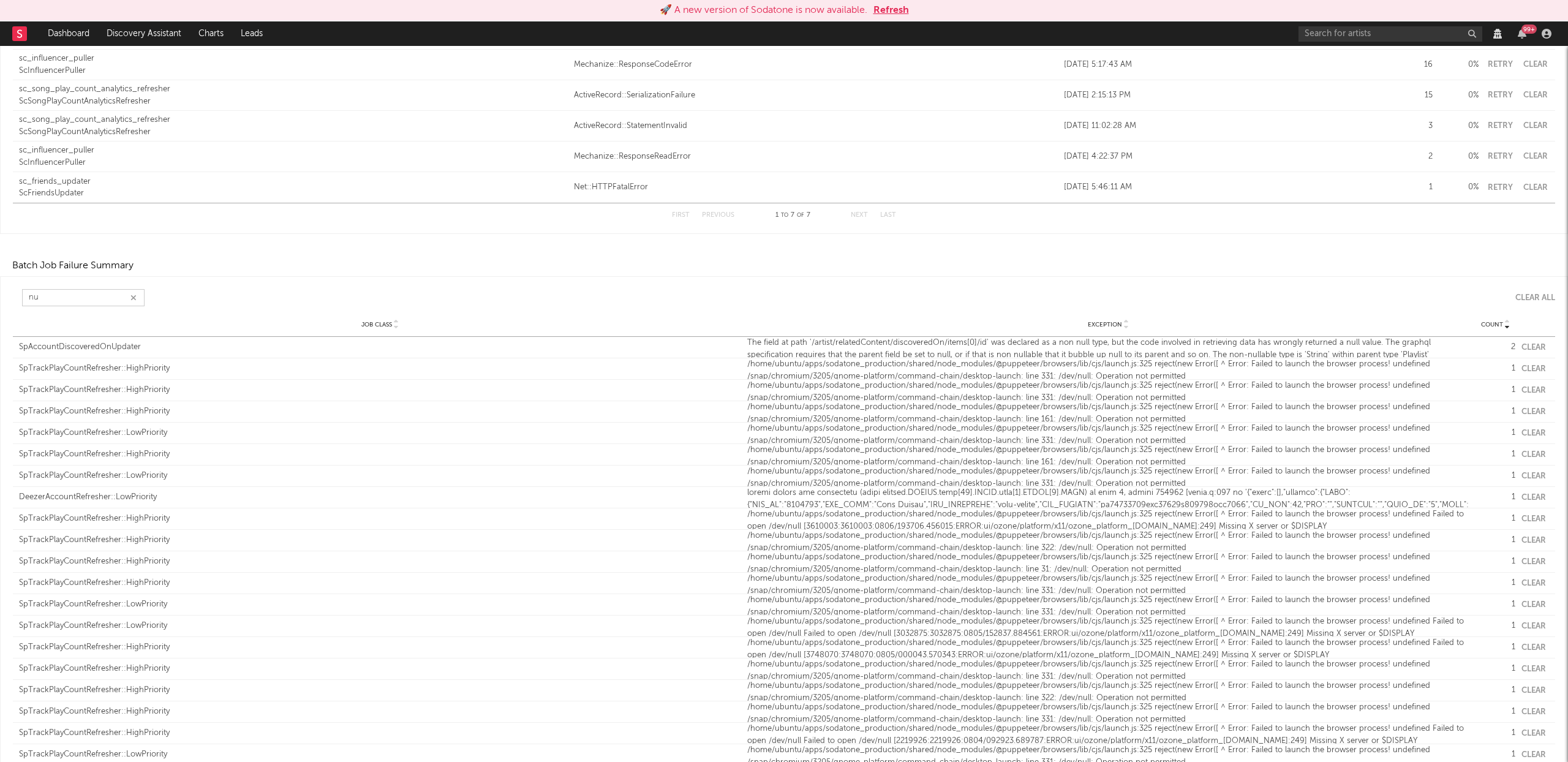
type input "n"
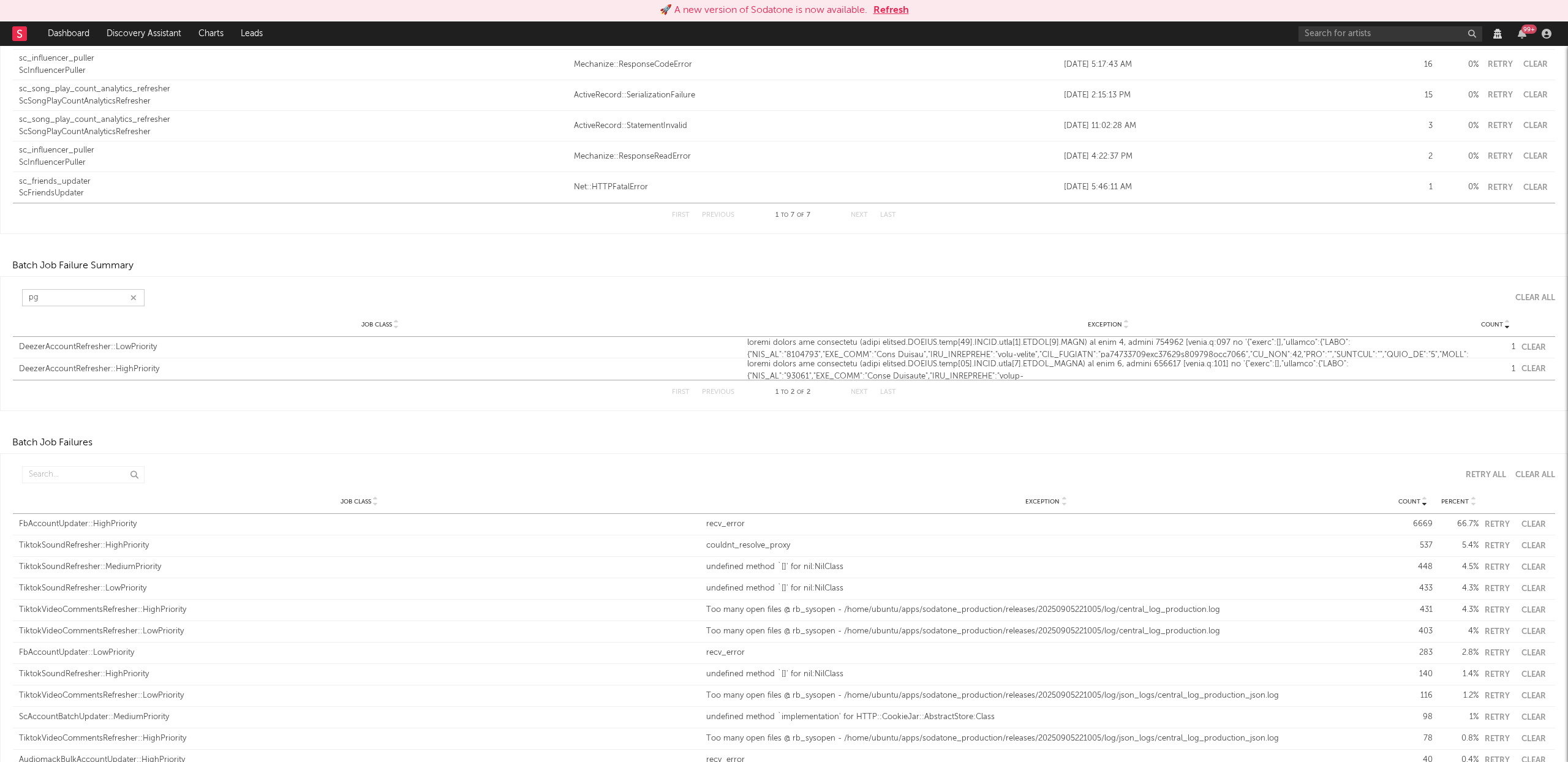
type input "p"
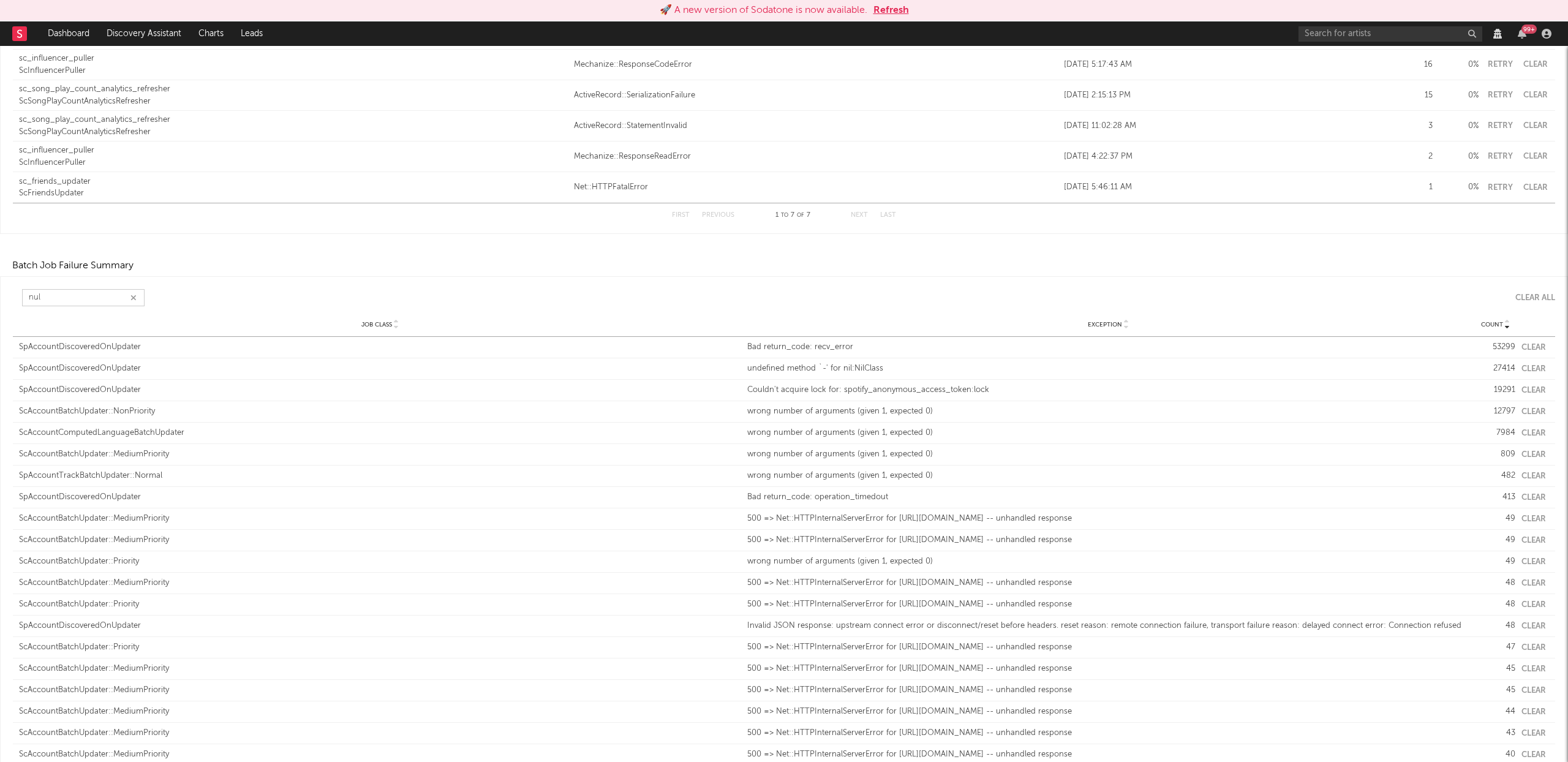
type input "null"
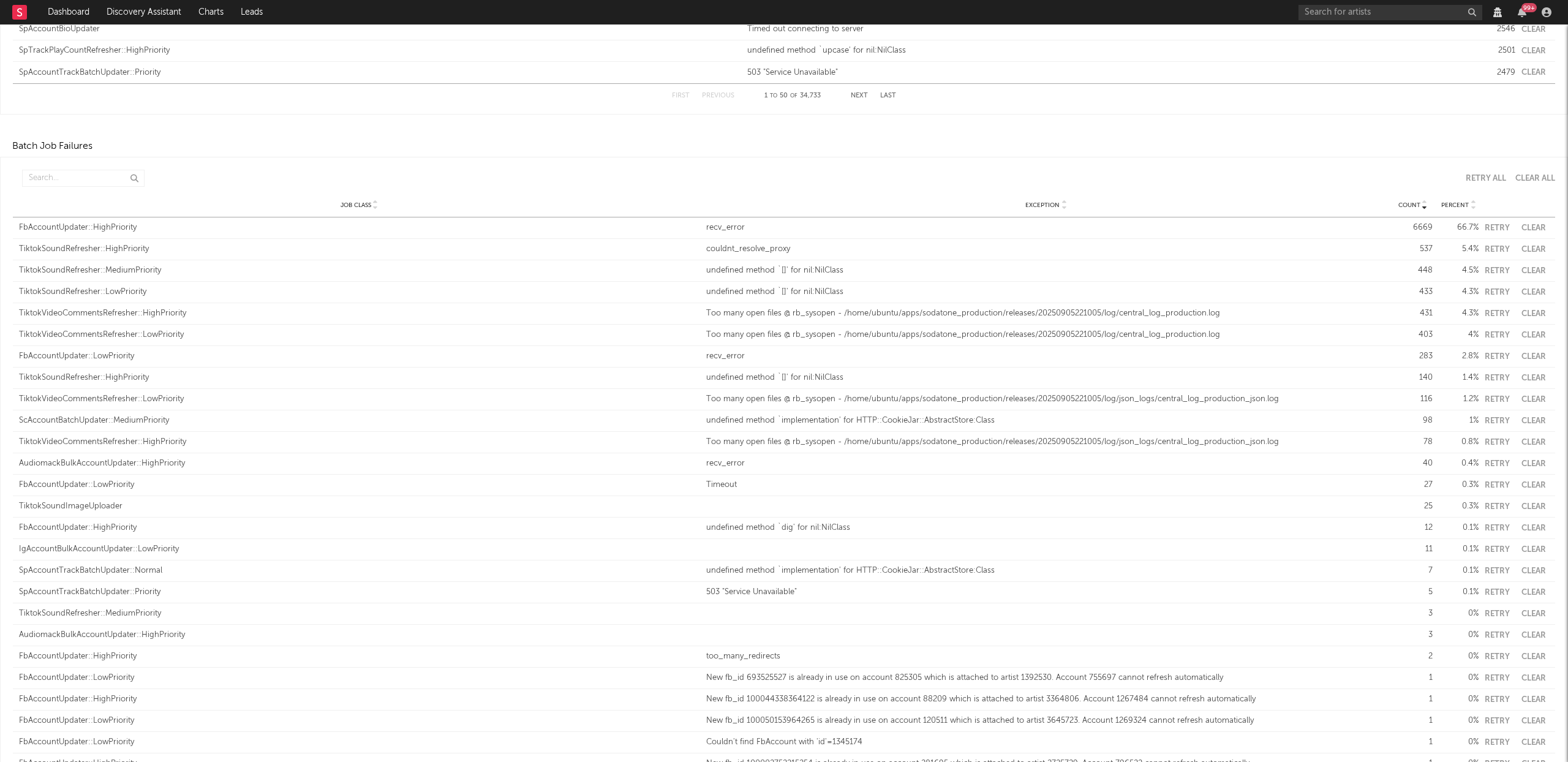
scroll to position [1422, 0]
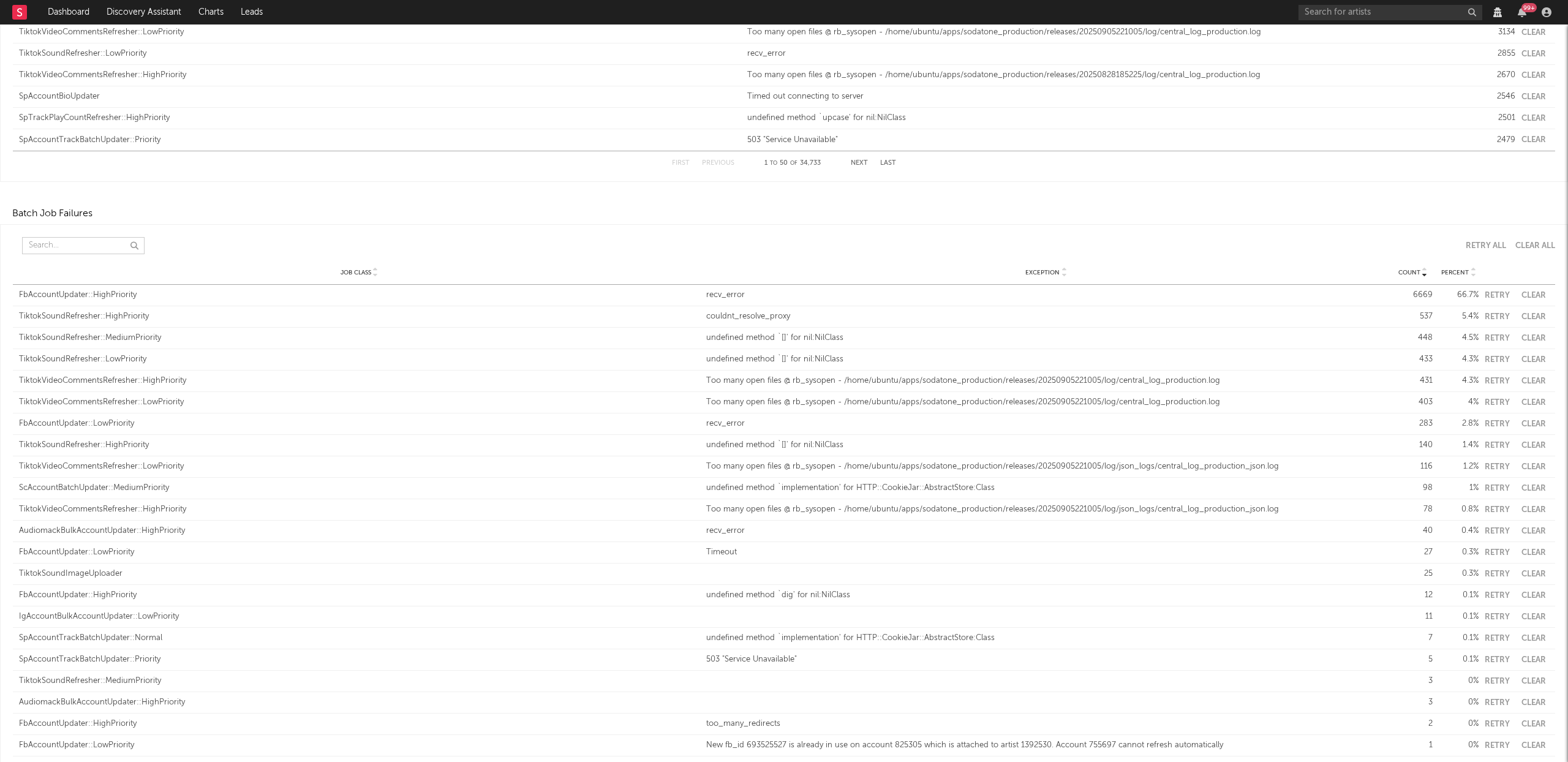
click at [47, 241] on input "text" at bounding box center [84, 245] width 122 height 17
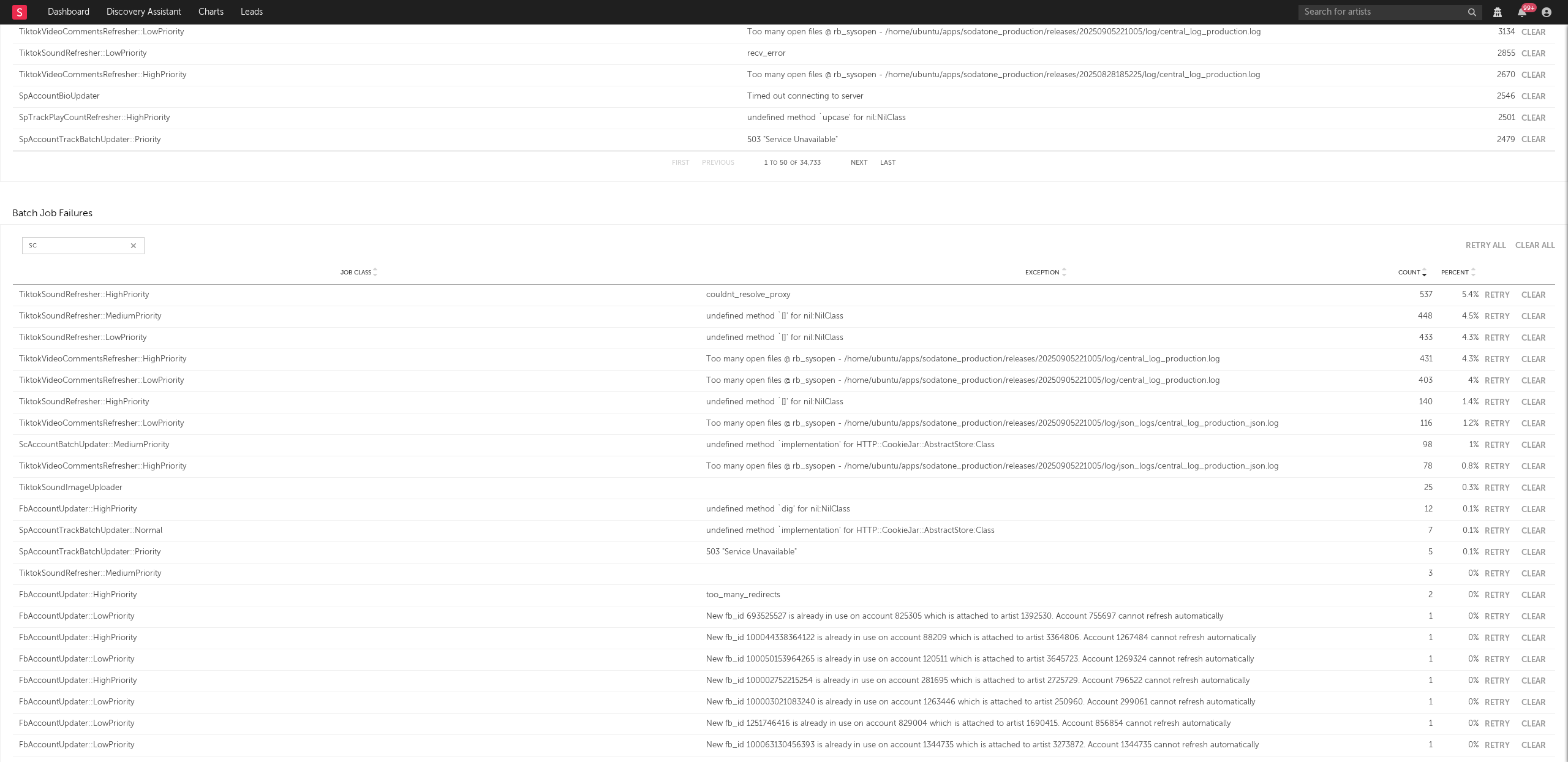
scroll to position [1001, 0]
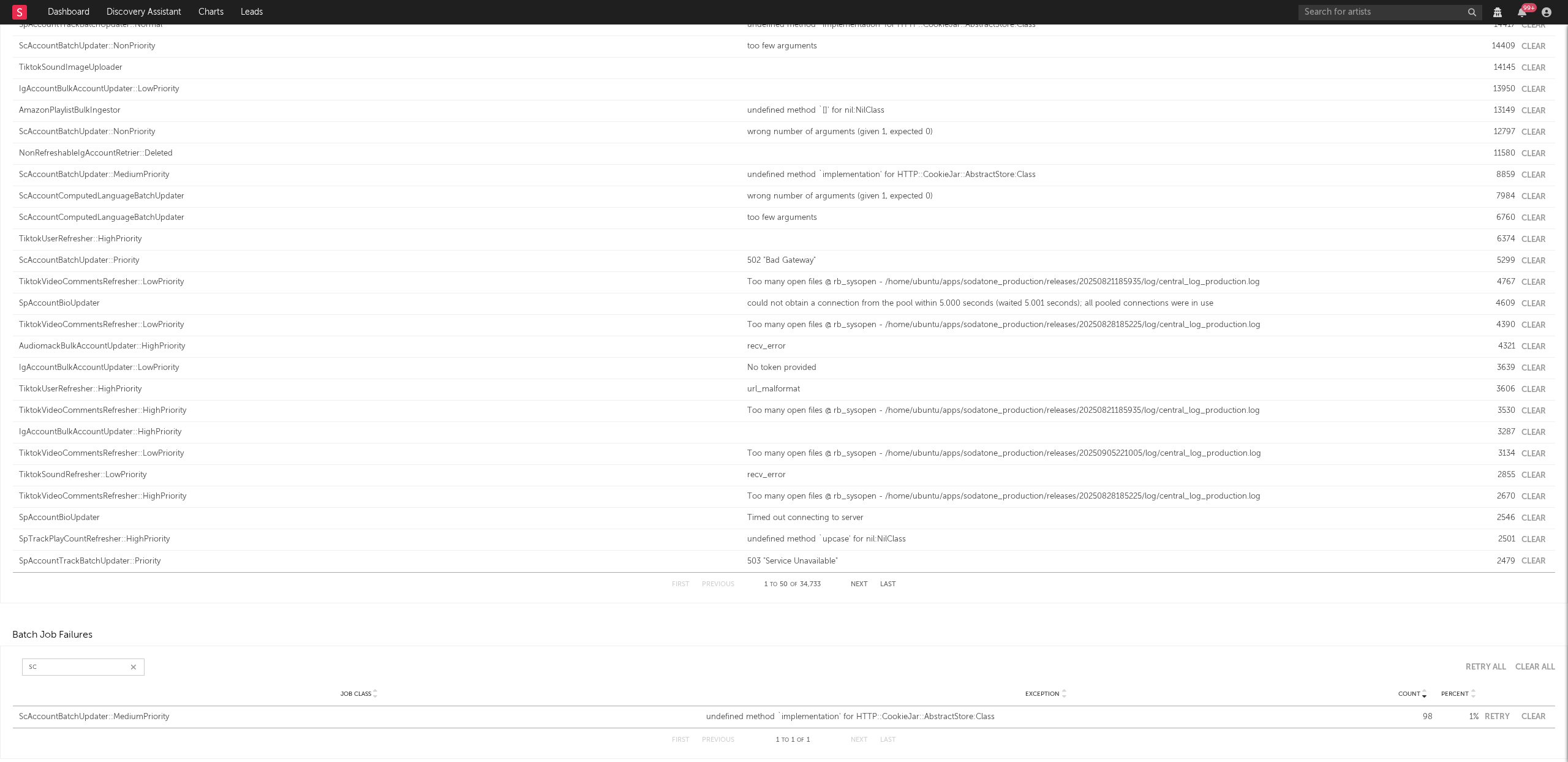
click at [1534, 717] on button "Clear" at bounding box center [1534, 716] width 24 height 8
type input "sc"
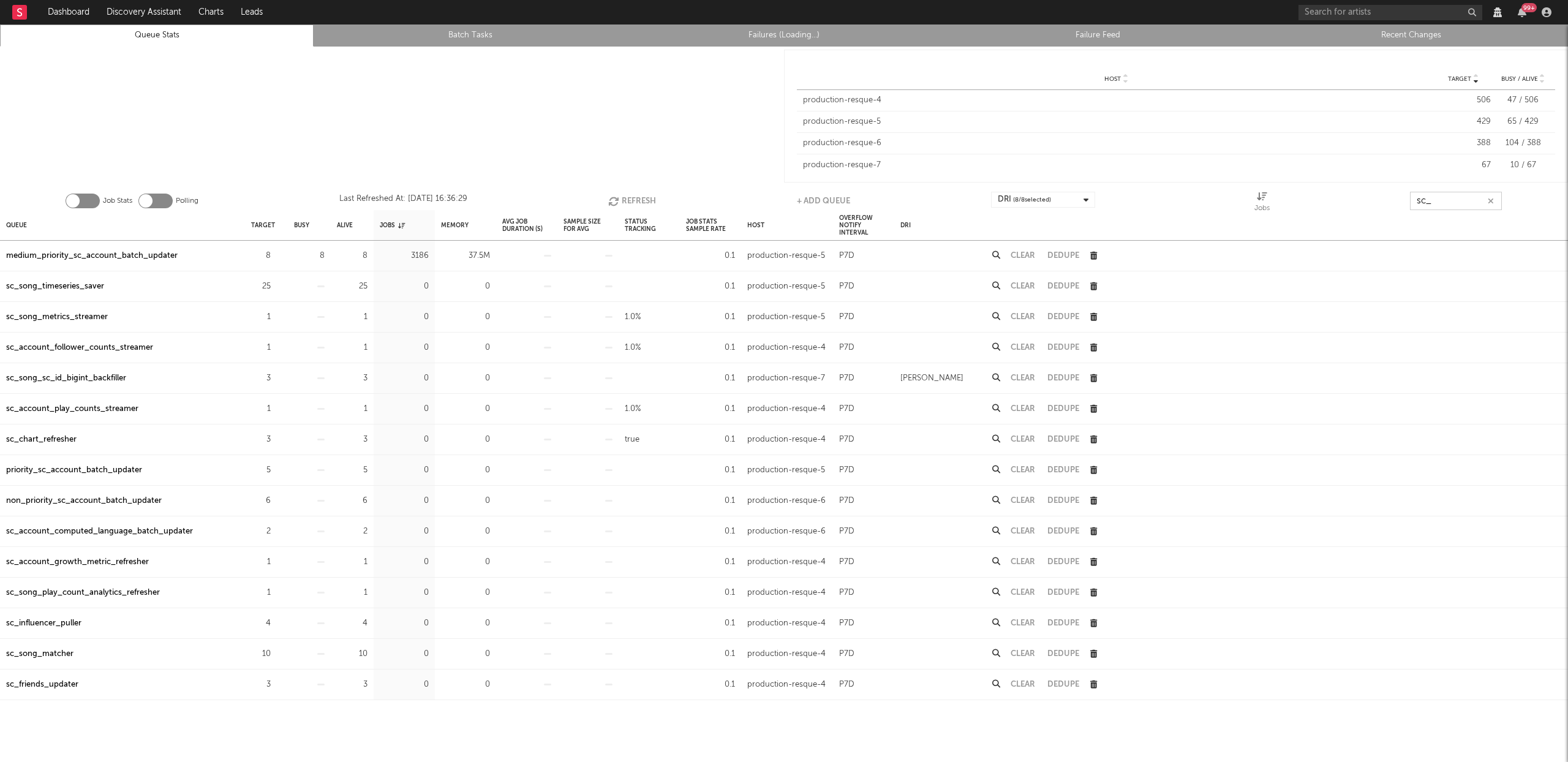
click at [1441, 198] on input "sc_" at bounding box center [1456, 201] width 92 height 18
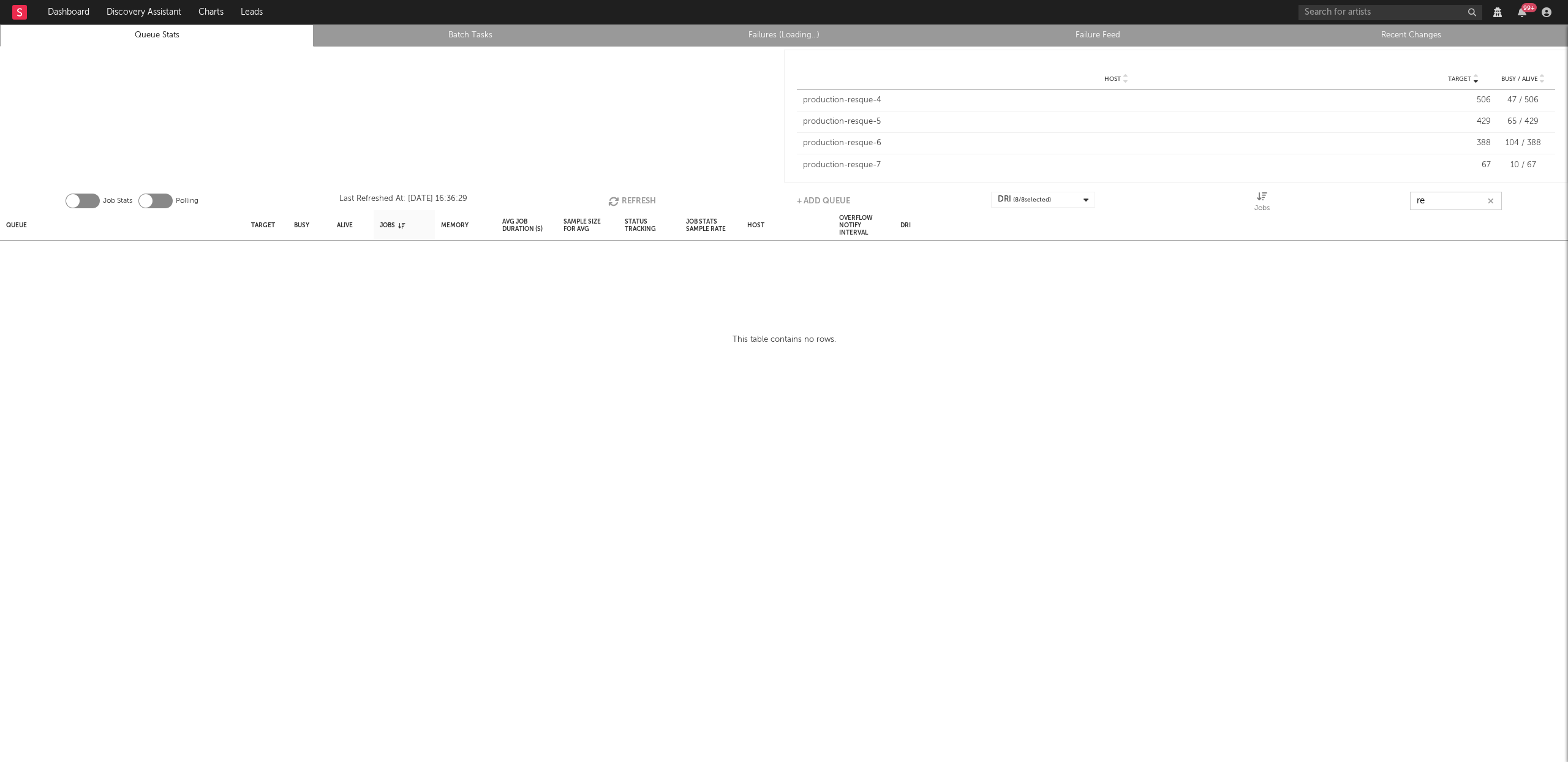
type input "r"
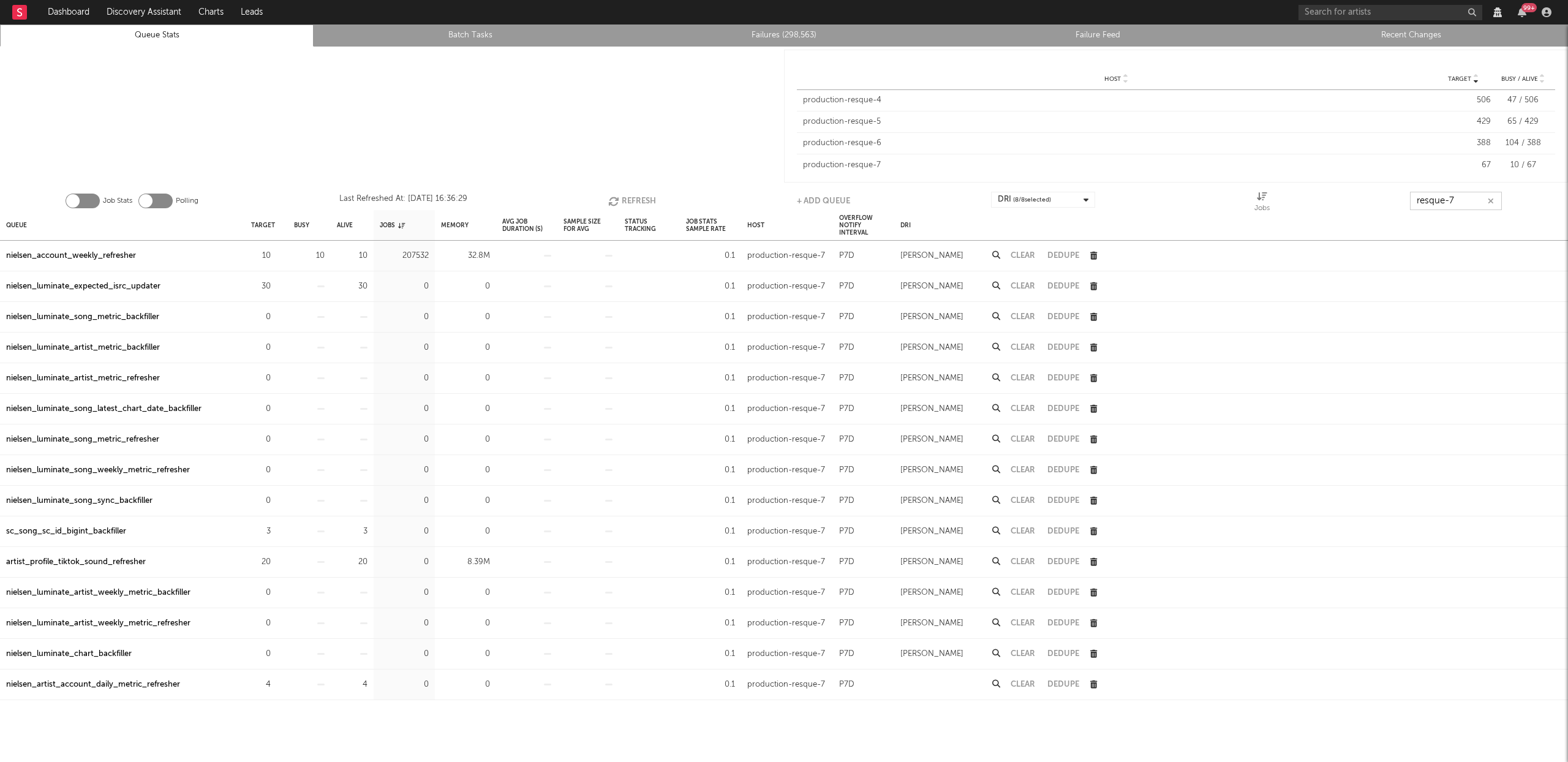
click at [1451, 202] on input "resque-7" at bounding box center [1456, 201] width 92 height 18
click at [1451, 201] on input "resque-7" at bounding box center [1456, 201] width 92 height 18
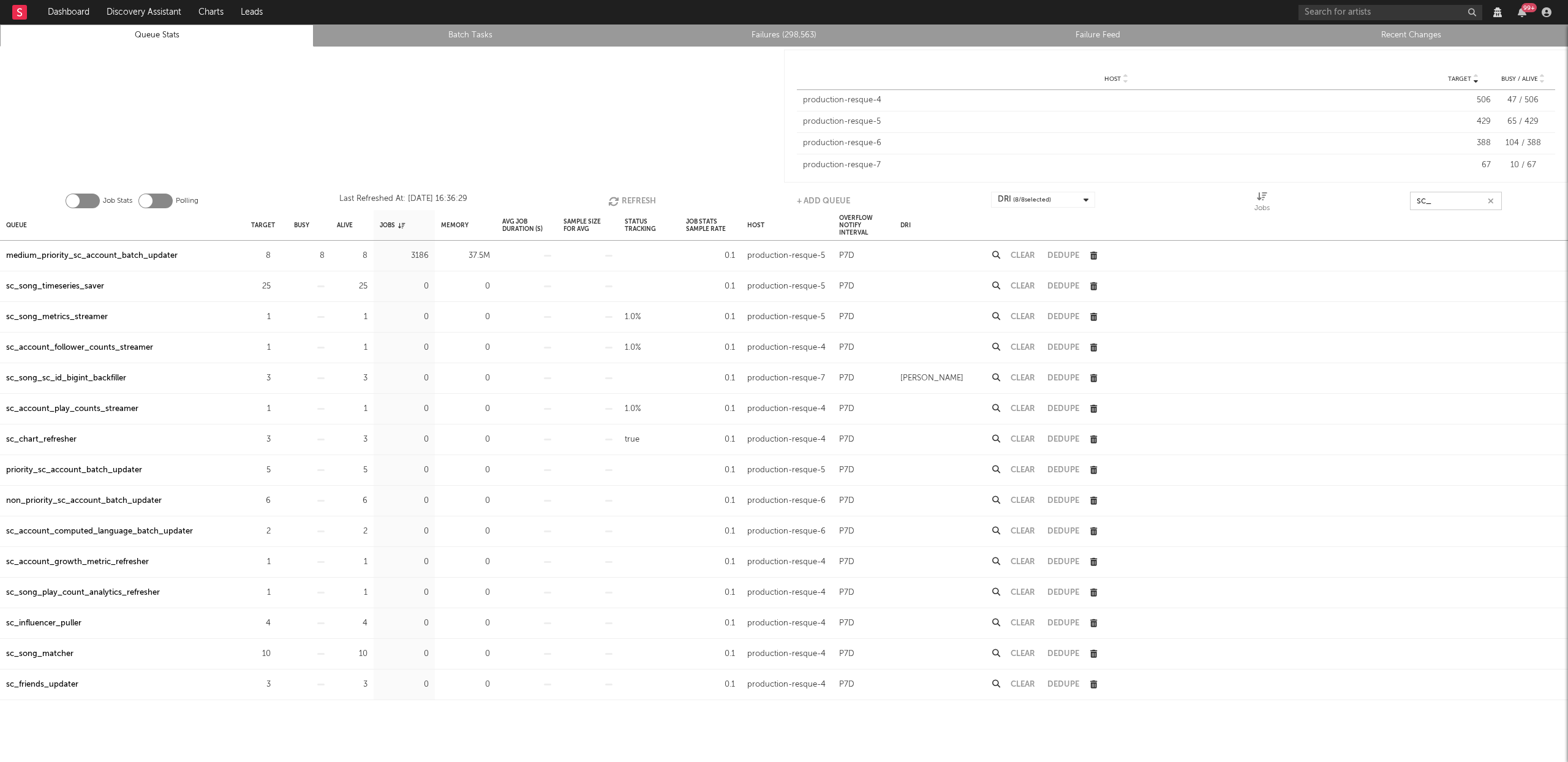
click at [630, 196] on button "Refresh" at bounding box center [631, 201] width 47 height 18
type input "sc_"
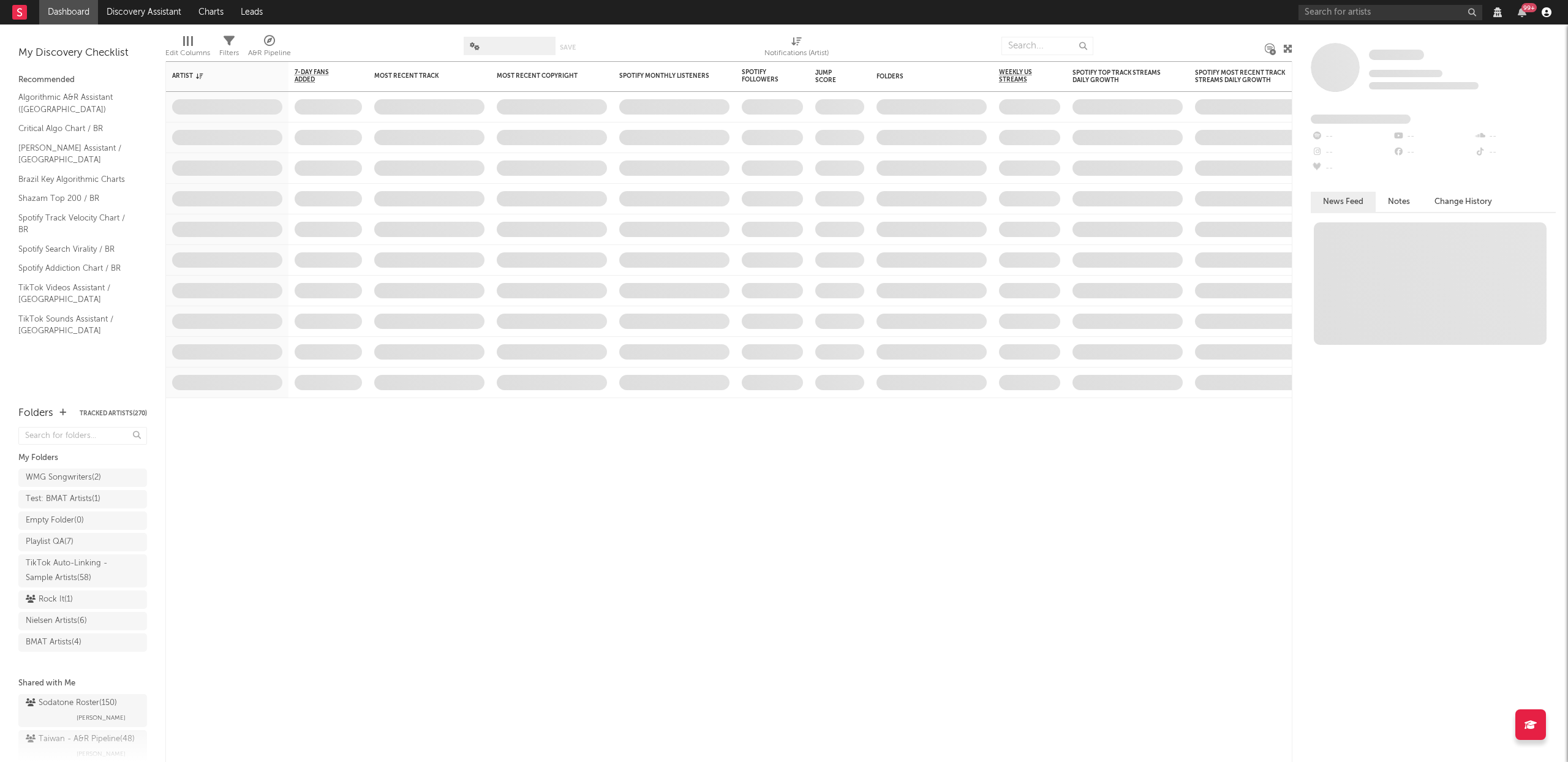
click at [1551, 14] on icon "button" at bounding box center [1546, 12] width 9 height 9
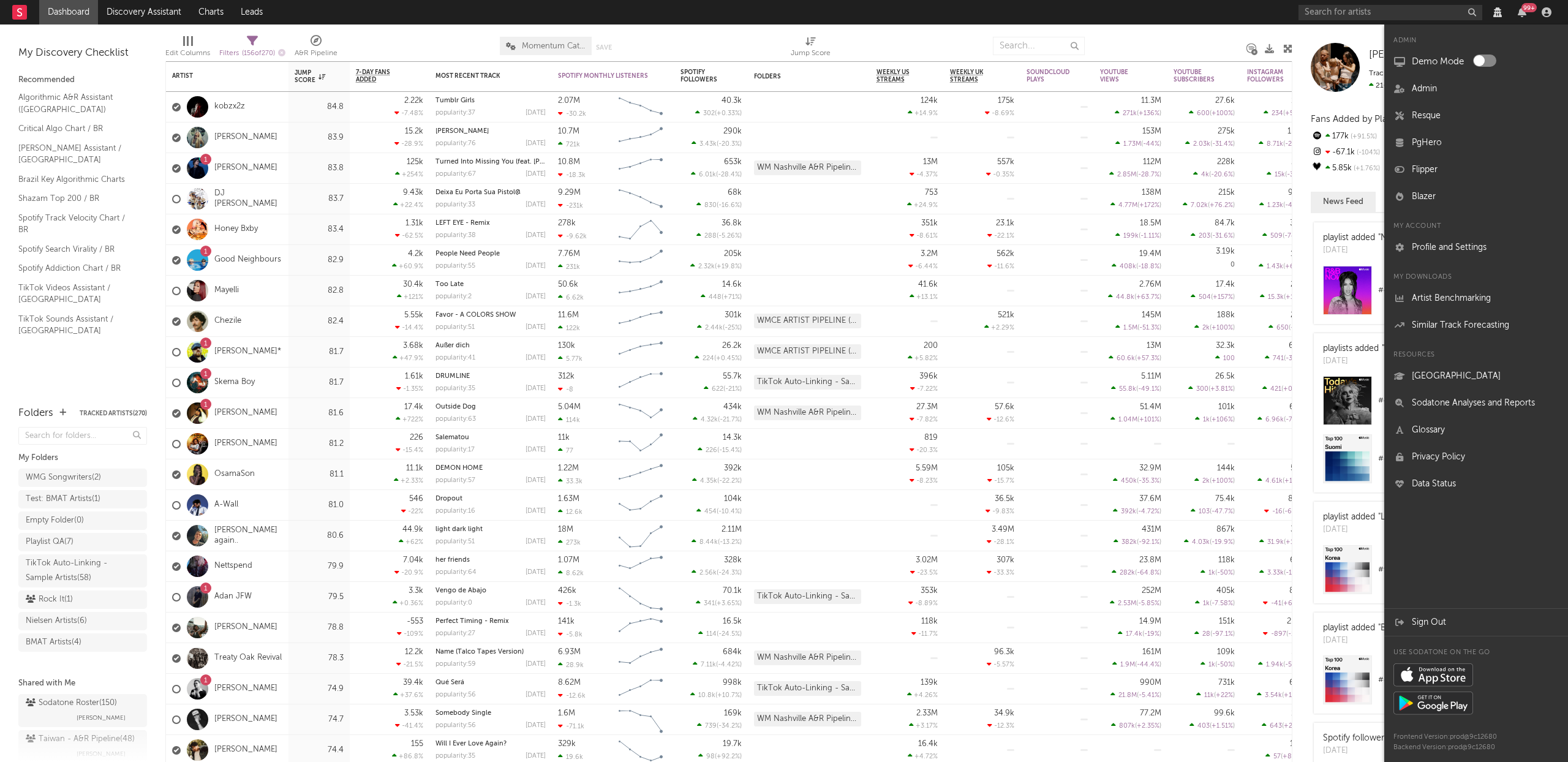
click at [1551, 14] on icon "button" at bounding box center [1546, 12] width 9 height 9
